Goal: Task Accomplishment & Management: Complete application form

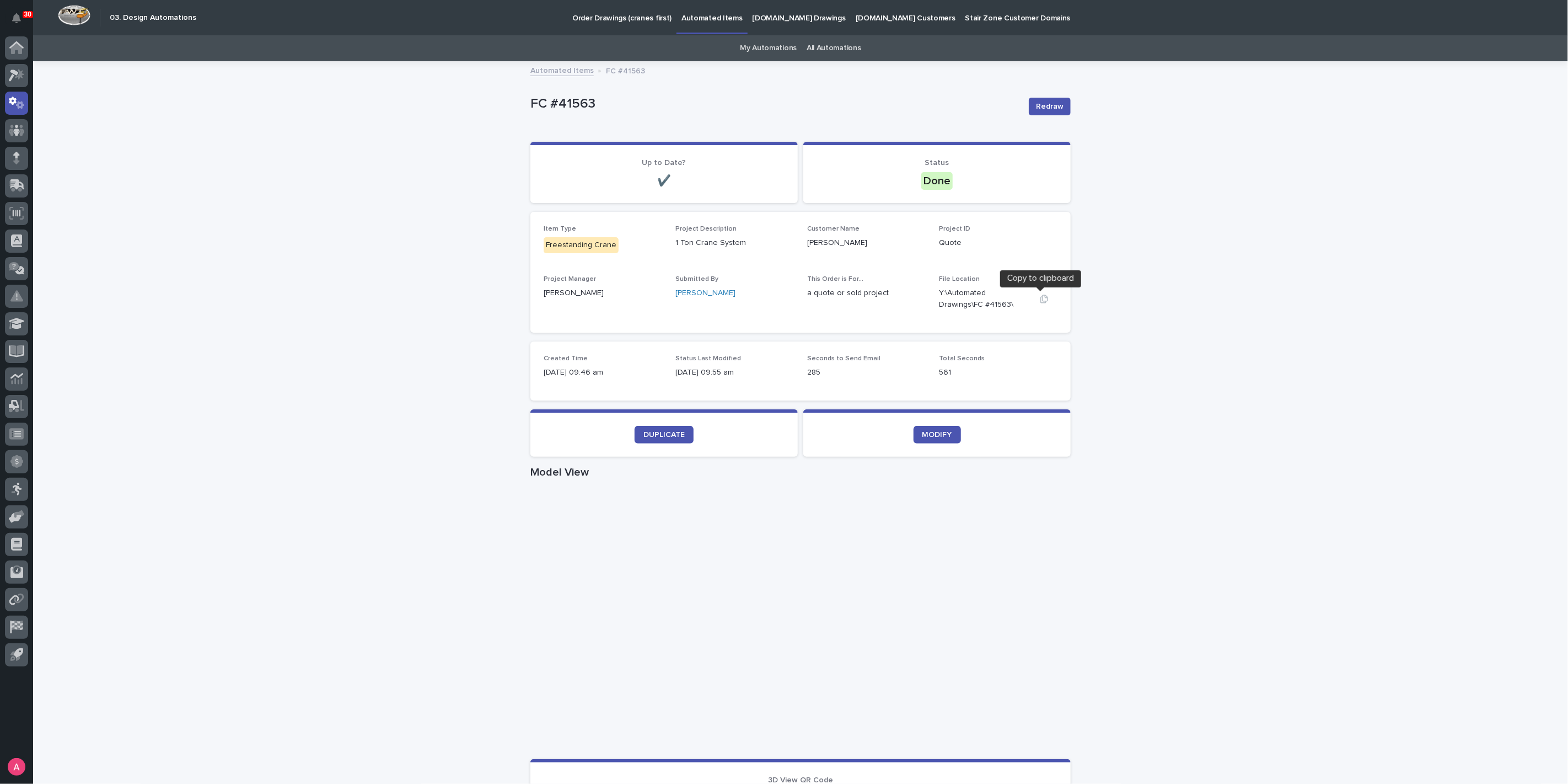
click at [1042, 300] on icon "button" at bounding box center [1044, 298] width 9 height 9
click at [656, 438] on link "DUPLICATE" at bounding box center [664, 434] width 59 height 18
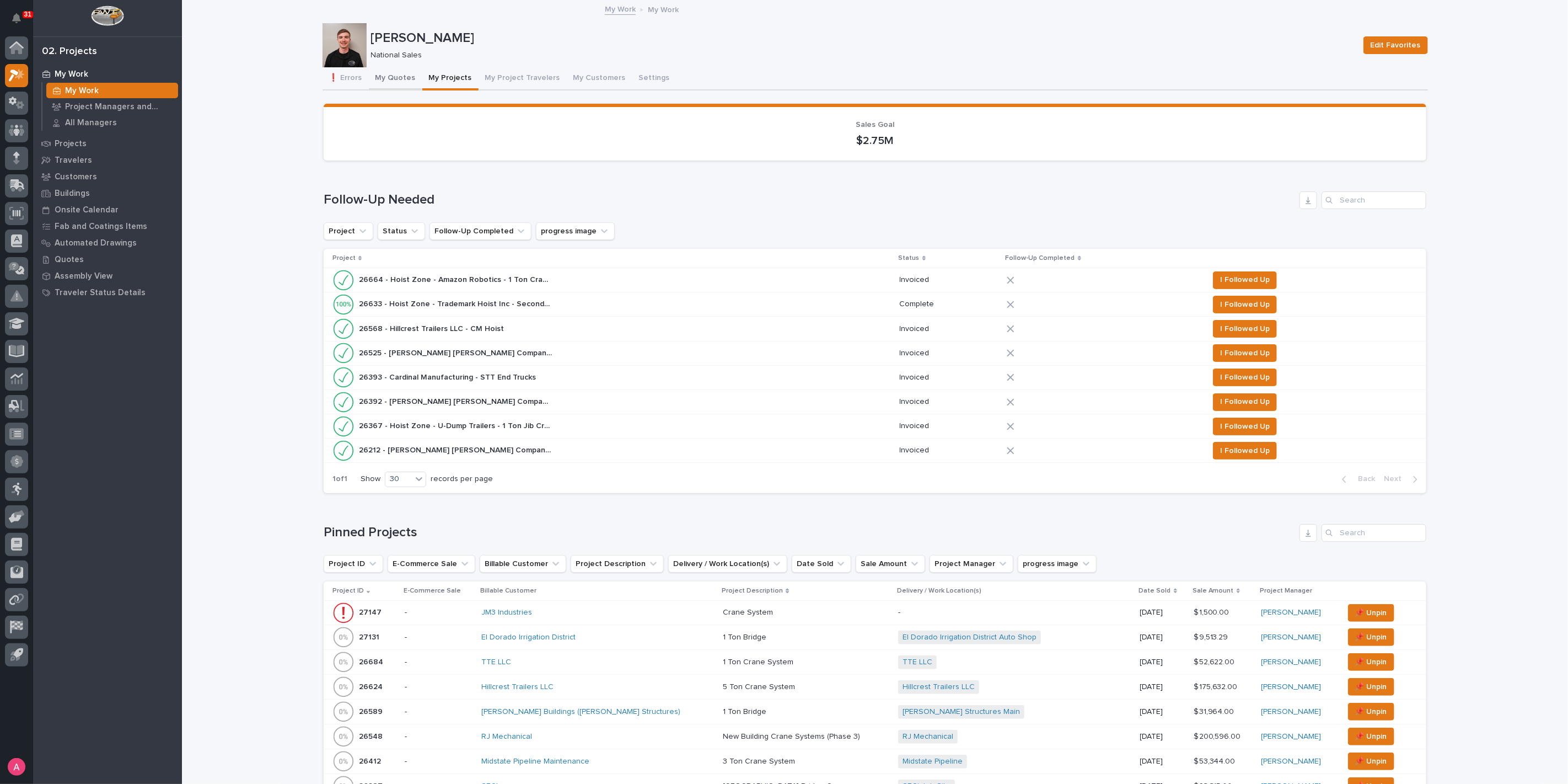
click at [387, 73] on button "My Quotes" at bounding box center [395, 79] width 54 height 23
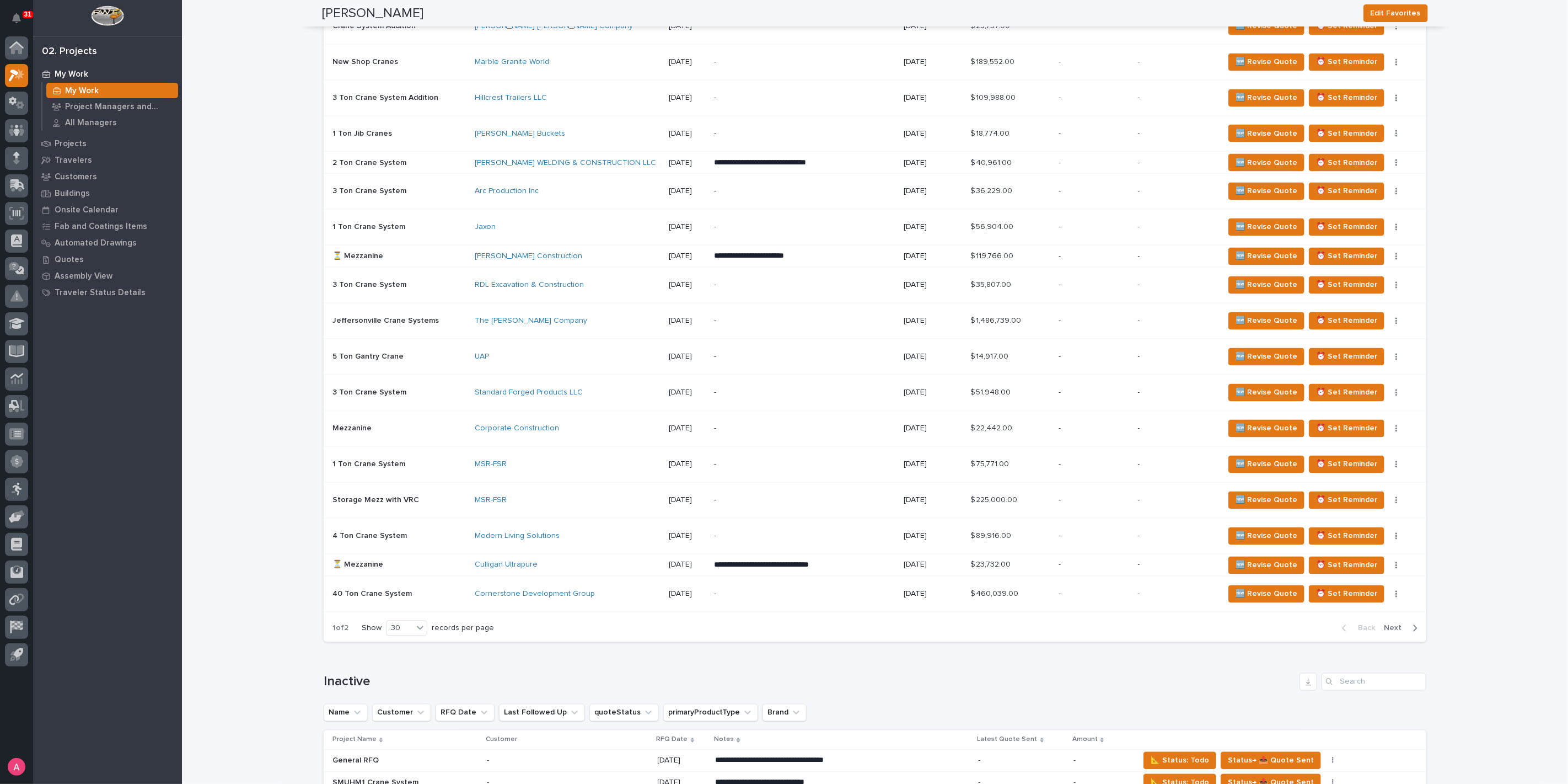
scroll to position [1777, 0]
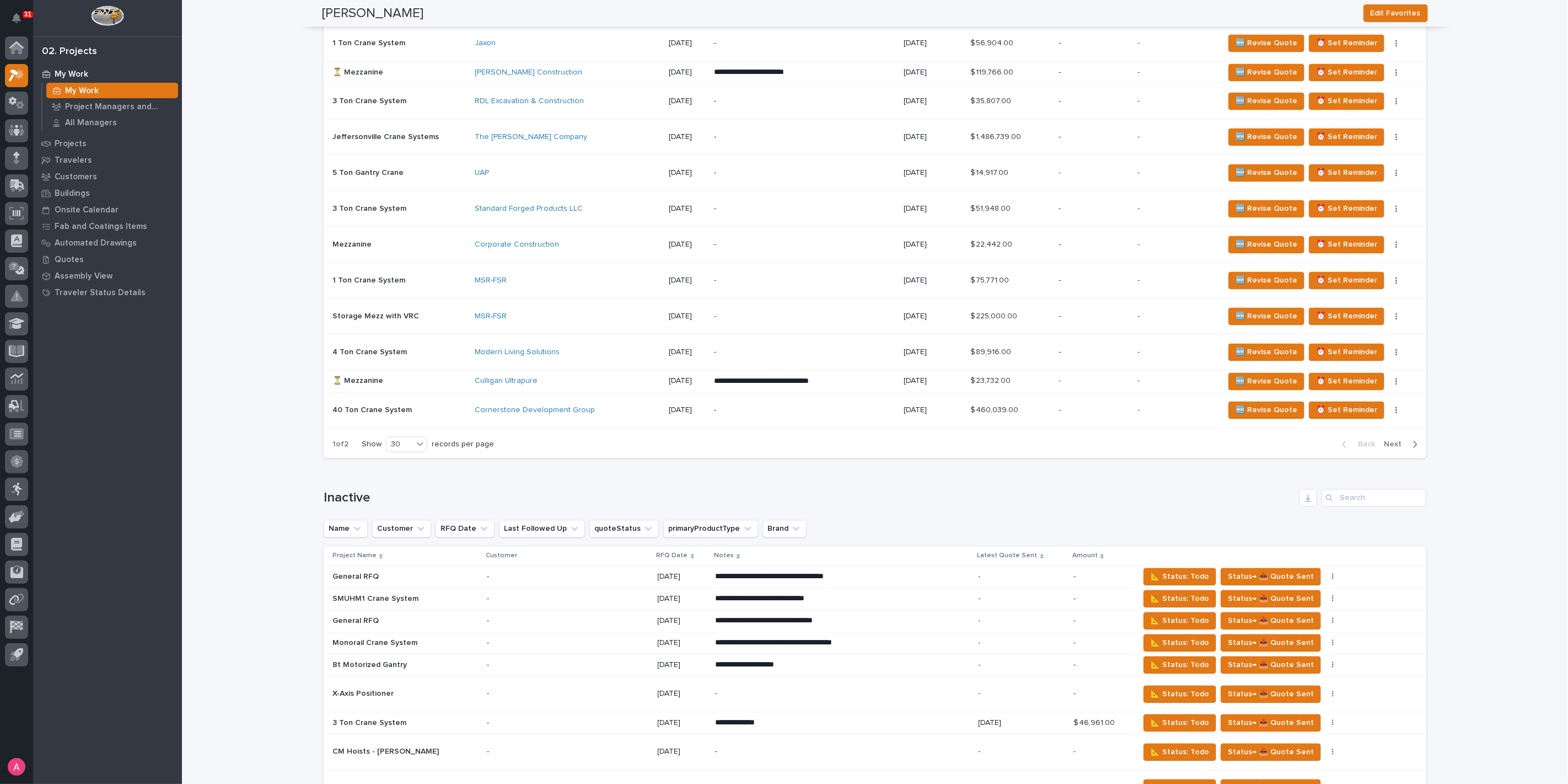
click at [1388, 439] on span "Next" at bounding box center [1396, 444] width 24 height 10
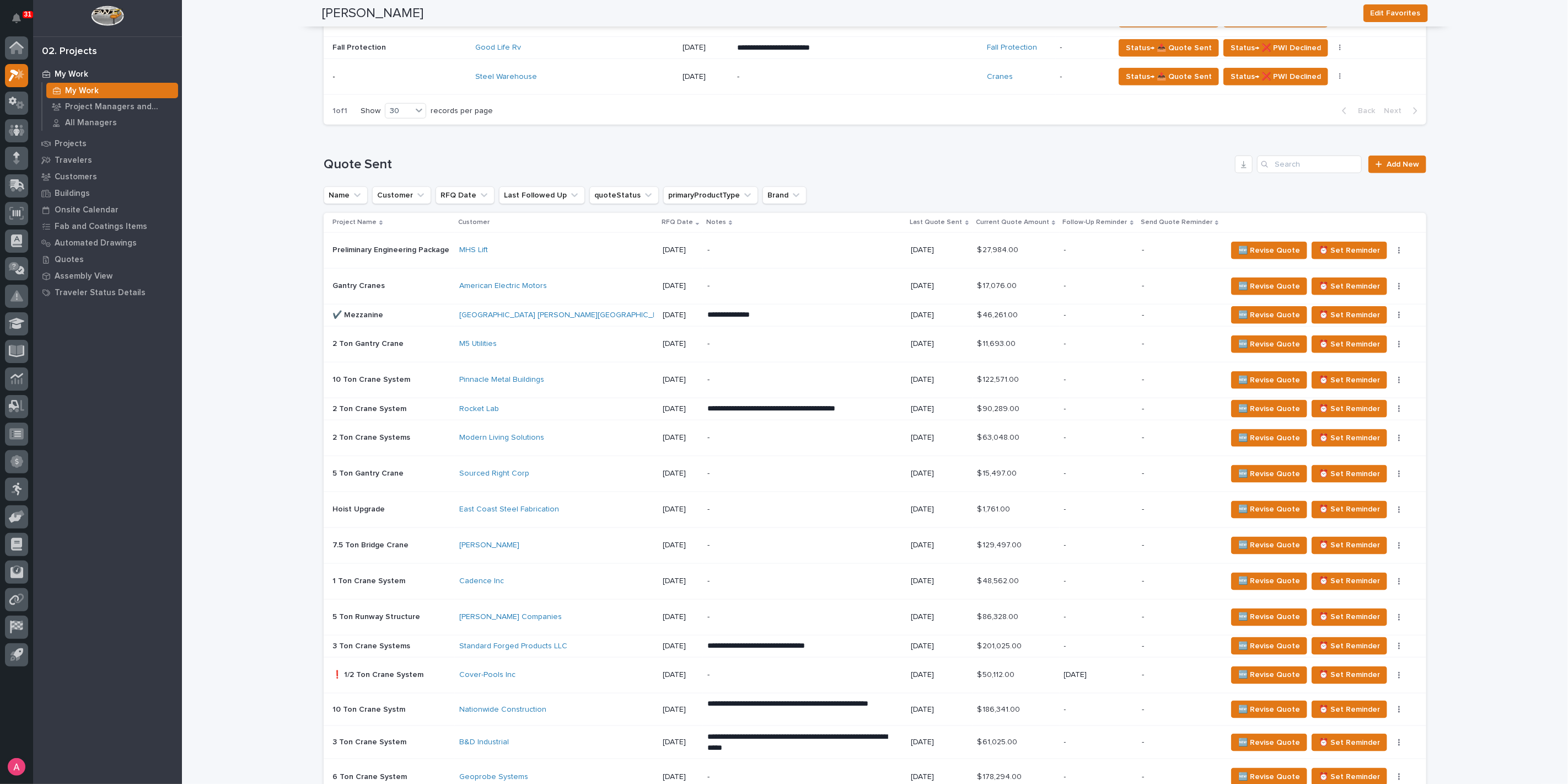
scroll to position [936, 0]
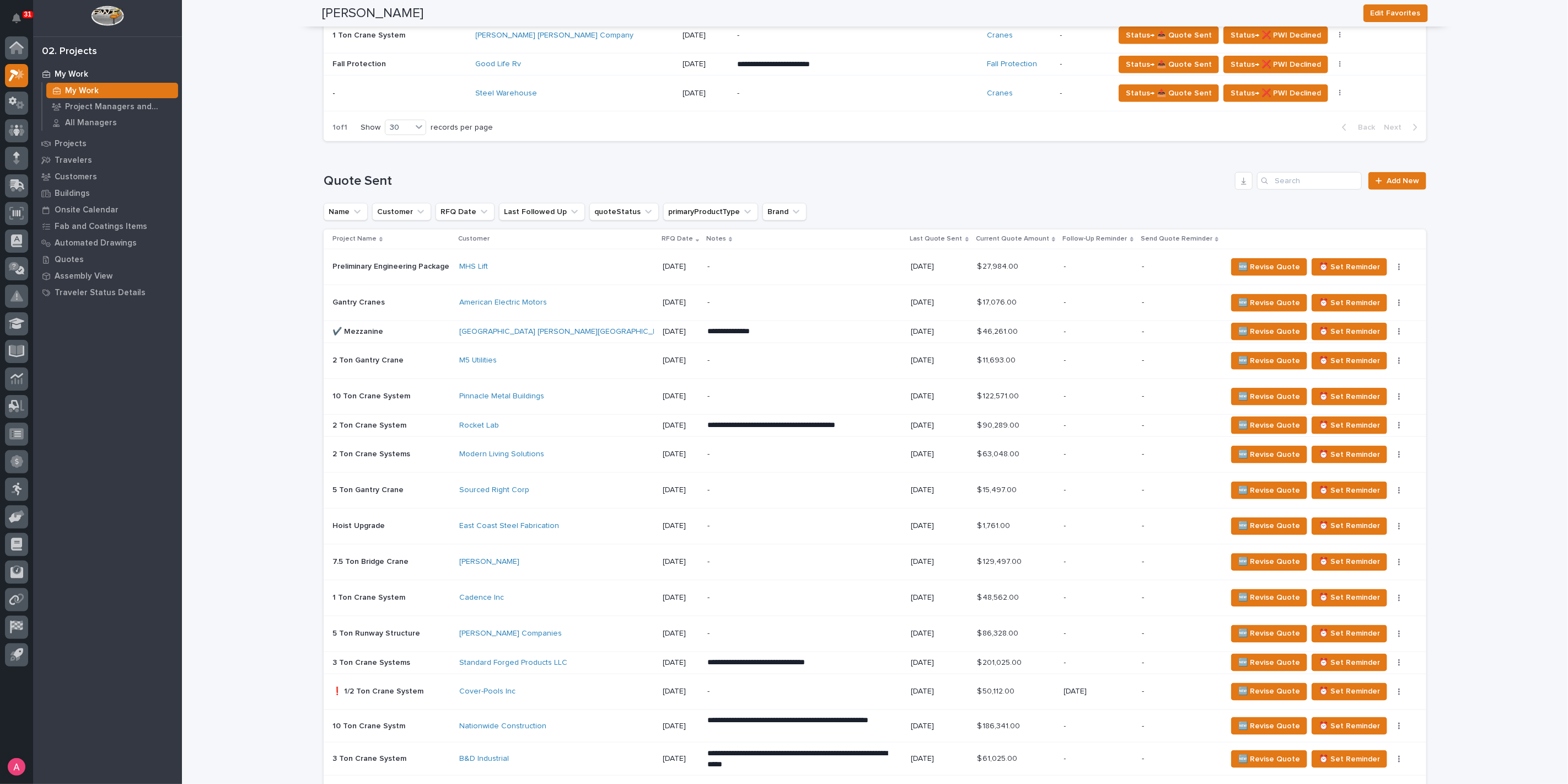
click at [591, 421] on div "Rocket Lab" at bounding box center [556, 425] width 193 height 9
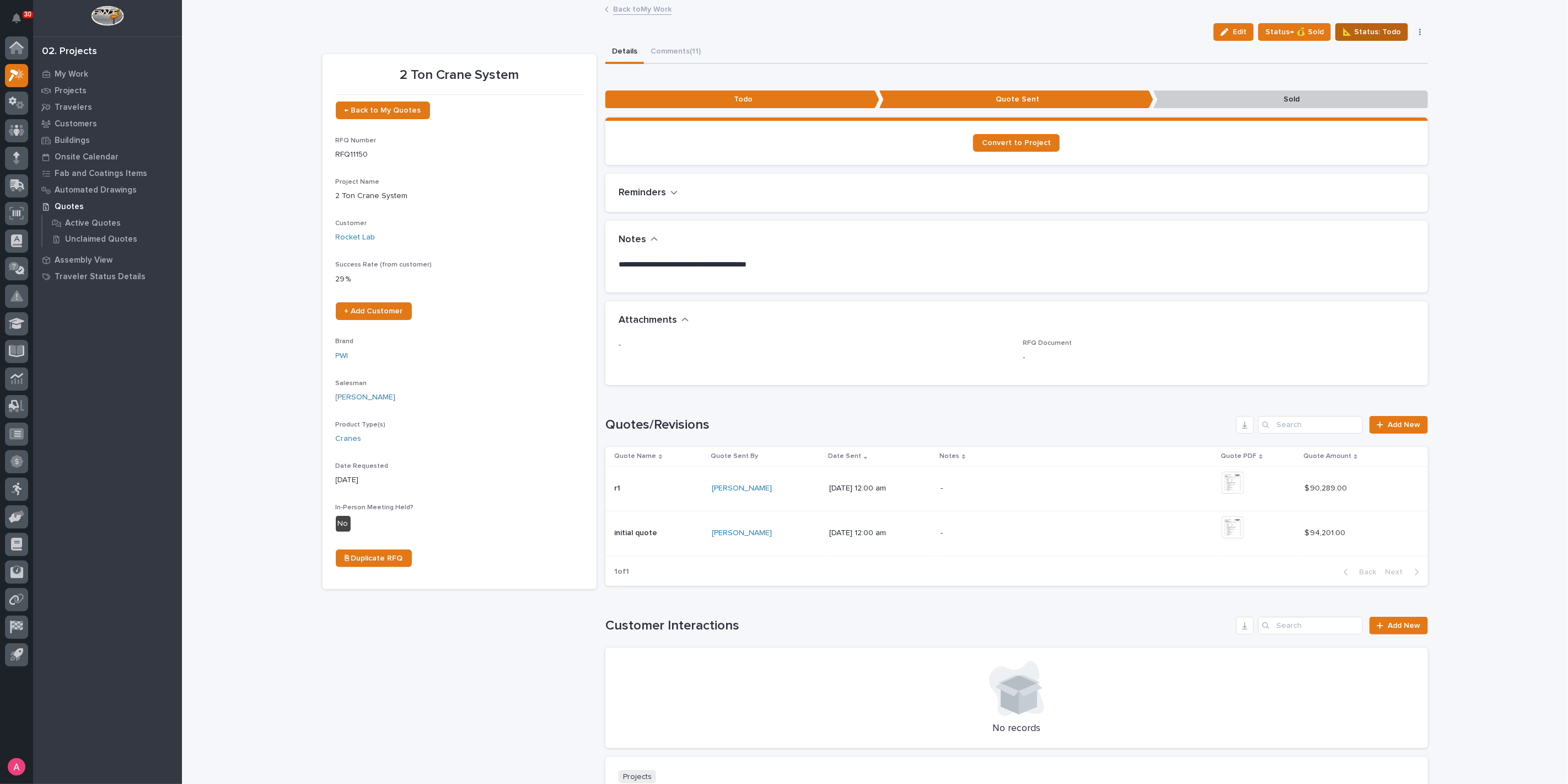
click at [1351, 33] on span "📐 Status: Todo" at bounding box center [1372, 32] width 58 height 13
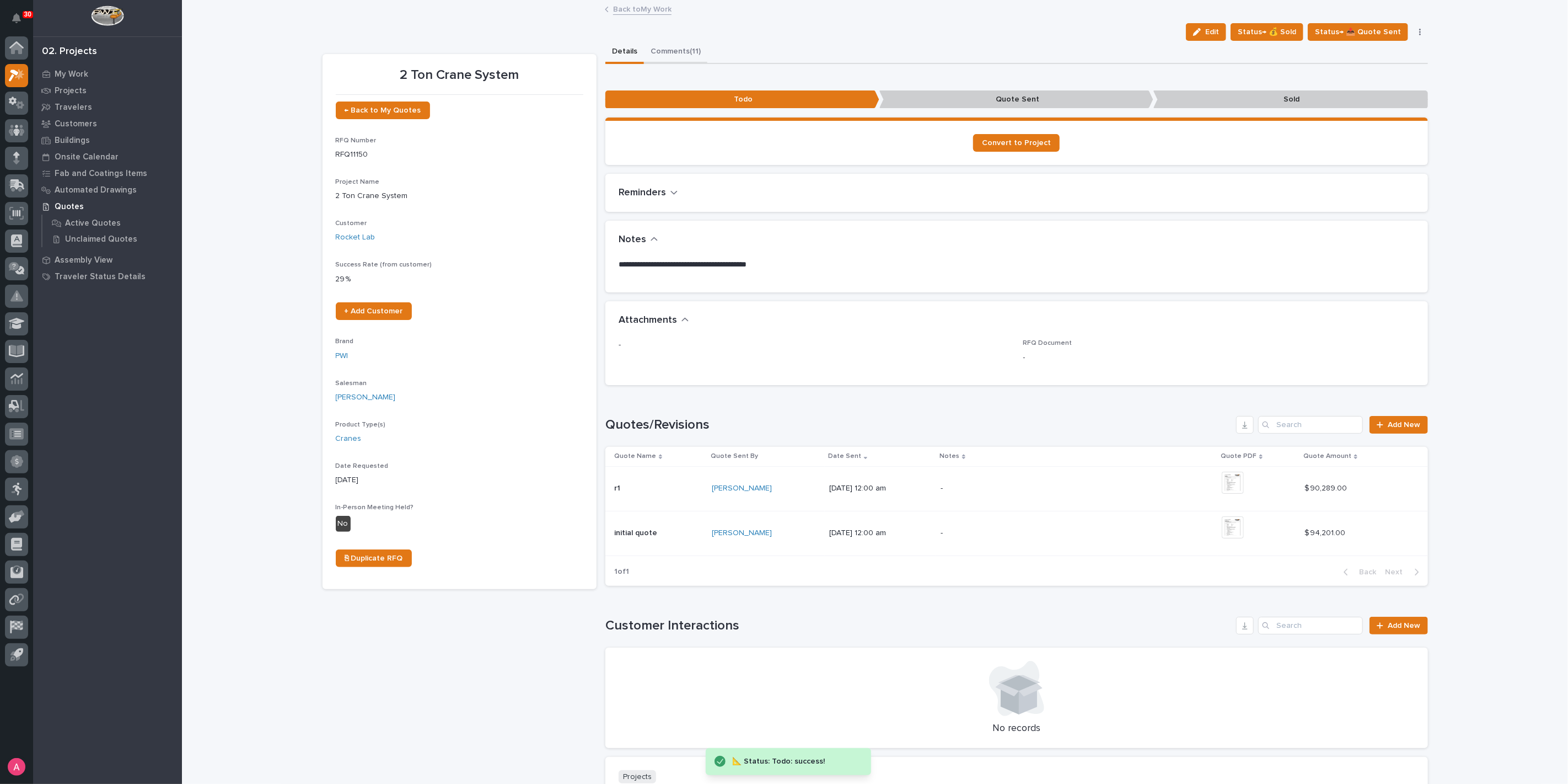
click at [668, 47] on button "Comments (11)" at bounding box center [676, 53] width 64 height 23
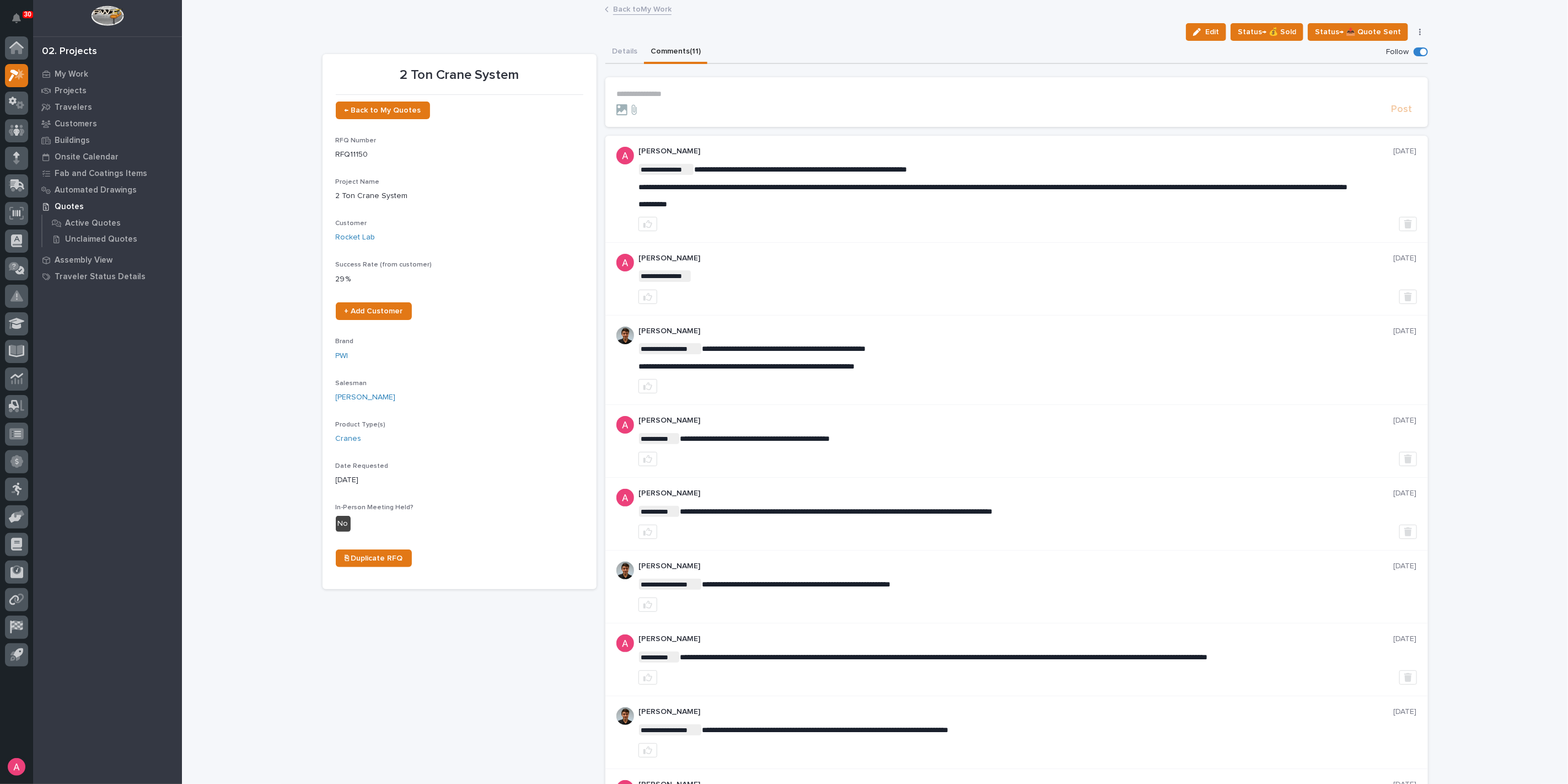
click at [676, 92] on p "**********" at bounding box center [1017, 94] width 801 height 9
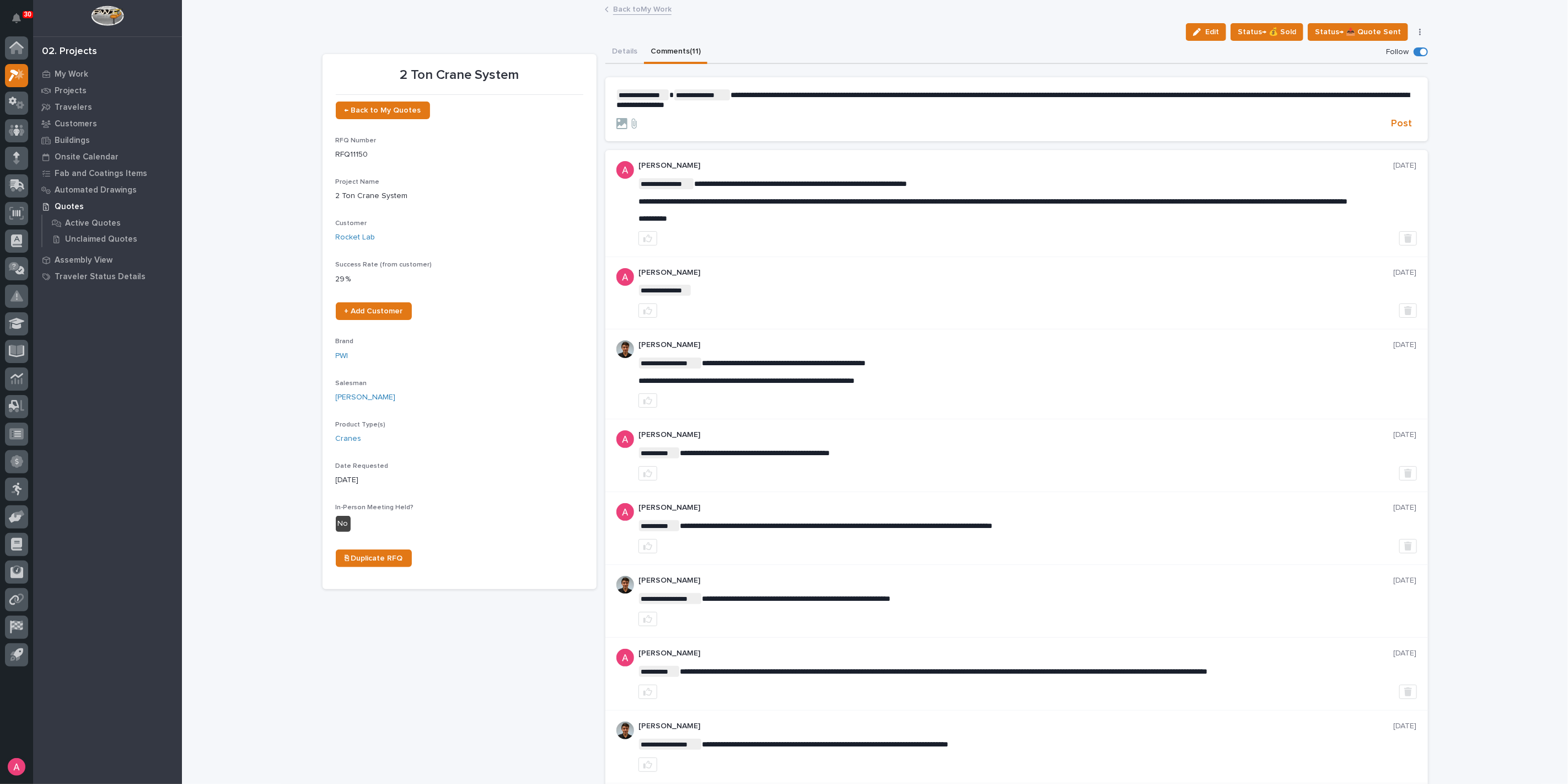
click at [896, 106] on p "**********" at bounding box center [1017, 99] width 801 height 20
click at [1403, 124] on span "Post" at bounding box center [1402, 123] width 21 height 12
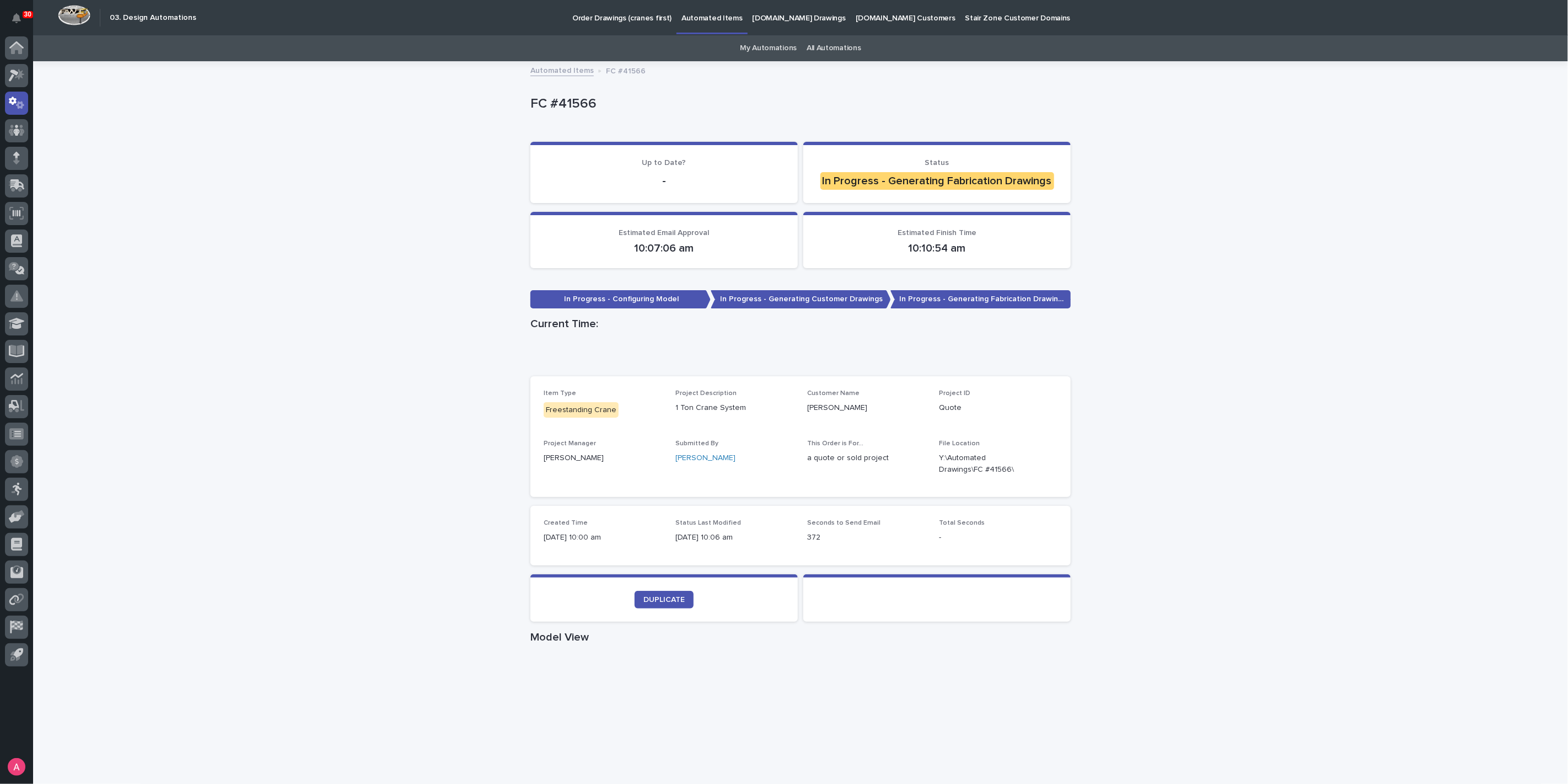
click at [1119, 373] on div "Loading... Saving… Loading... Saving… FC #41566 FC #41566 Sorry, there was an e…" at bounding box center [801, 629] width 1535 height 1134
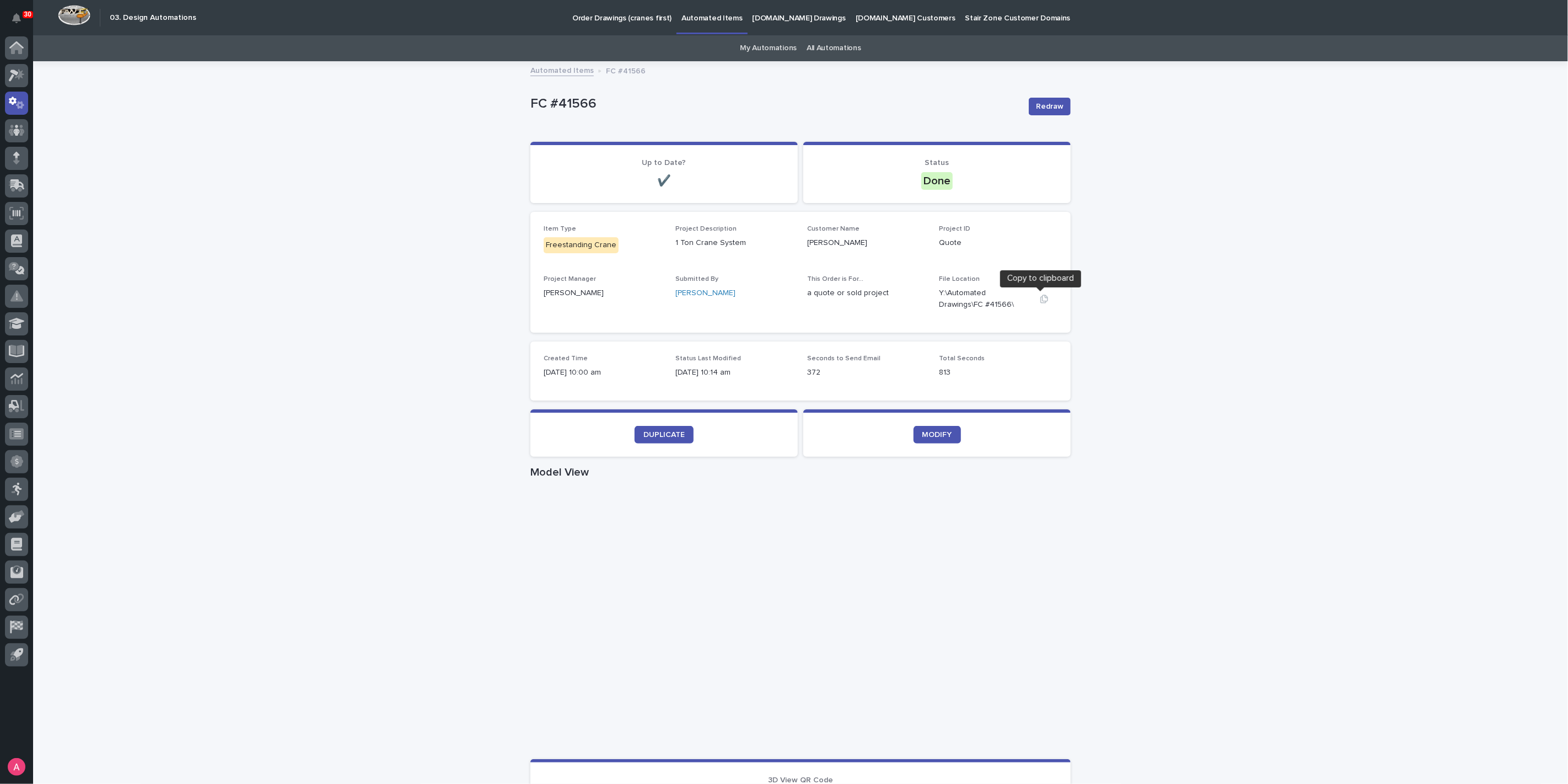
click at [1042, 301] on icon "button" at bounding box center [1044, 298] width 9 height 9
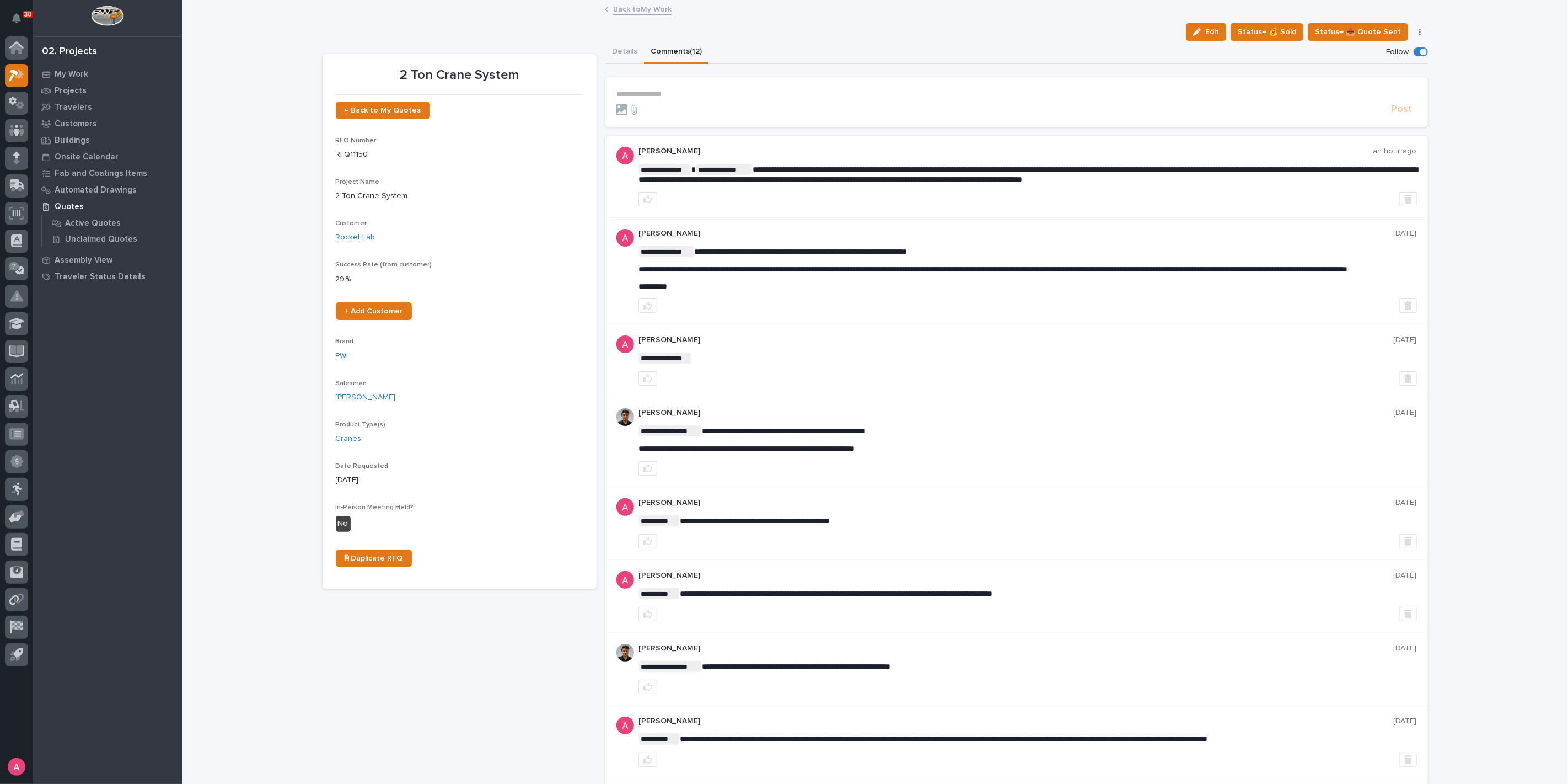
click at [644, 9] on link "Back to My Work" at bounding box center [642, 9] width 58 height 12
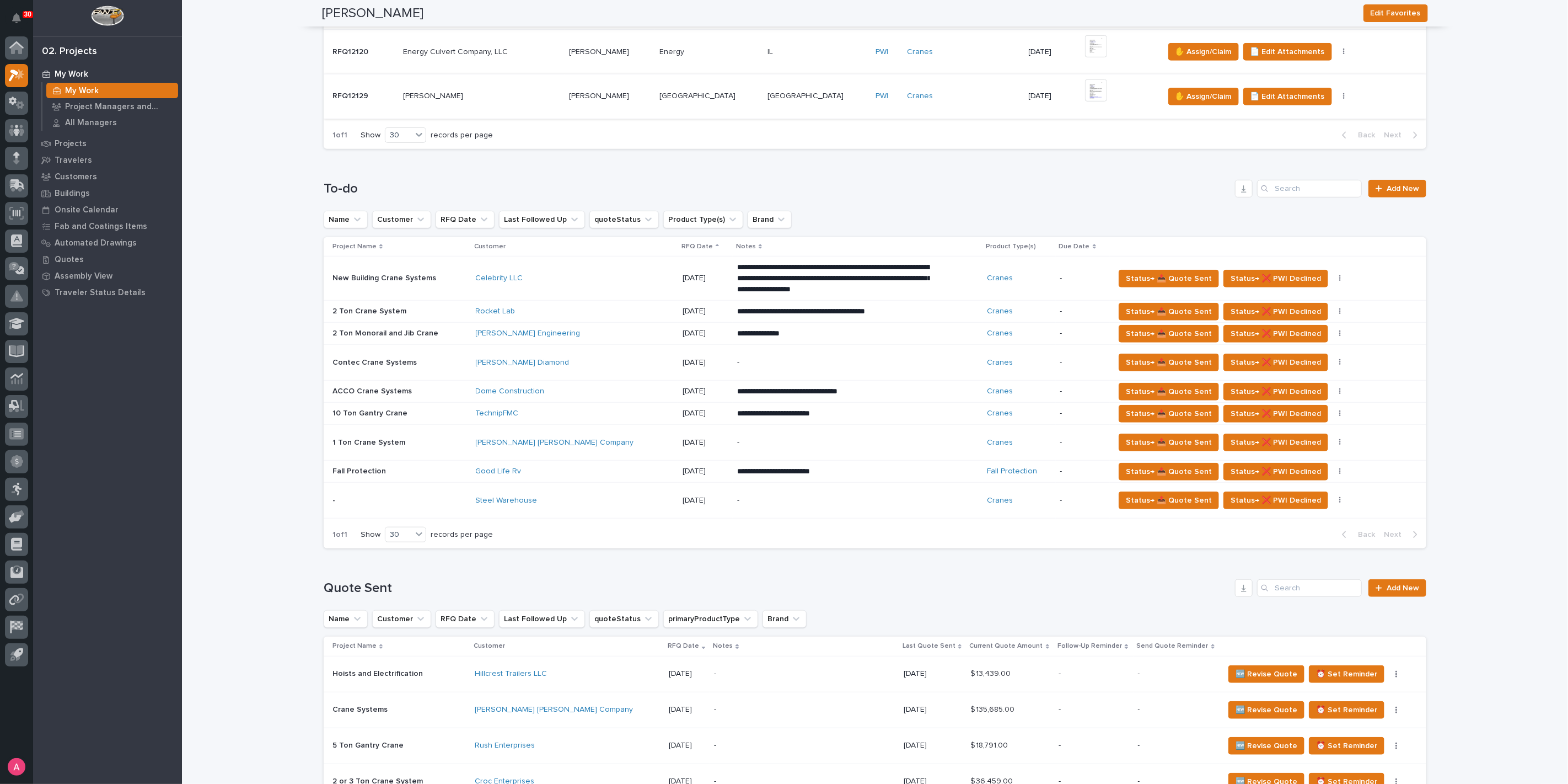
scroll to position [551, 0]
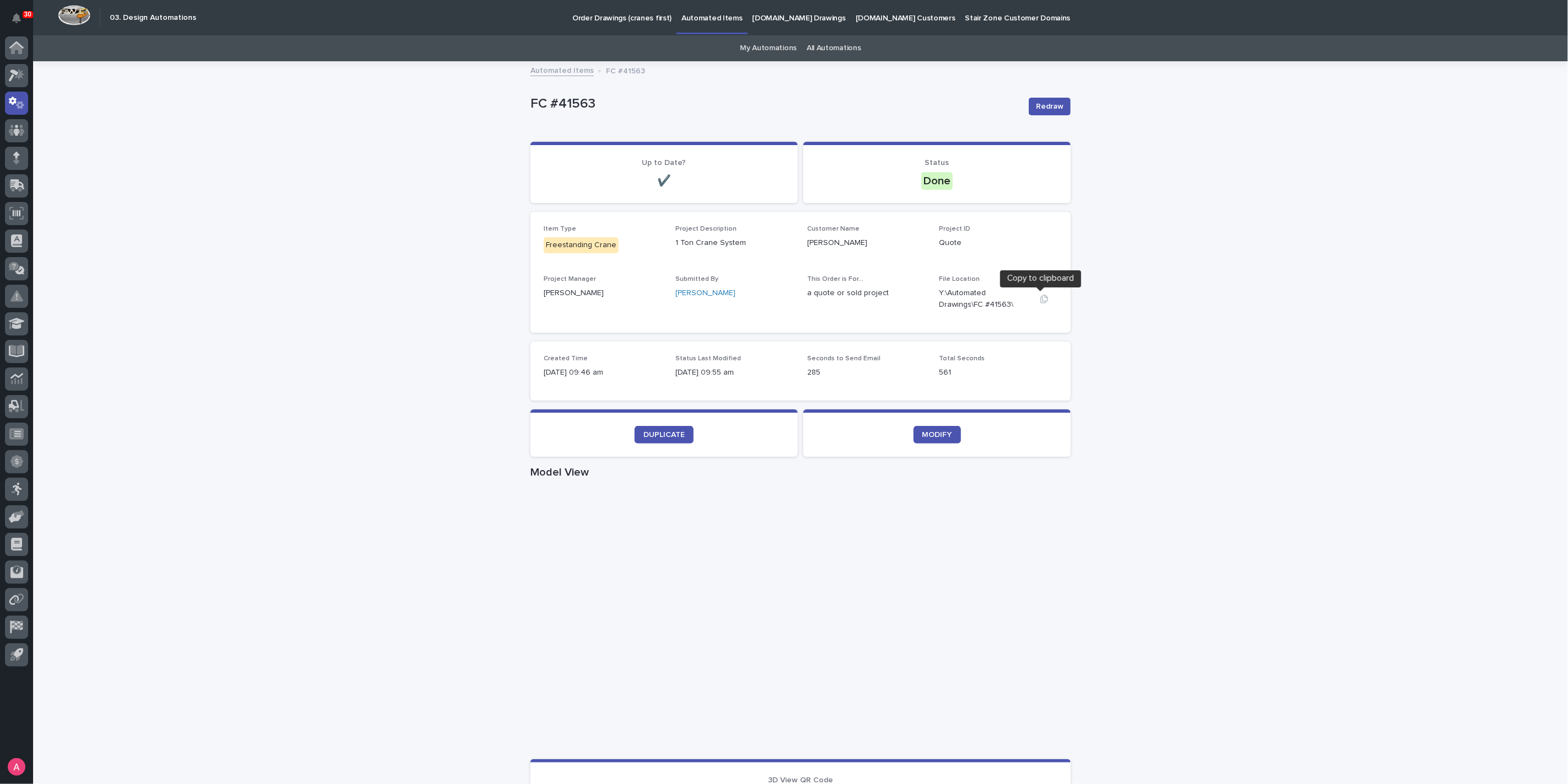
click at [1041, 300] on icon "button" at bounding box center [1044, 298] width 9 height 9
click at [1042, 302] on icon "button" at bounding box center [1044, 298] width 9 height 9
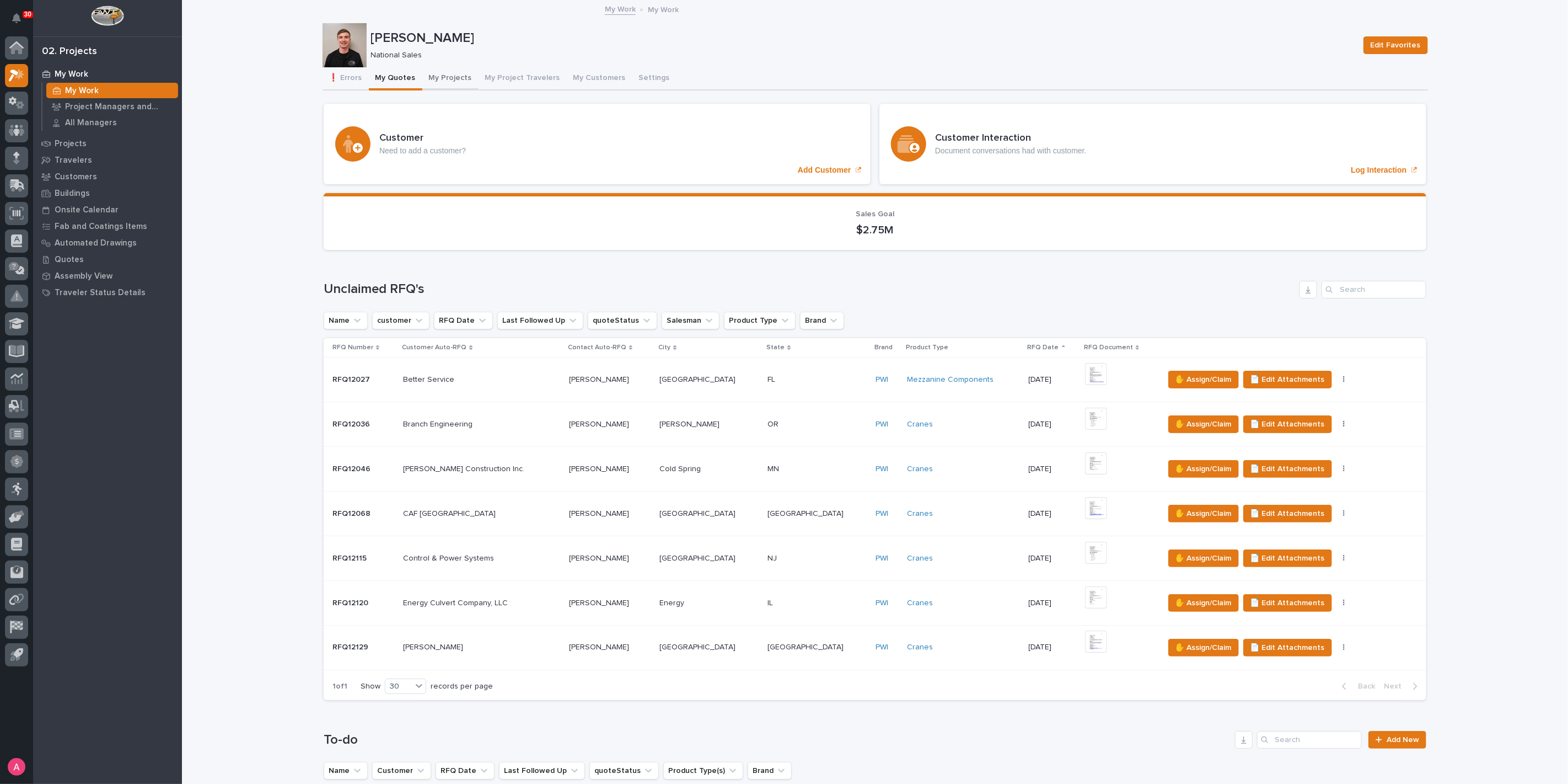
click at [438, 75] on button "My Projects" at bounding box center [450, 79] width 56 height 23
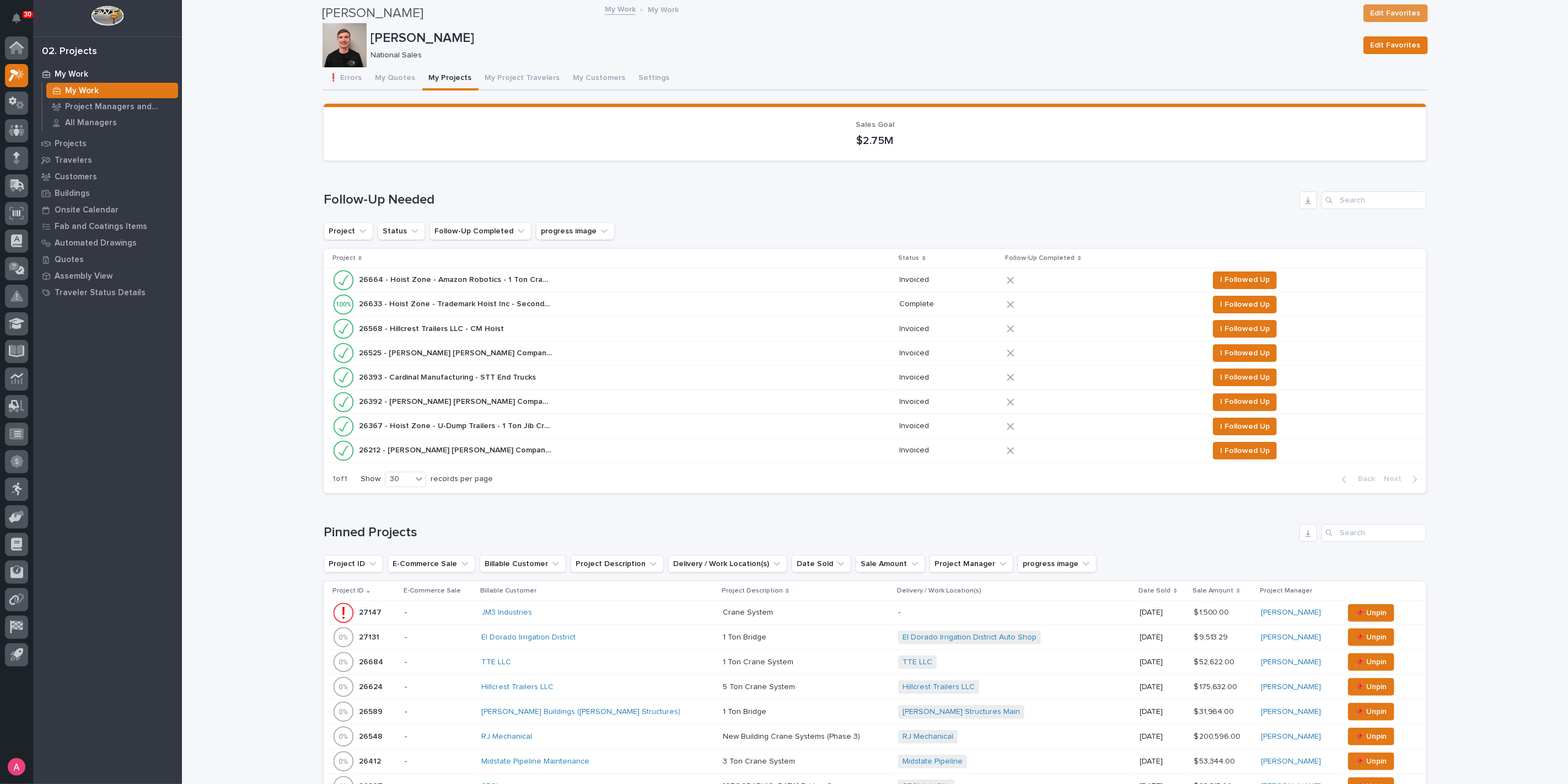
scroll to position [245, 0]
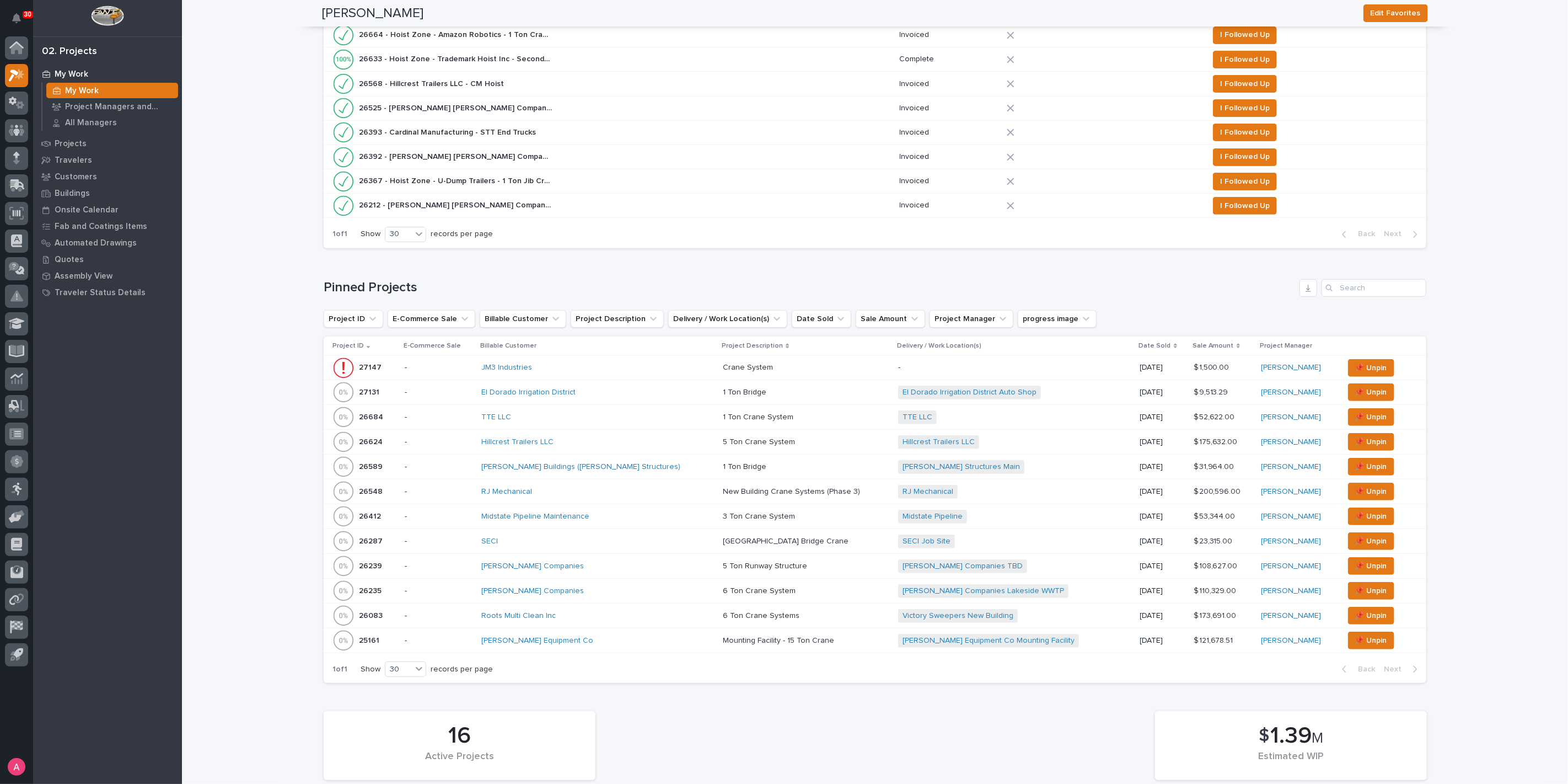
click at [640, 393] on div "El Dorado Irrigation District" at bounding box center [578, 392] width 193 height 9
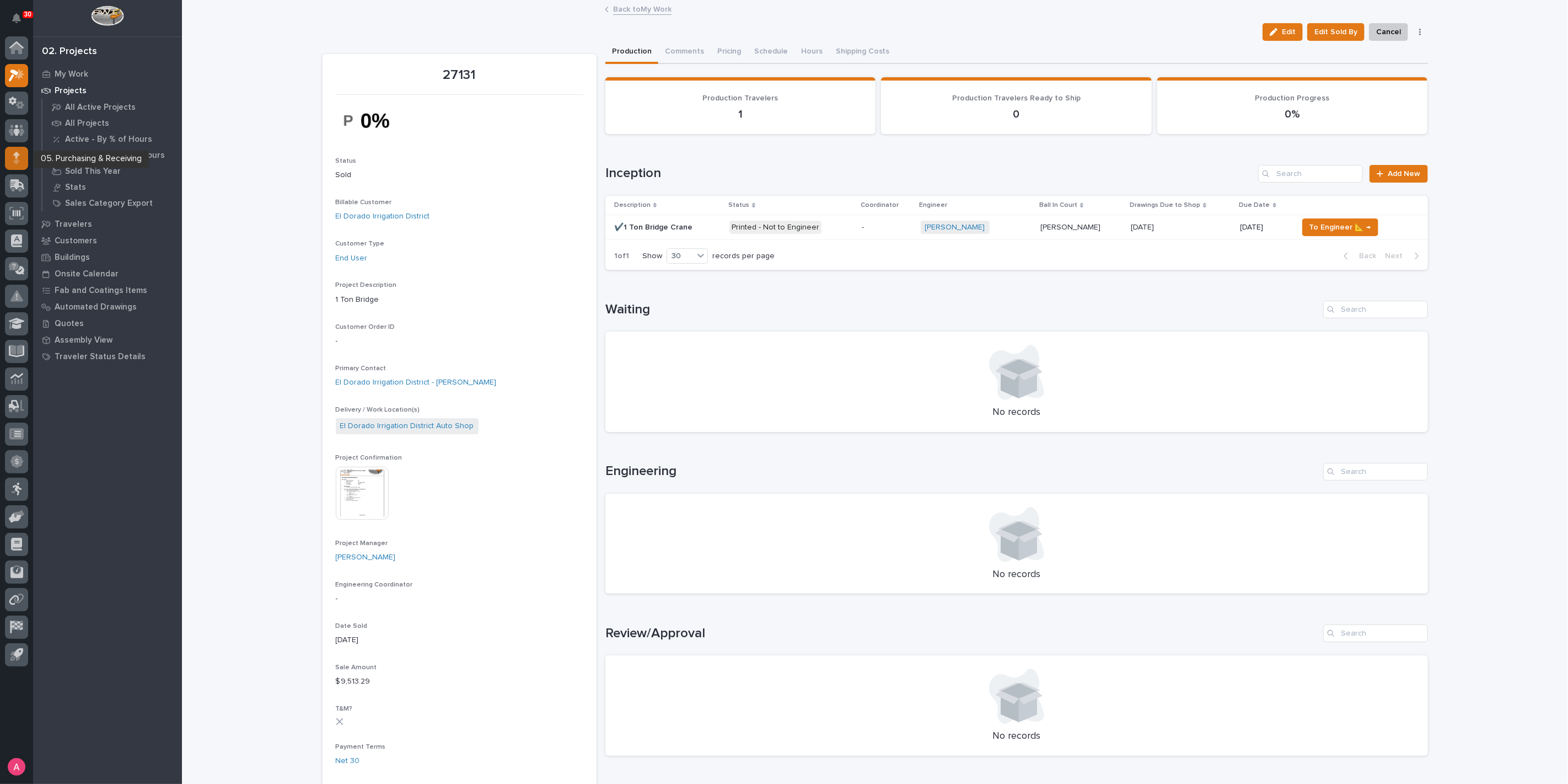
click at [18, 161] on icon at bounding box center [16, 161] width 6 height 6
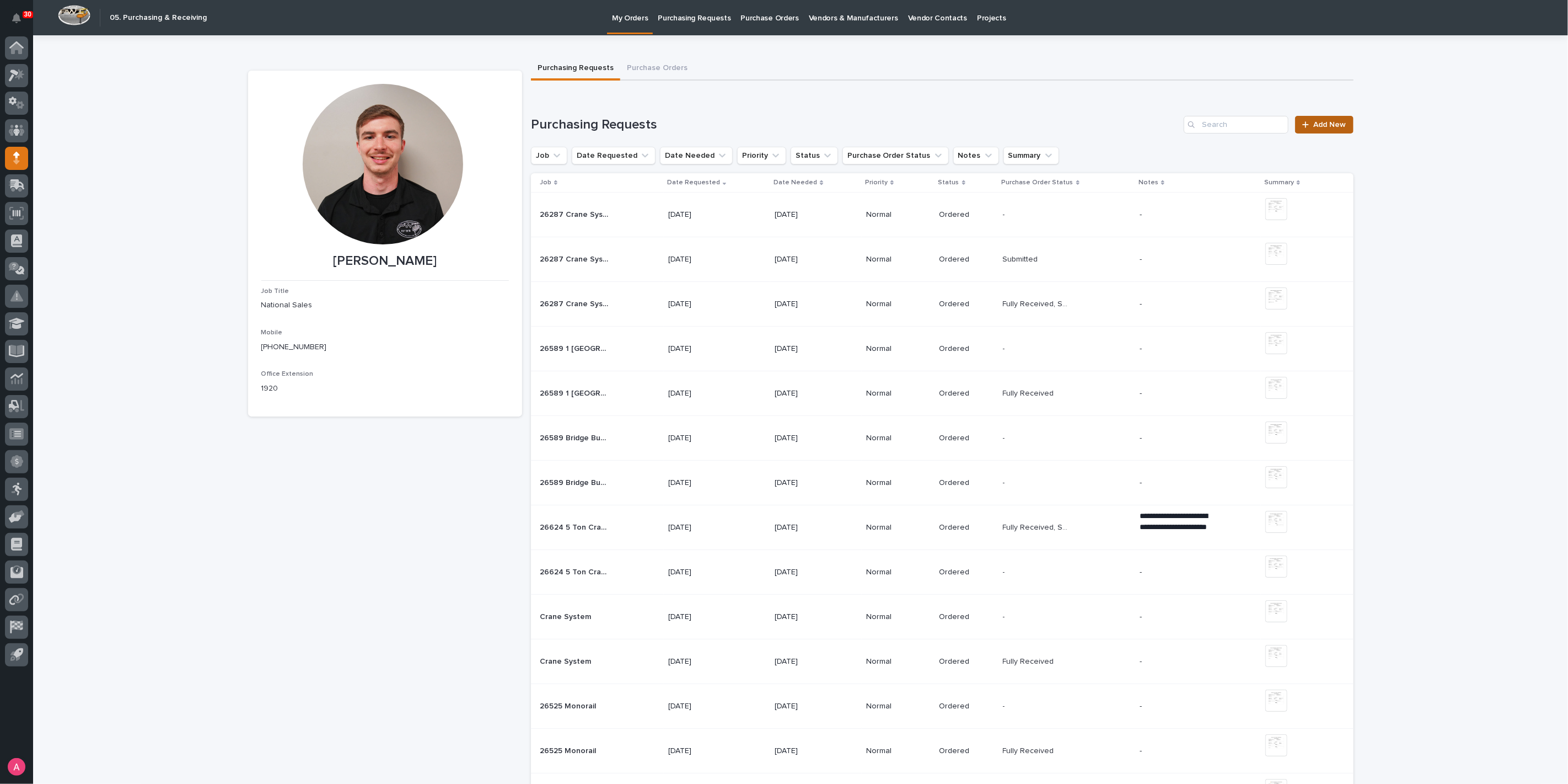
click at [1314, 125] on span "Add New" at bounding box center [1330, 125] width 33 height 8
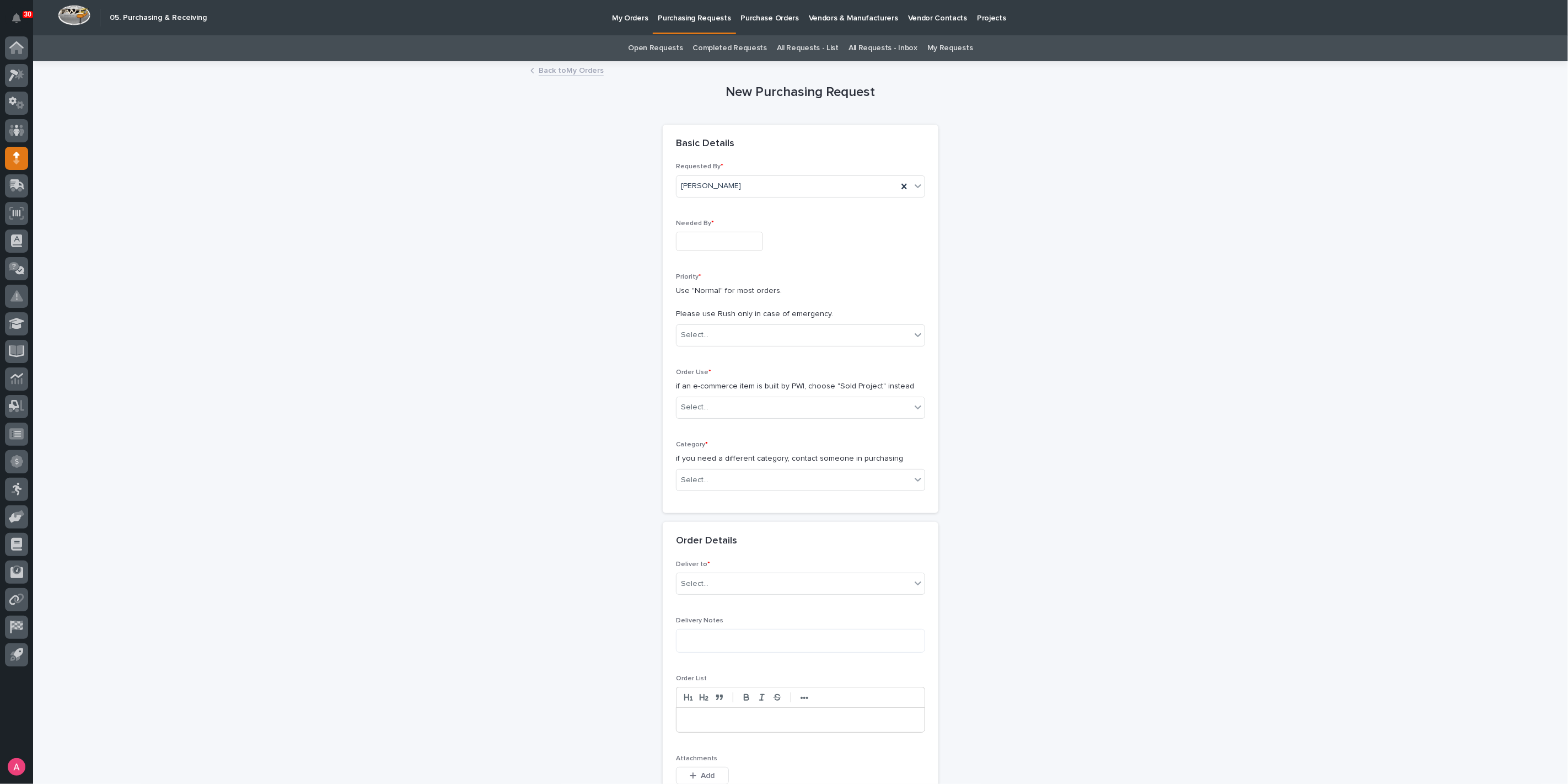
click at [730, 235] on input "text" at bounding box center [720, 241] width 87 height 19
click at [746, 154] on div "19" at bounding box center [744, 150] width 15 height 15
type input "**********"
click at [717, 339] on div "Select..." at bounding box center [794, 335] width 234 height 18
click at [715, 391] on div "Normal" at bounding box center [796, 394] width 248 height 19
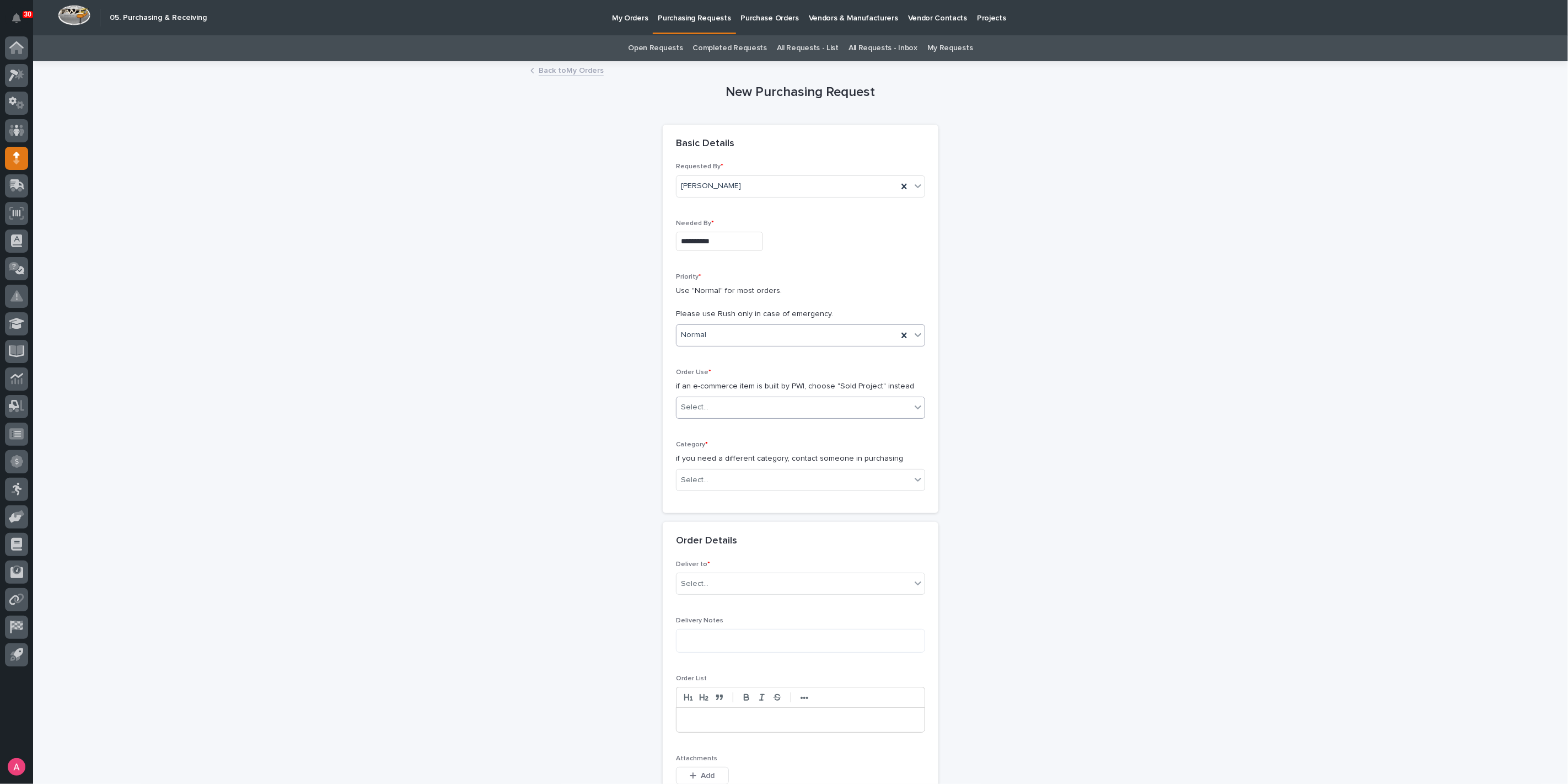
click at [720, 401] on div "Select..." at bounding box center [794, 407] width 234 height 18
click at [722, 432] on div "Sold Project" at bounding box center [796, 427] width 248 height 19
click at [719, 476] on div "Select..." at bounding box center [794, 480] width 234 height 18
click at [718, 634] on div "Steel" at bounding box center [796, 634] width 248 height 19
click at [717, 558] on div "Select..." at bounding box center [794, 558] width 234 height 18
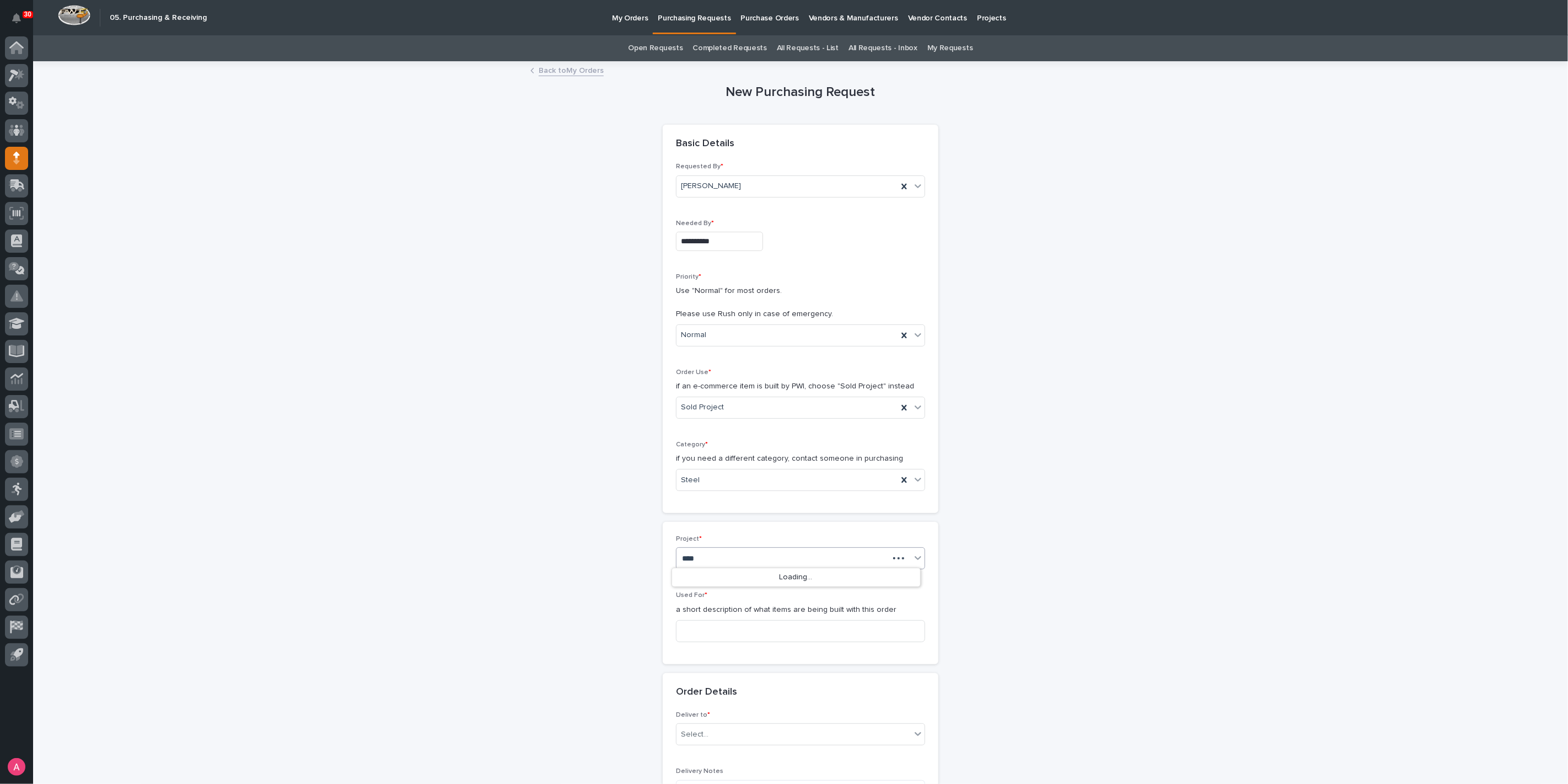
type input "*****"
click at [722, 579] on div "27131 - [GEOGRAPHIC_DATA] - 1 [GEOGRAPHIC_DATA]" at bounding box center [796, 578] width 248 height 19
click at [733, 628] on input at bounding box center [800, 631] width 249 height 22
type input "Bridge Crane"
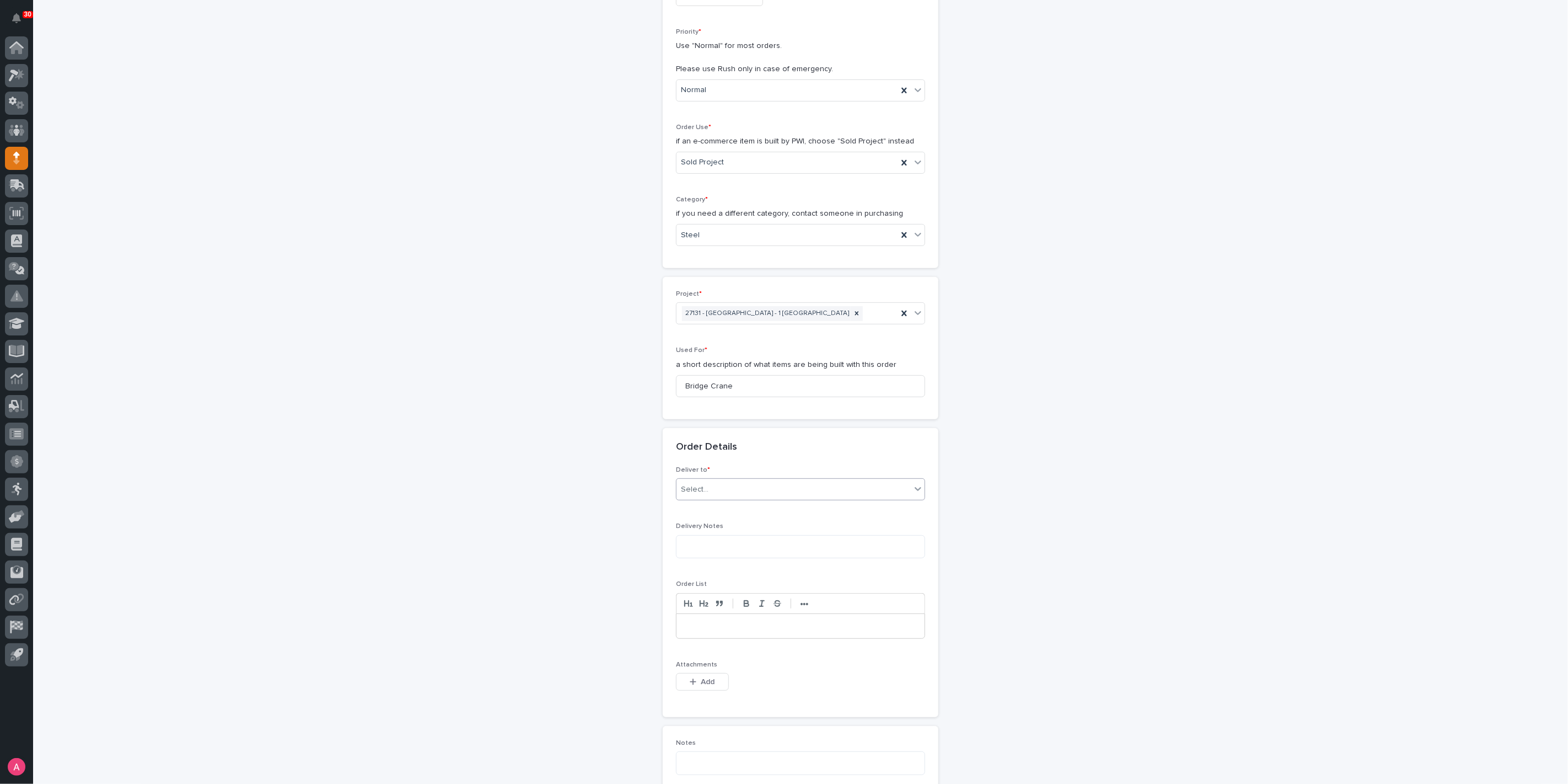
click at [709, 488] on input "text" at bounding box center [709, 489] width 1 height 9
click at [702, 503] on div "PWI" at bounding box center [796, 508] width 248 height 19
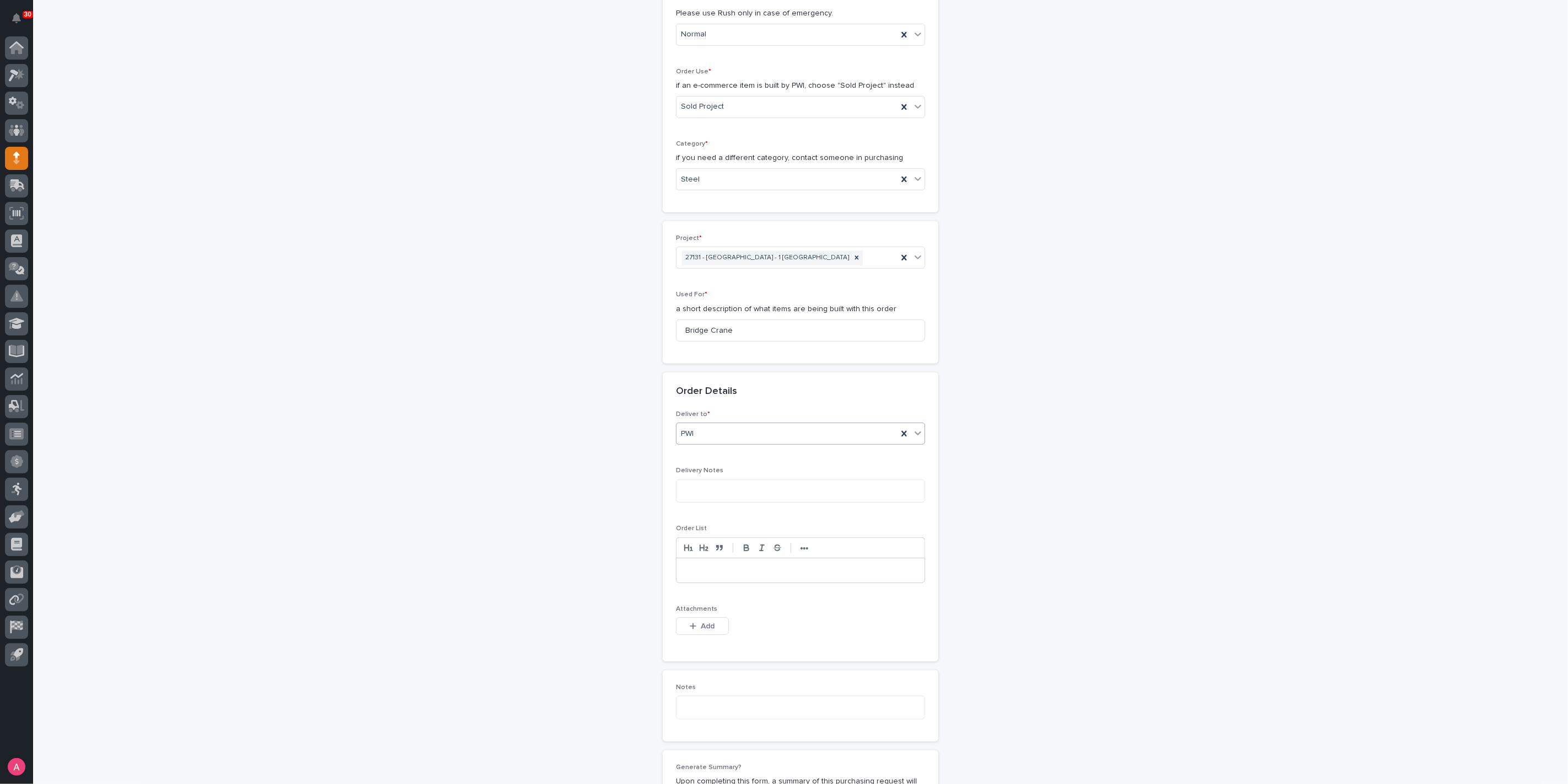
scroll to position [367, 0]
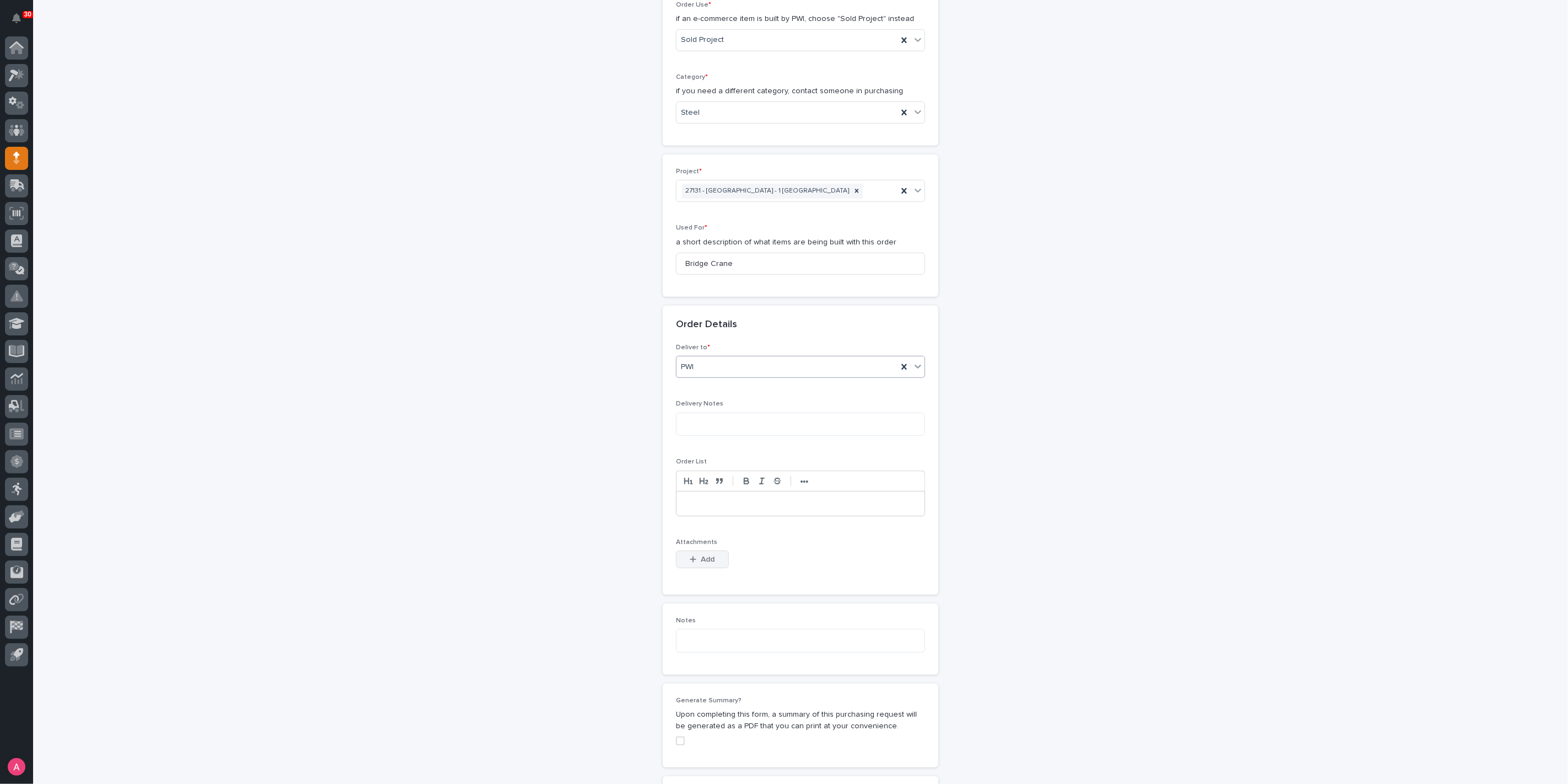
click at [691, 557] on icon "button" at bounding box center [693, 559] width 7 height 8
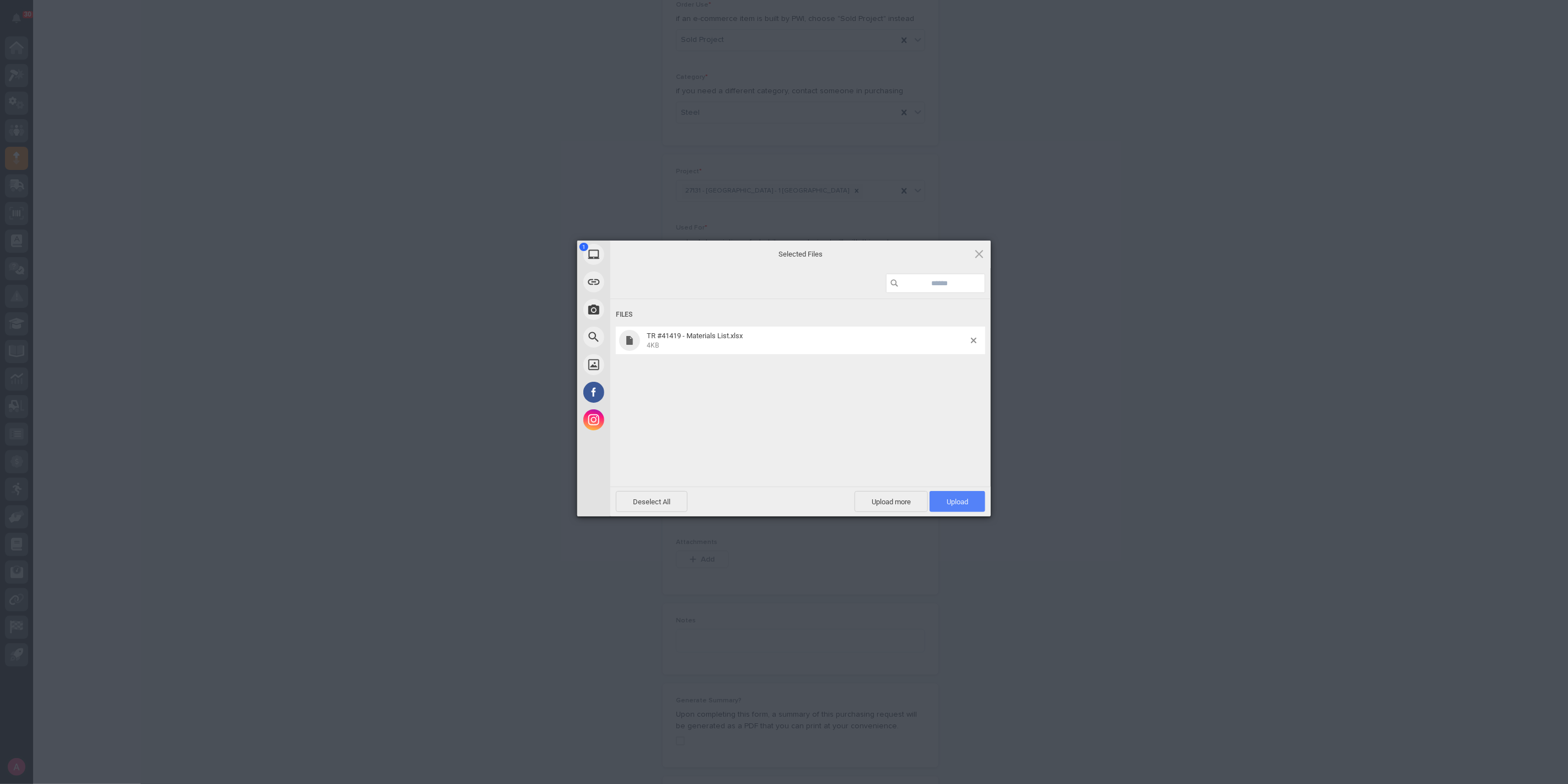
click at [948, 502] on span "Upload 1" at bounding box center [958, 501] width 22 height 9
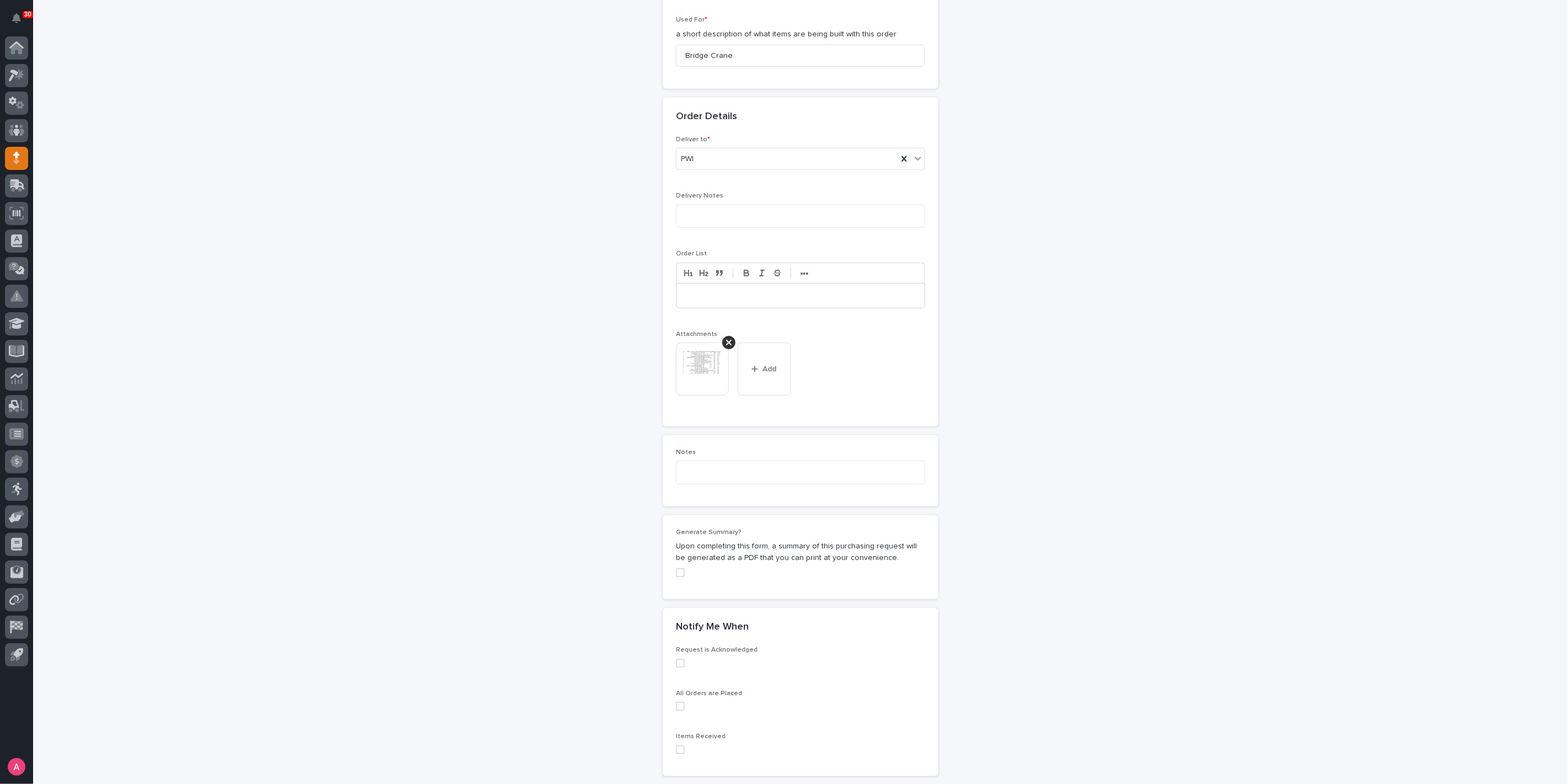
scroll to position [677, 0]
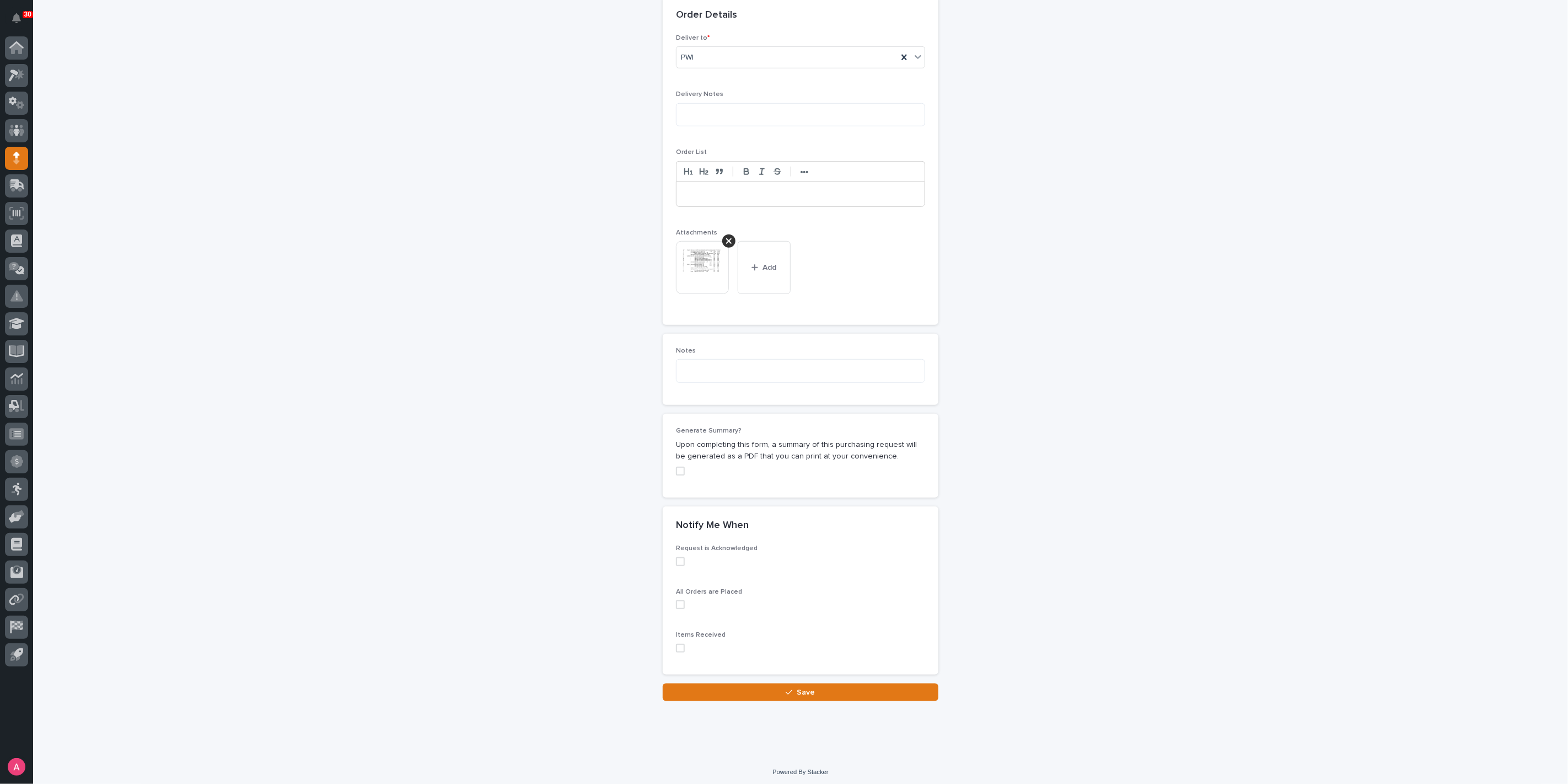
click at [678, 467] on span at bounding box center [680, 470] width 9 height 9
click at [830, 686] on button "Save" at bounding box center [800, 692] width 276 height 18
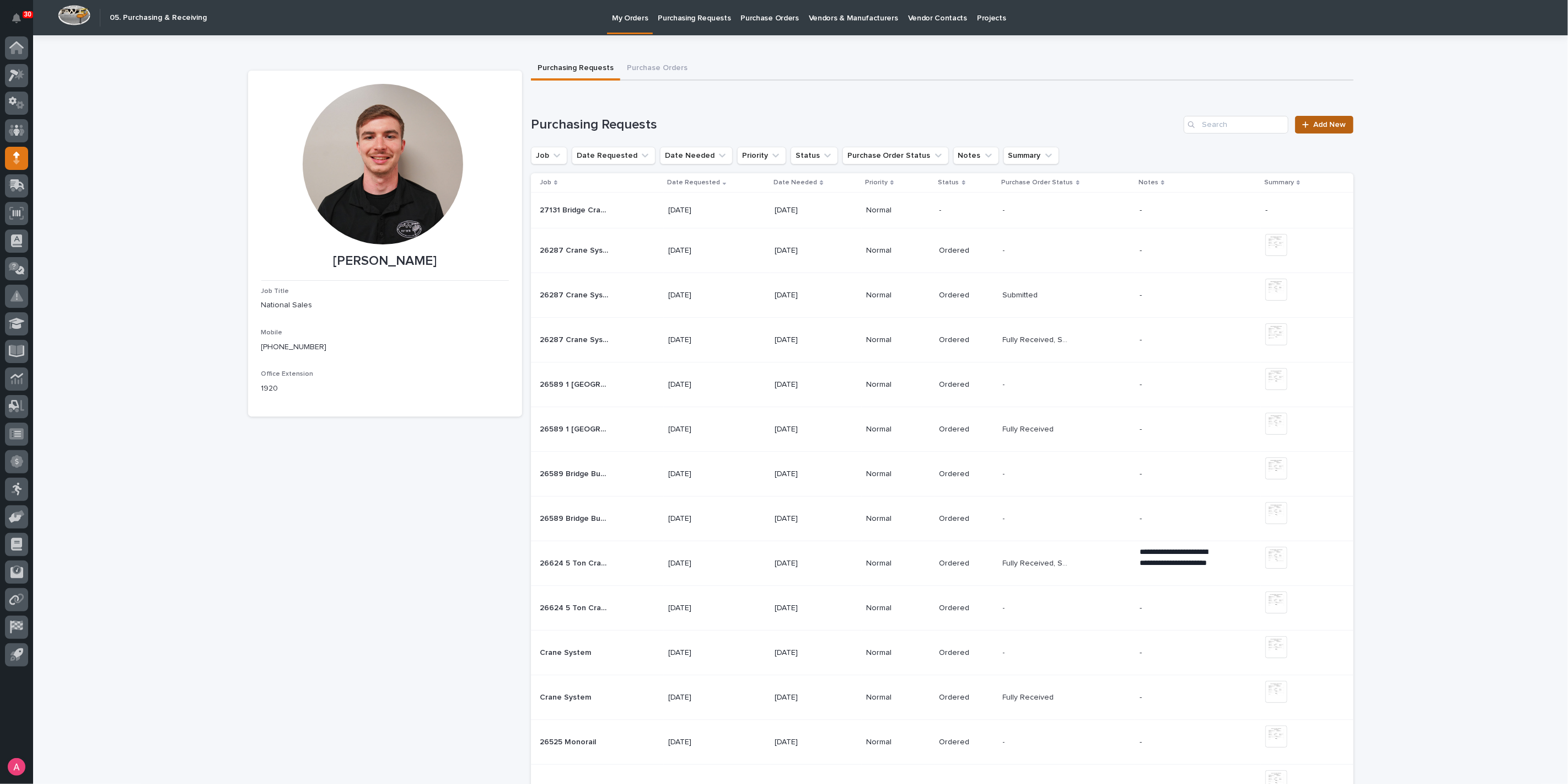
click at [1333, 130] on link "Add New" at bounding box center [1324, 124] width 58 height 18
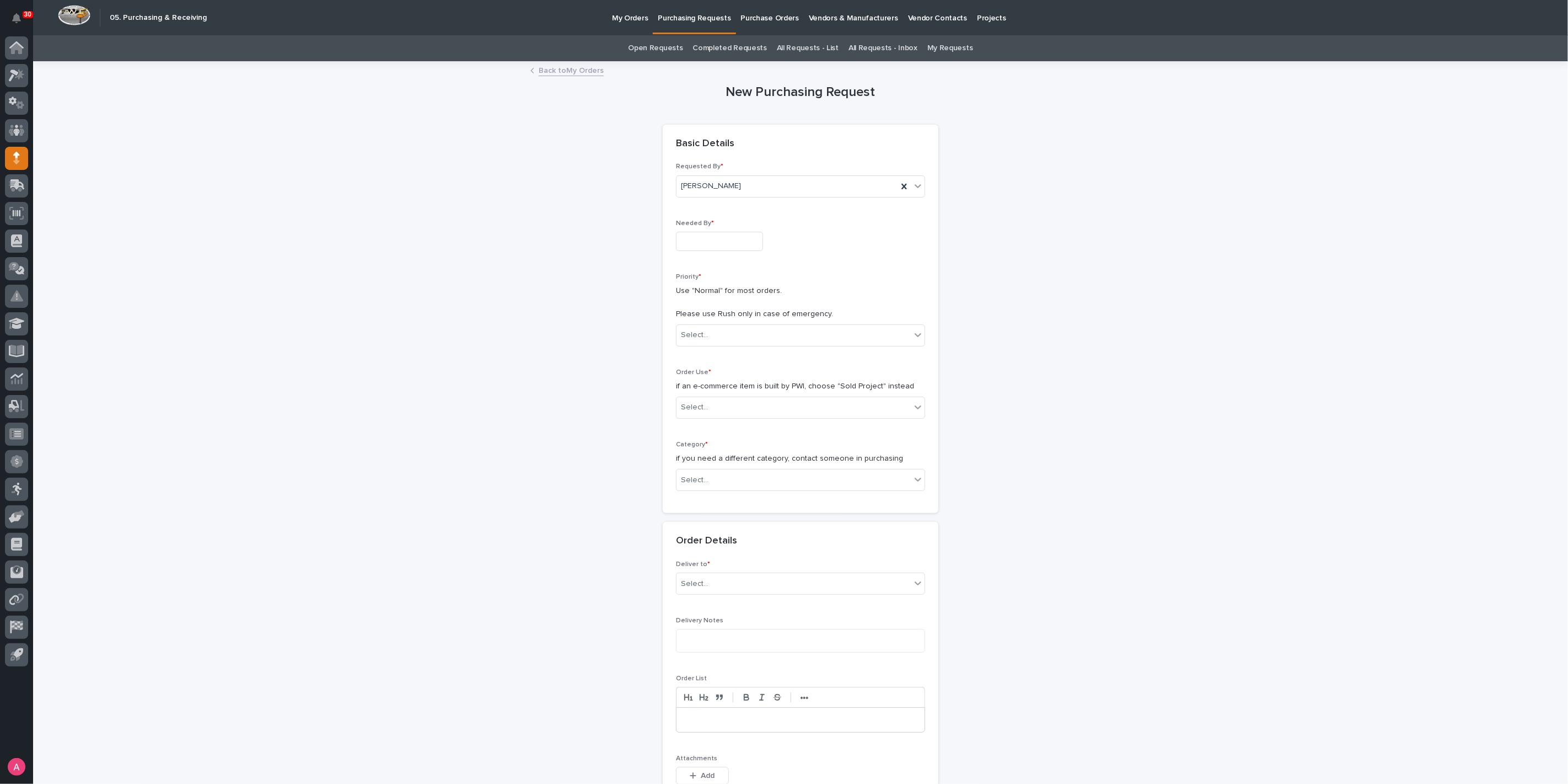
click at [718, 235] on input "text" at bounding box center [720, 241] width 87 height 19
click at [748, 153] on div "19" at bounding box center [744, 150] width 15 height 15
type input "**********"
click at [734, 335] on div "Select..." at bounding box center [794, 335] width 234 height 18
click at [734, 388] on div "Normal" at bounding box center [796, 394] width 248 height 19
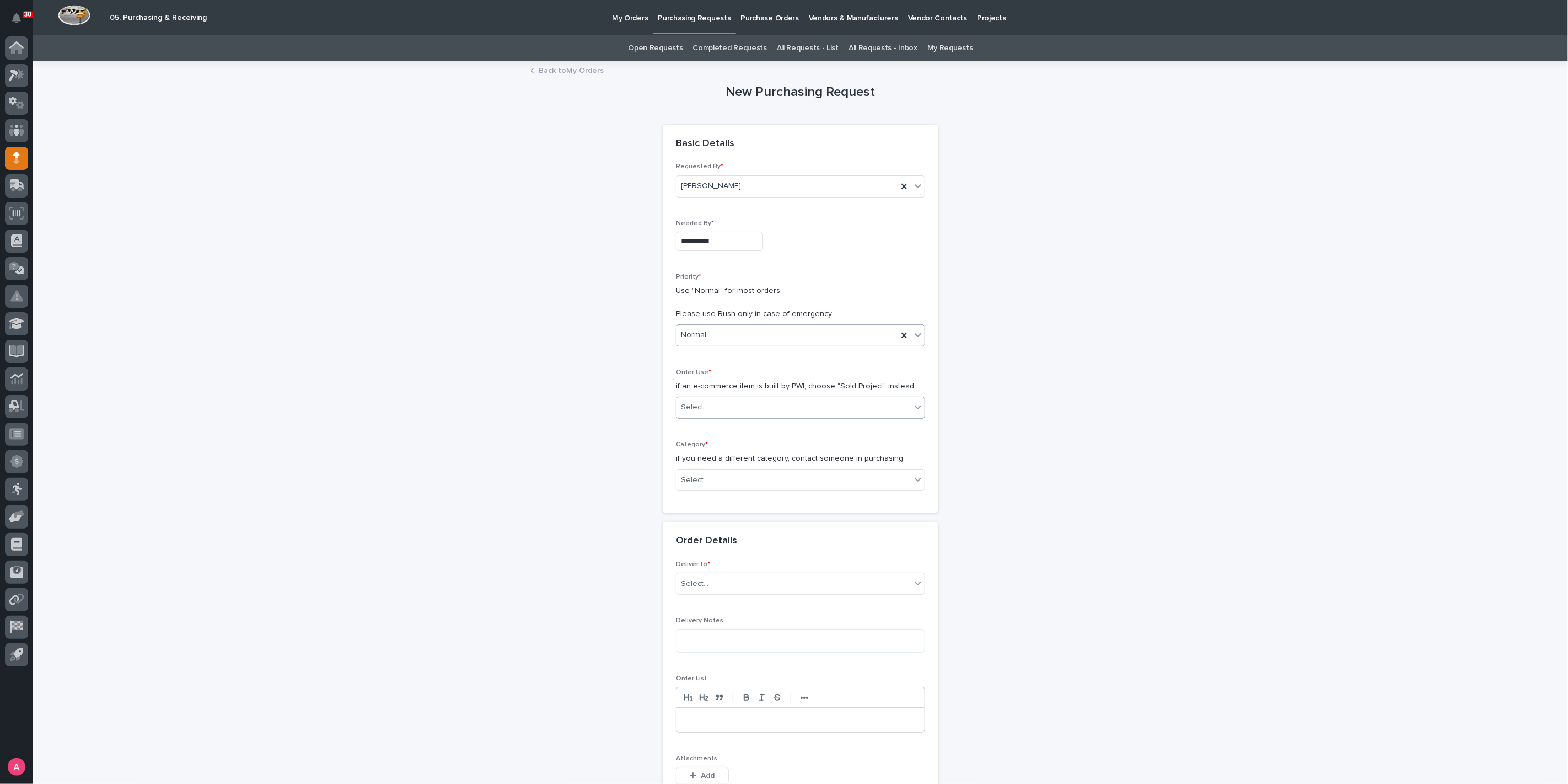
click at [730, 409] on div "Select..." at bounding box center [794, 407] width 234 height 18
click at [729, 425] on div "Sold Project" at bounding box center [796, 427] width 248 height 19
click at [717, 479] on div "Select..." at bounding box center [794, 480] width 234 height 18
click at [710, 633] on div "Steel" at bounding box center [796, 634] width 248 height 19
click at [716, 567] on div "Project * Select..." at bounding box center [800, 556] width 249 height 43
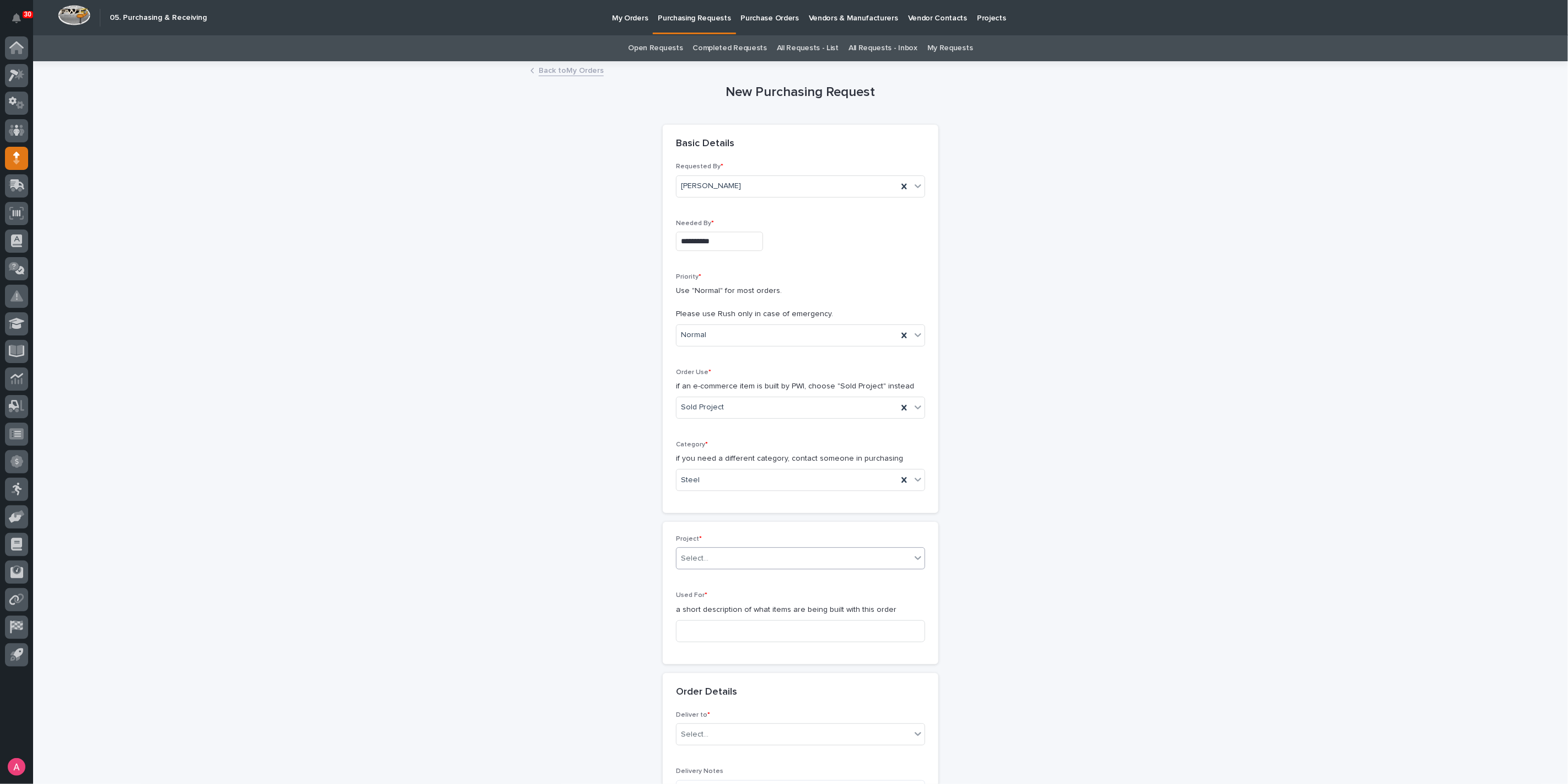
click at [717, 559] on div "Select..." at bounding box center [794, 558] width 234 height 18
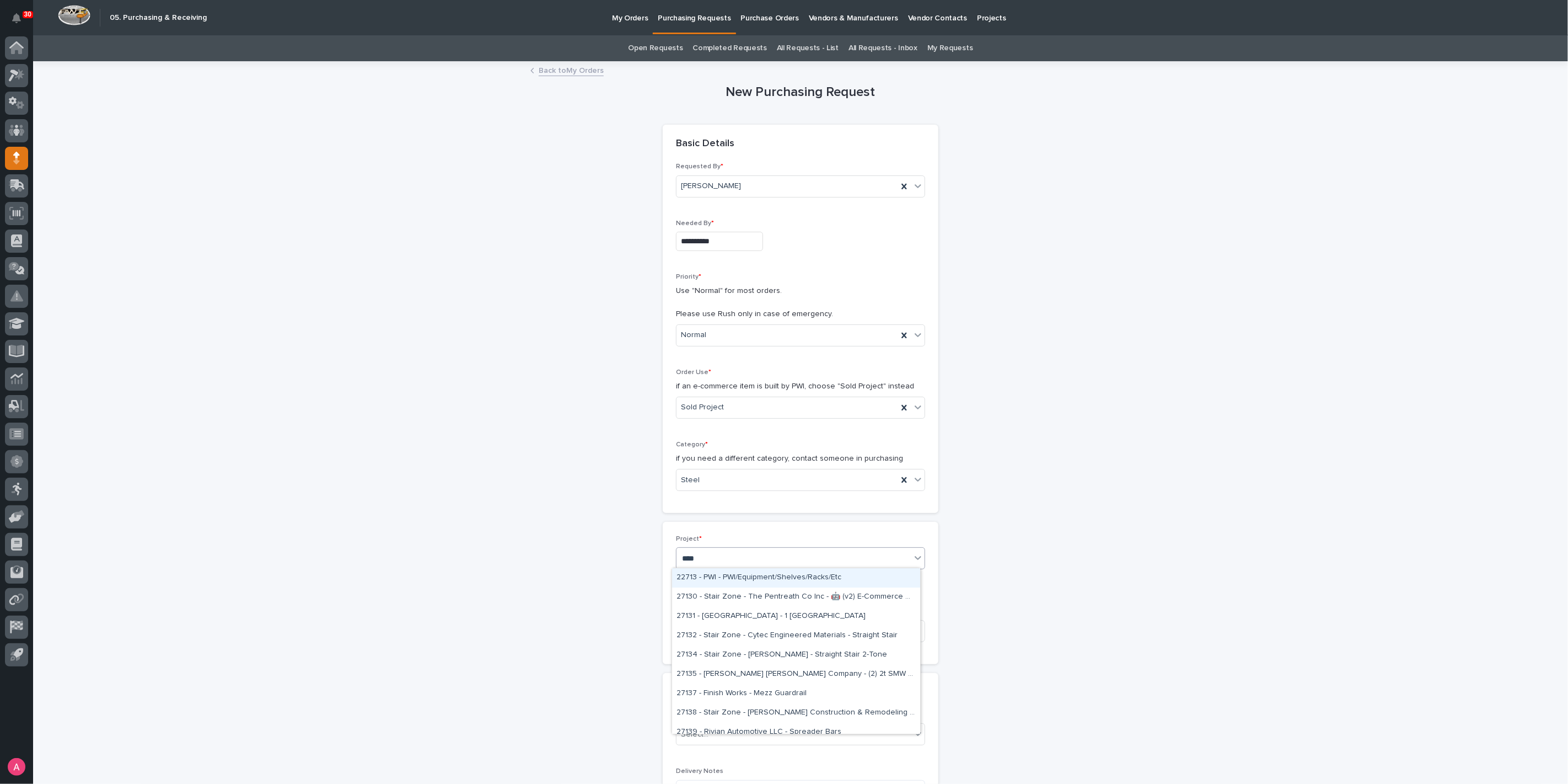
type input "*****"
click at [721, 580] on div "27131 - [GEOGRAPHIC_DATA] - 1 [GEOGRAPHIC_DATA]" at bounding box center [796, 578] width 248 height 19
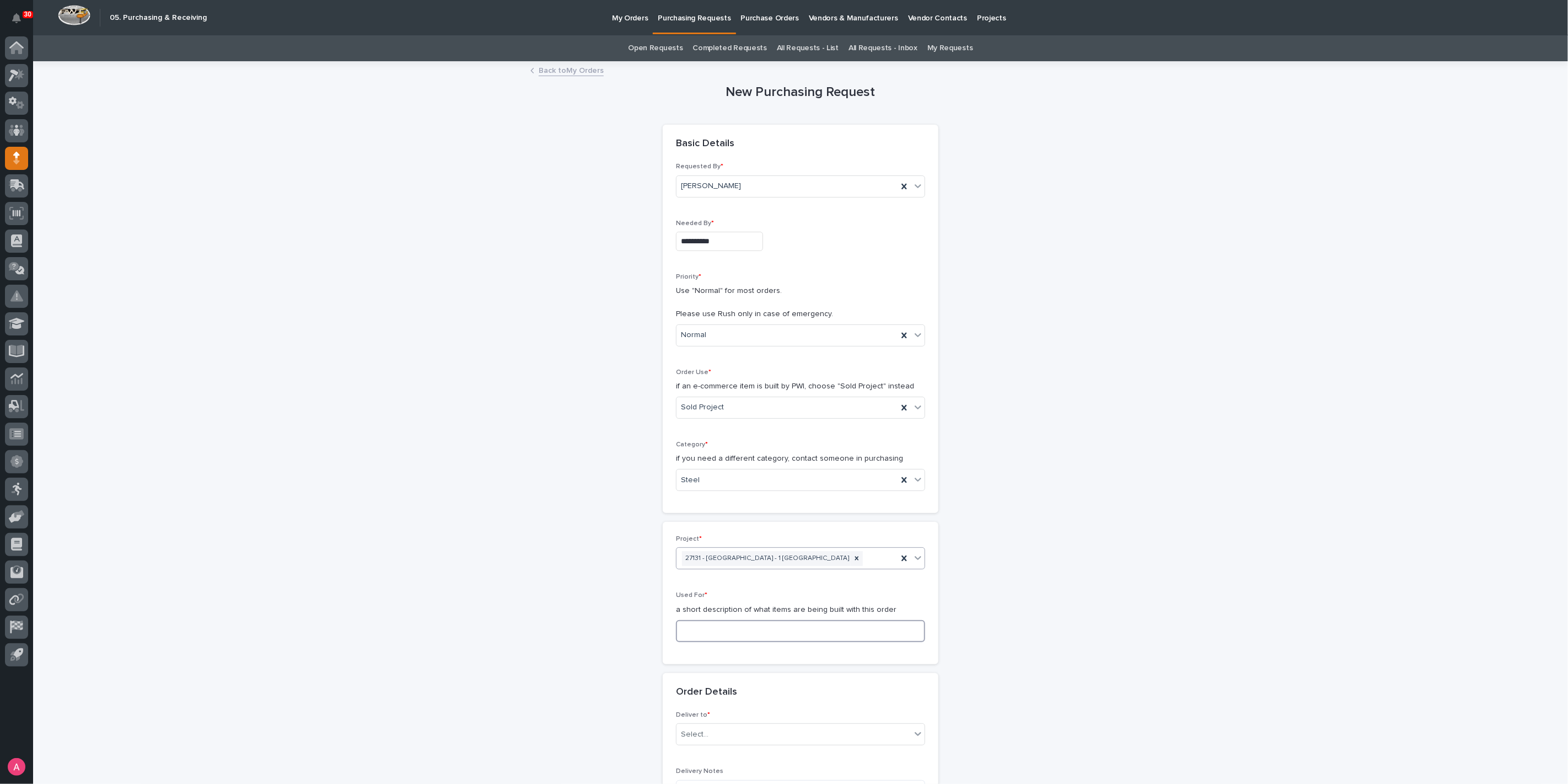
click at [737, 633] on input at bounding box center [800, 631] width 249 height 22
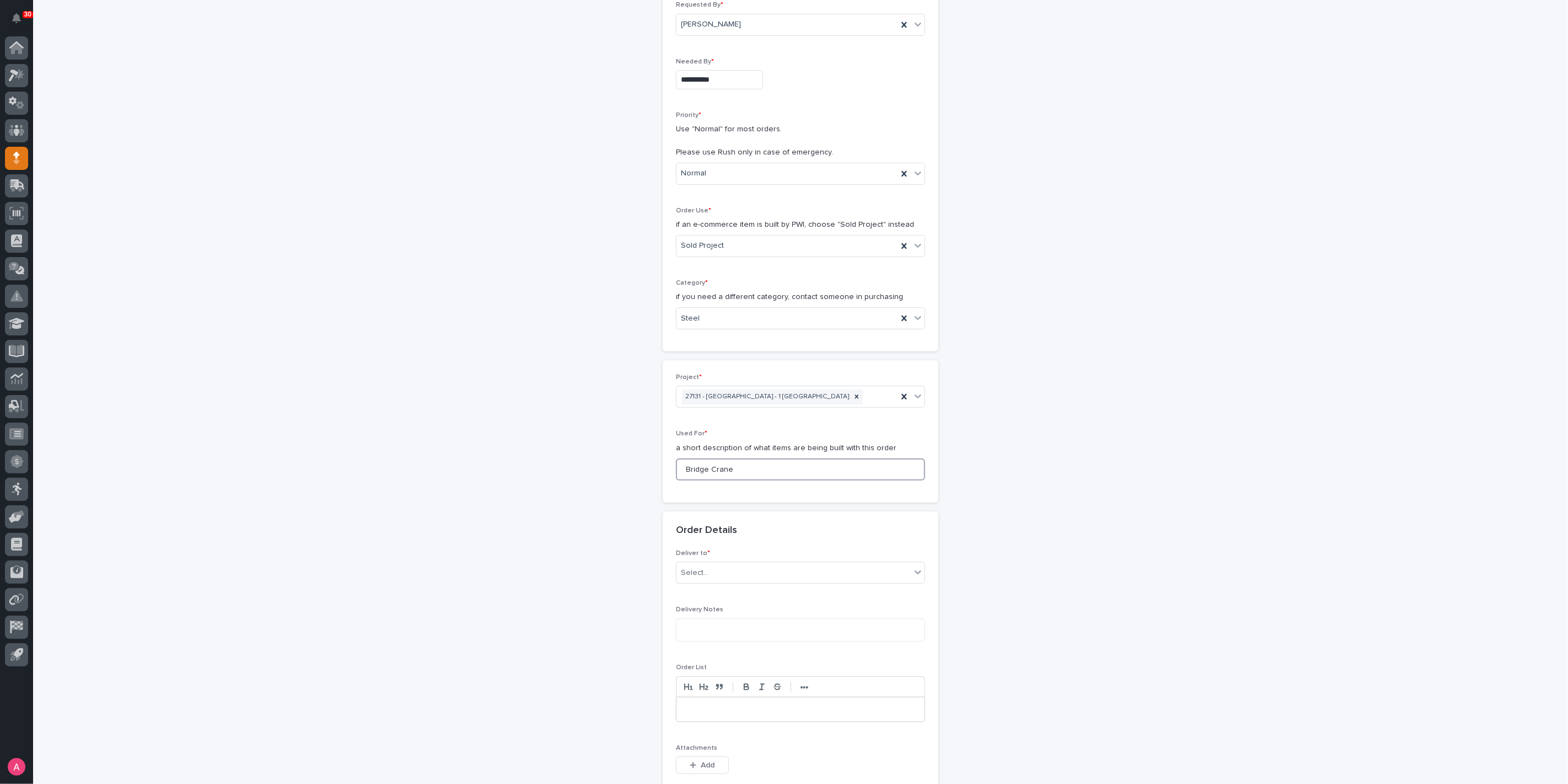
scroll to position [184, 0]
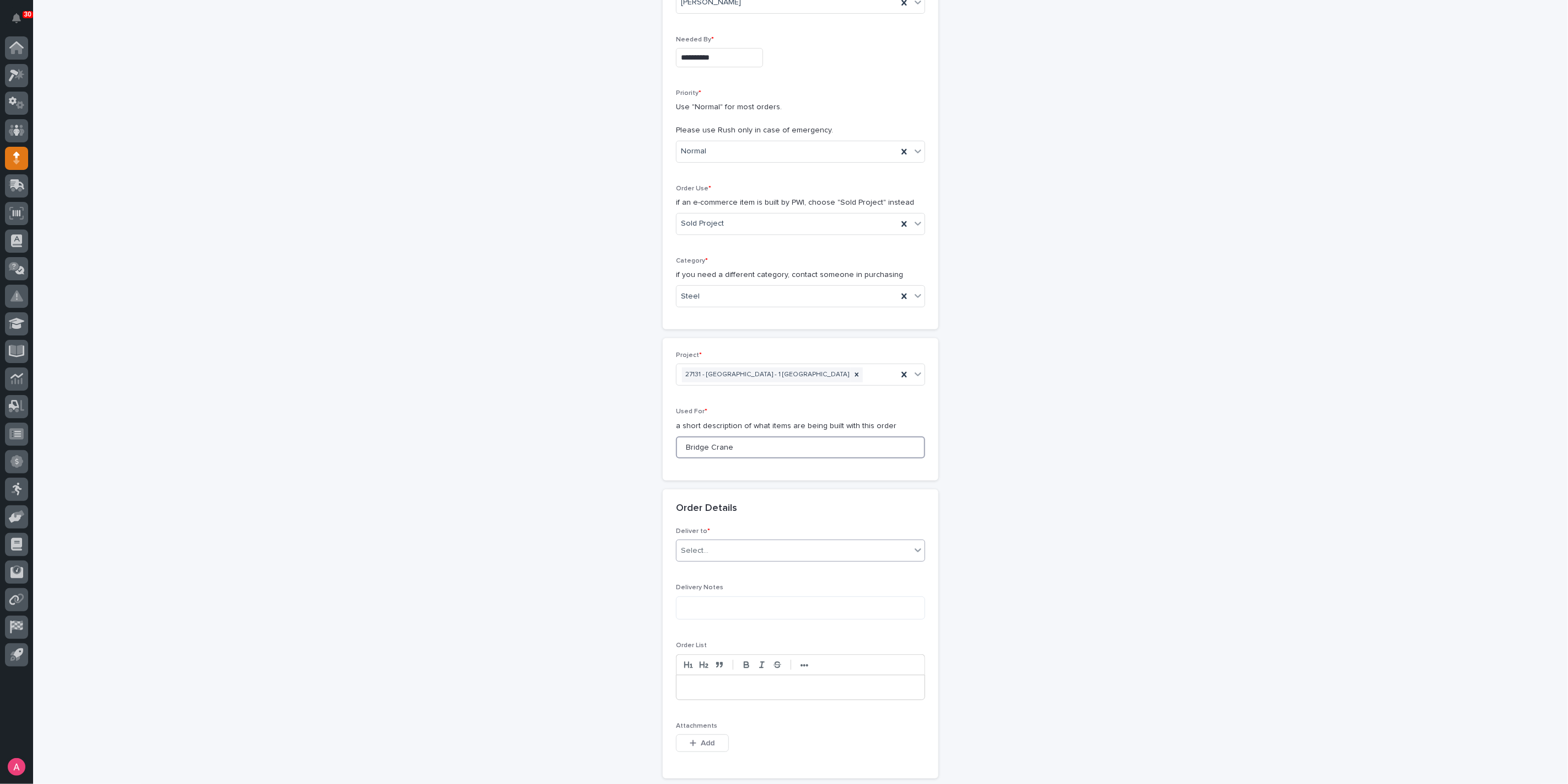
type input "Bridge Crane"
click at [713, 553] on div "Select..." at bounding box center [794, 550] width 234 height 18
click at [711, 563] on div "PWI" at bounding box center [796, 569] width 248 height 19
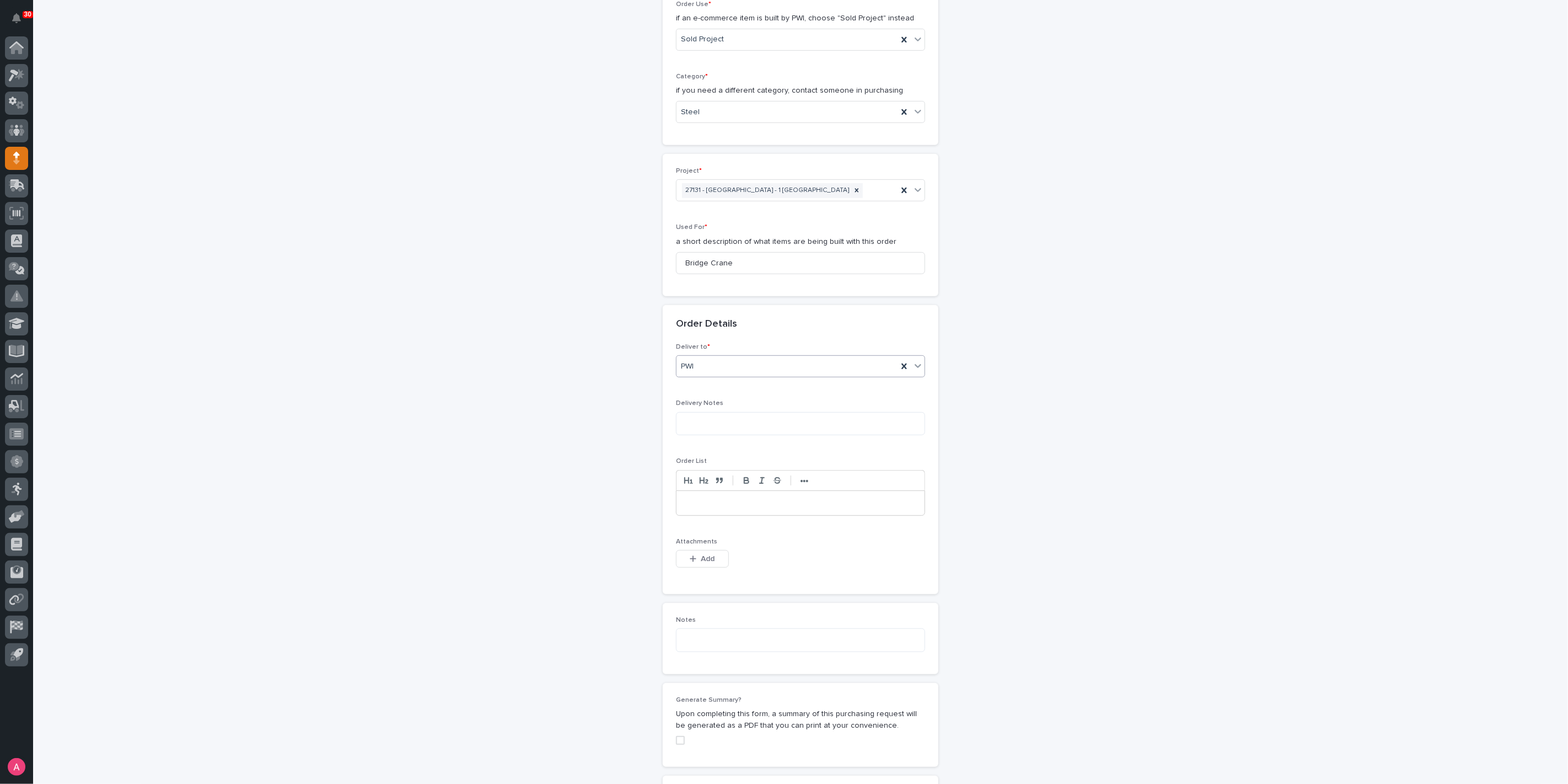
scroll to position [428, 0]
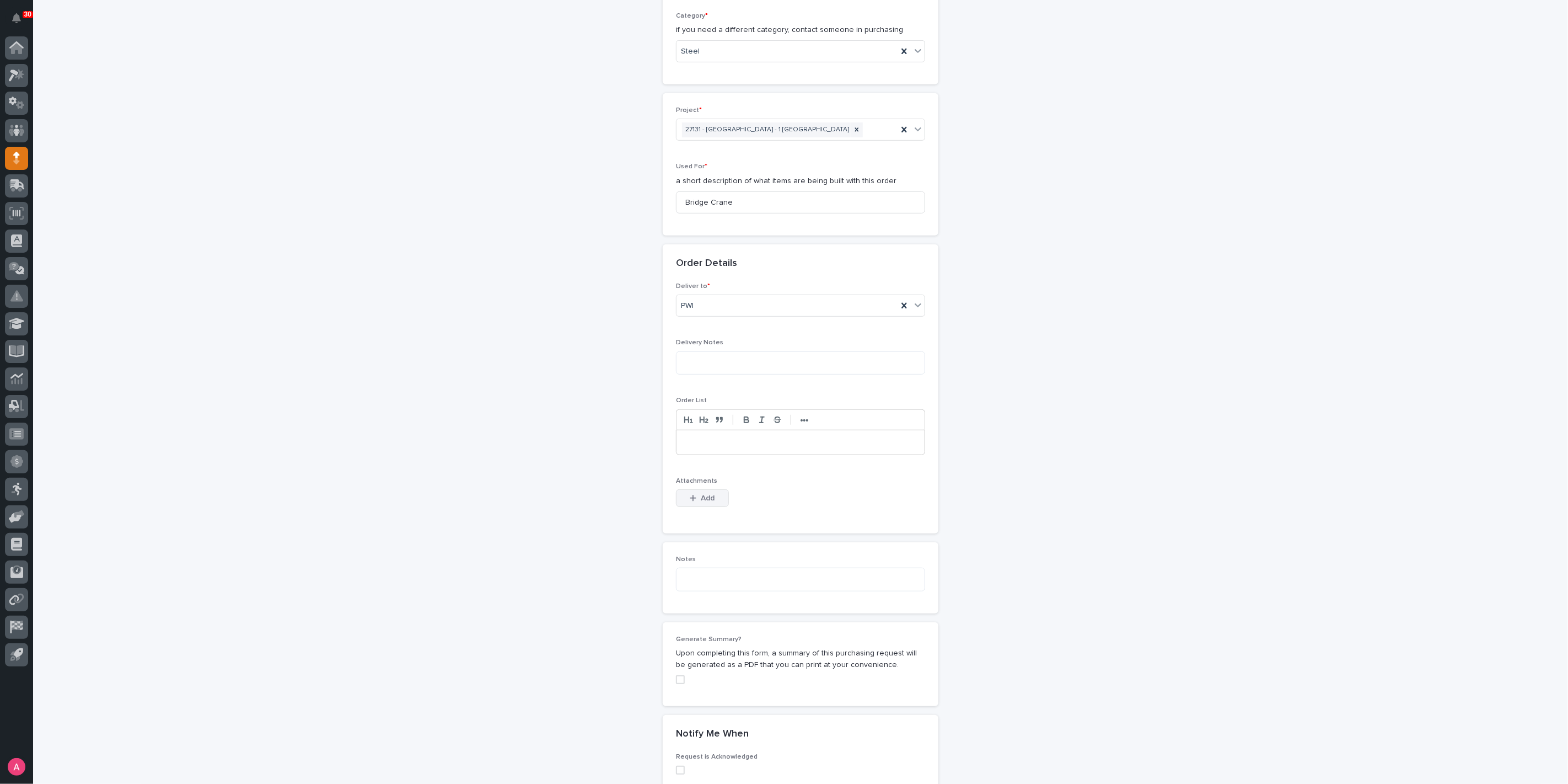
click at [698, 501] on button "Add" at bounding box center [702, 498] width 53 height 18
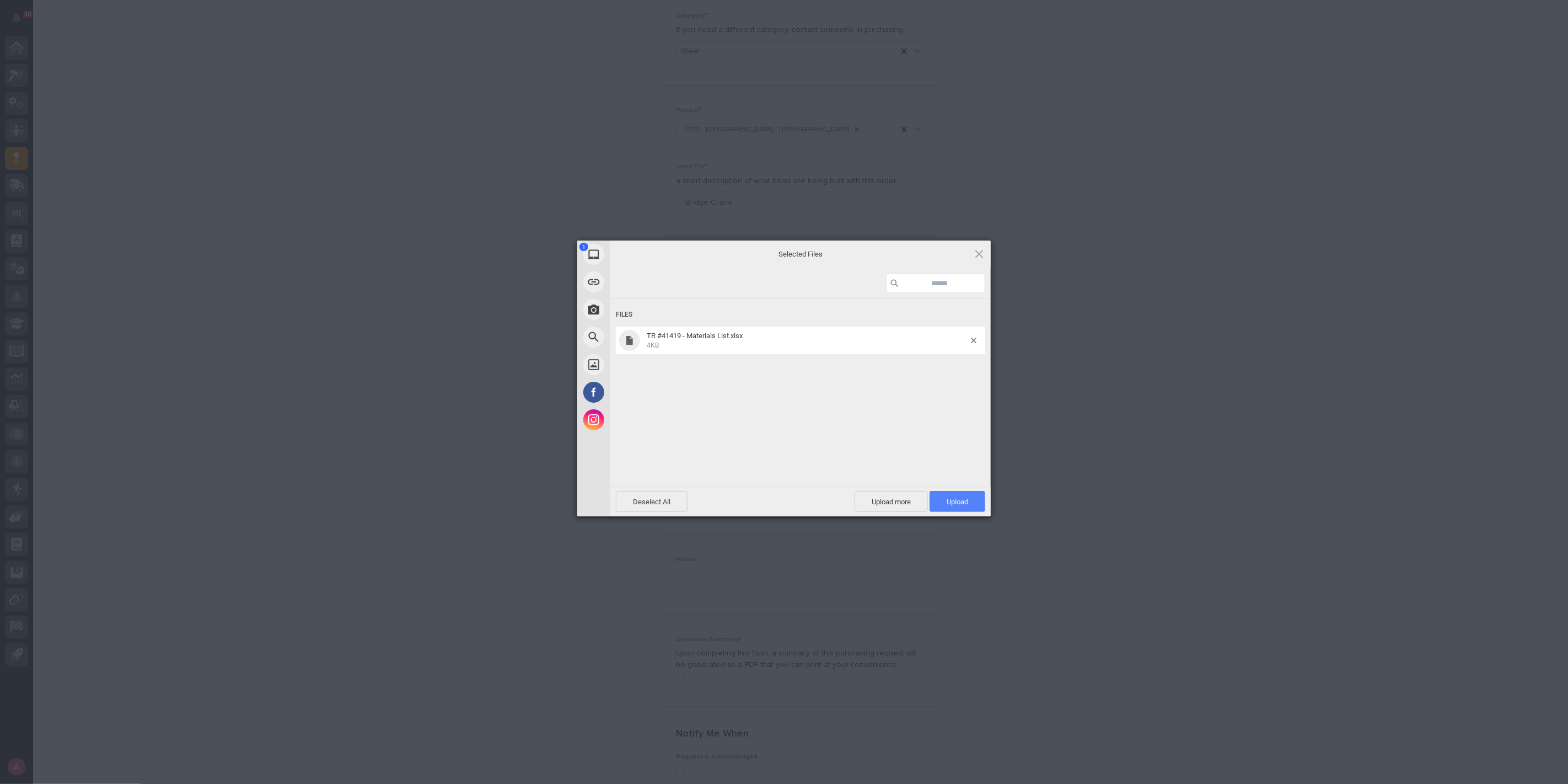
click at [947, 504] on span "Upload 1" at bounding box center [958, 501] width 22 height 9
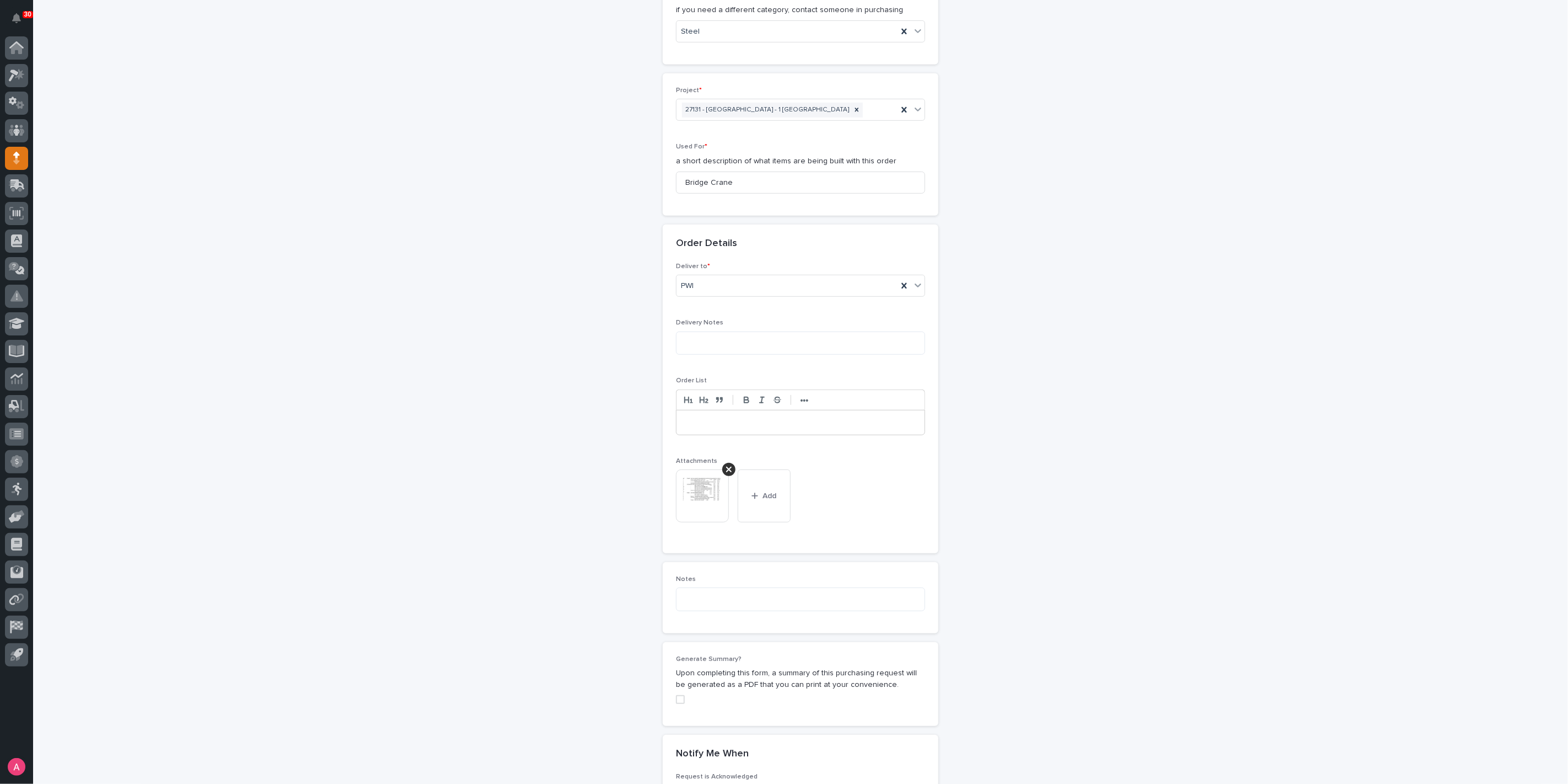
scroll to position [677, 0]
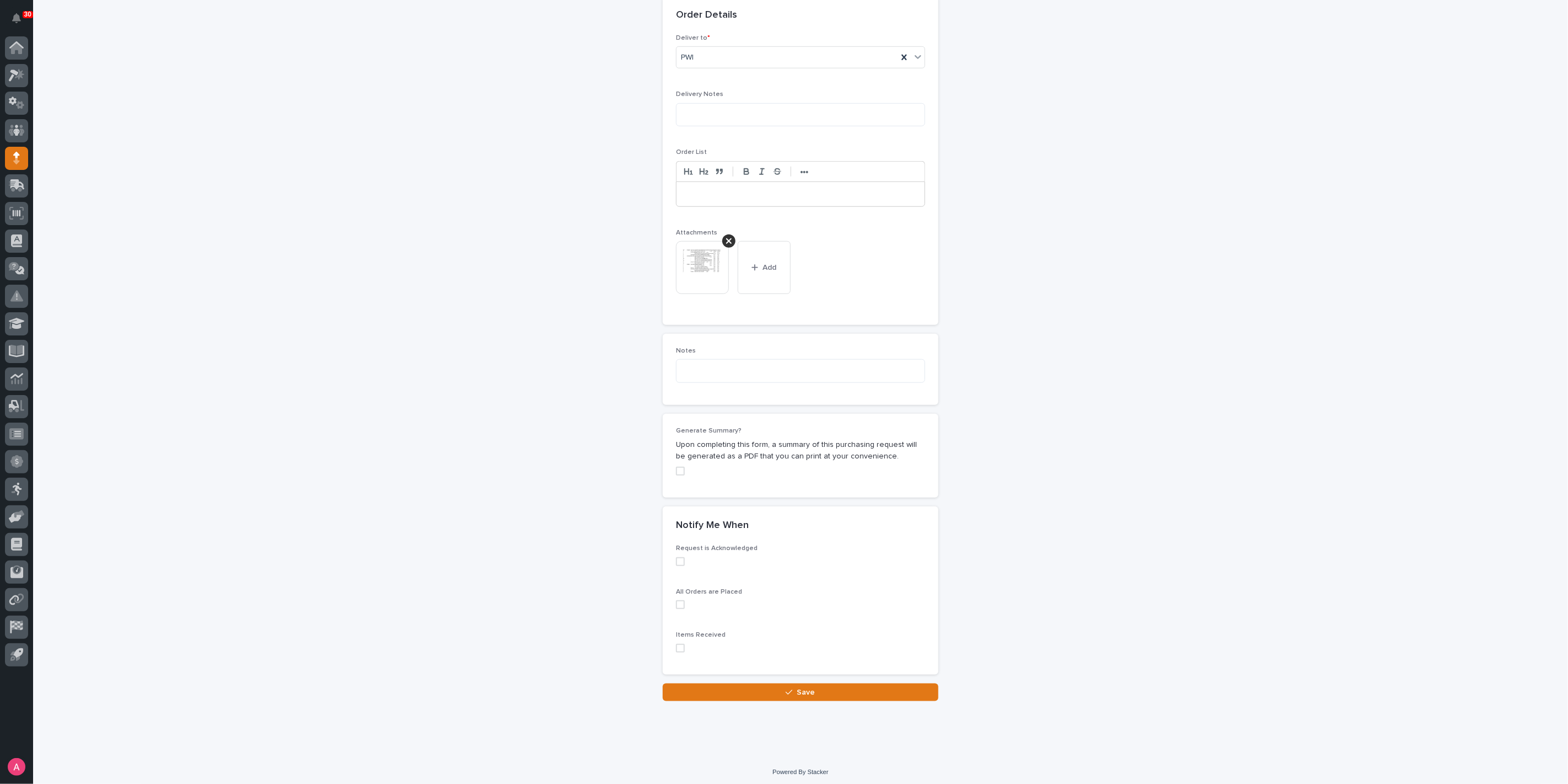
click at [676, 468] on span at bounding box center [680, 470] width 9 height 9
click at [807, 683] on button "Save" at bounding box center [800, 692] width 276 height 18
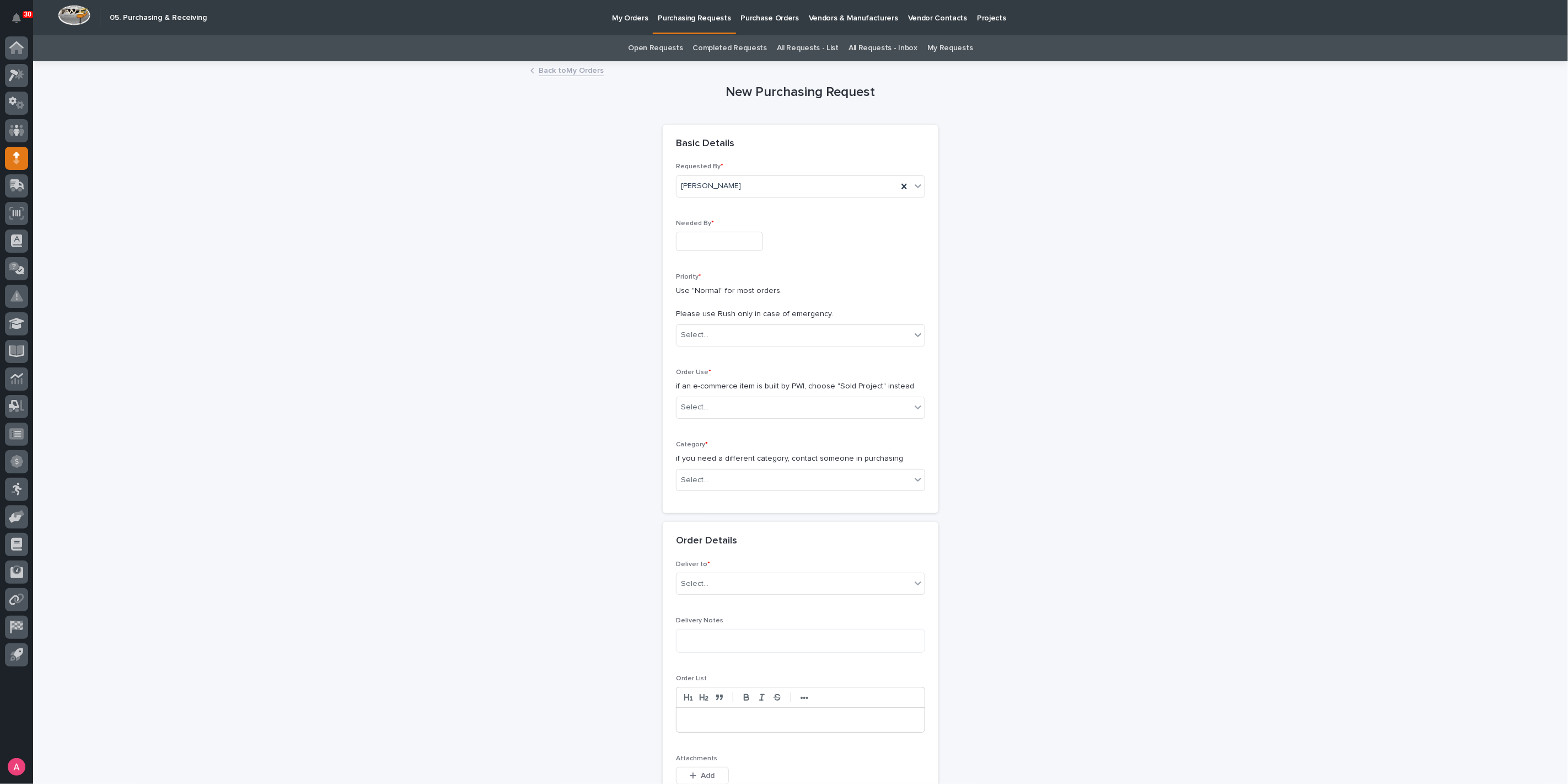
click at [723, 245] on input "text" at bounding box center [720, 241] width 87 height 19
click at [738, 202] on div "10" at bounding box center [744, 204] width 15 height 15
type input "**********"
click at [732, 327] on div "Select..." at bounding box center [794, 335] width 234 height 18
click at [719, 390] on div "Normal" at bounding box center [796, 394] width 248 height 19
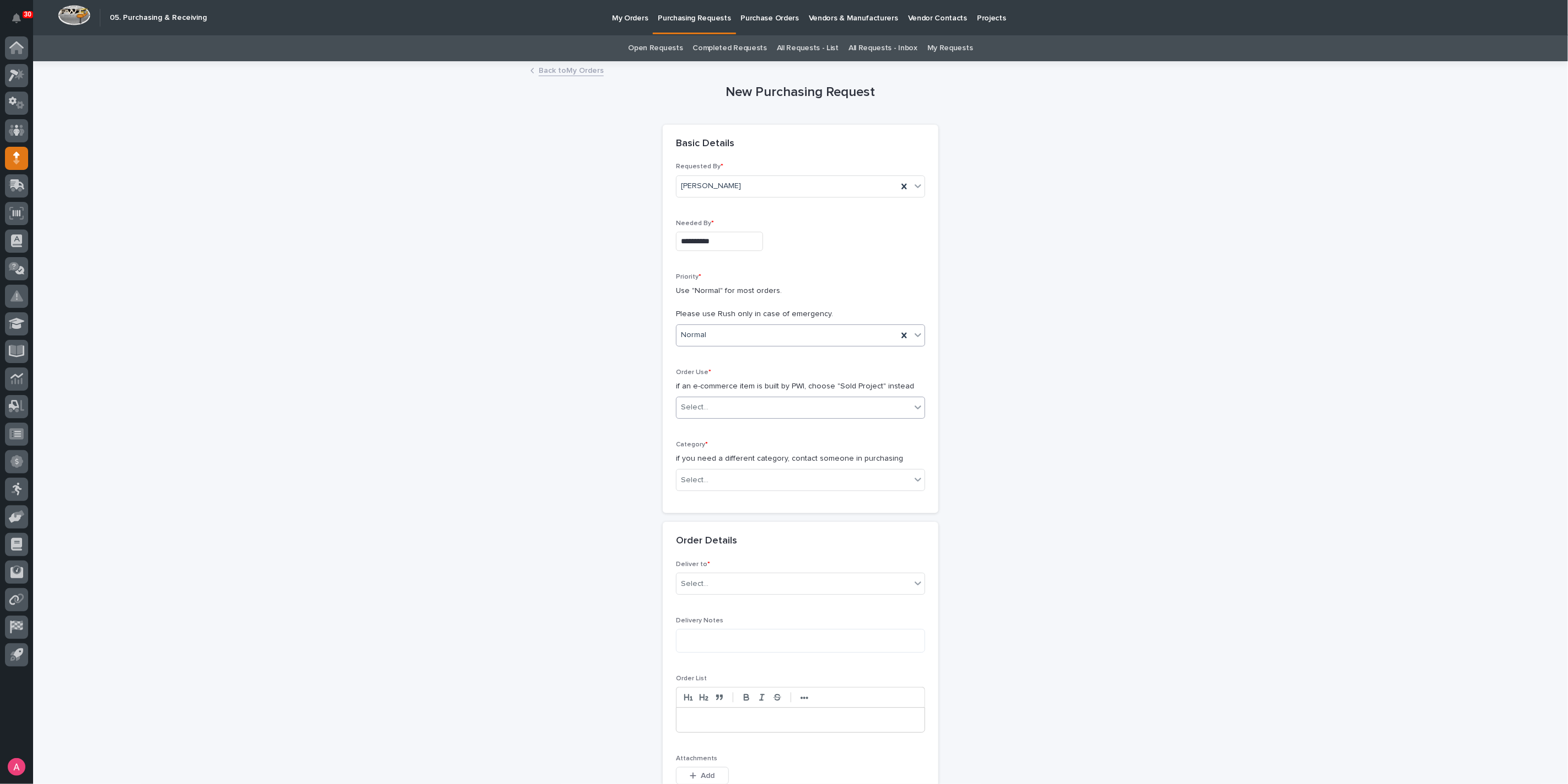
click at [725, 412] on div "Select..." at bounding box center [794, 407] width 234 height 18
click at [717, 423] on div "Sold Project" at bounding box center [796, 427] width 248 height 19
click at [720, 475] on div "Select..." at bounding box center [794, 480] width 234 height 18
click at [730, 534] on div "Hoists, Trolleys, and End Trucks" at bounding box center [796, 538] width 248 height 19
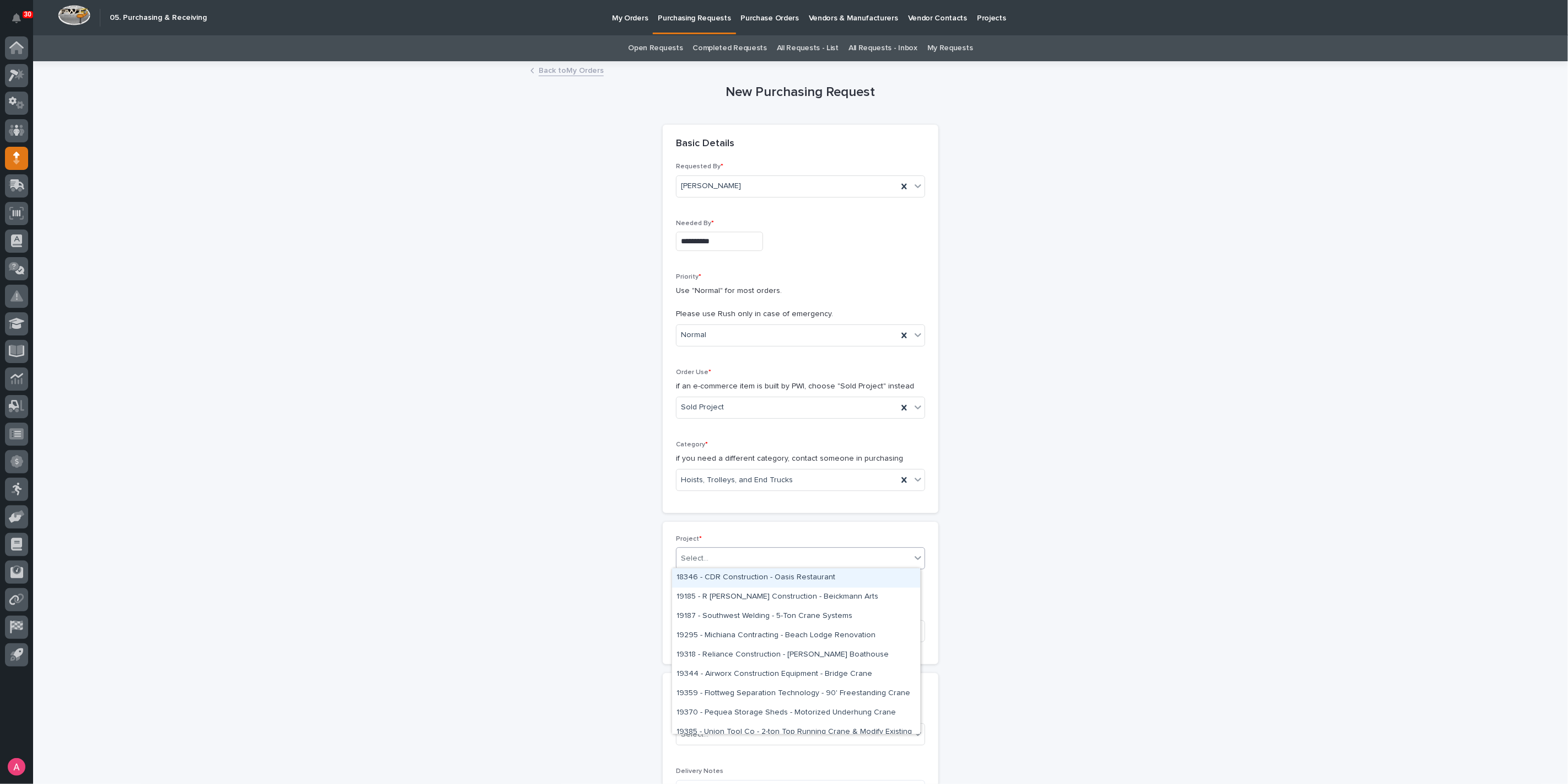
click at [723, 551] on div "Select..." at bounding box center [794, 558] width 234 height 18
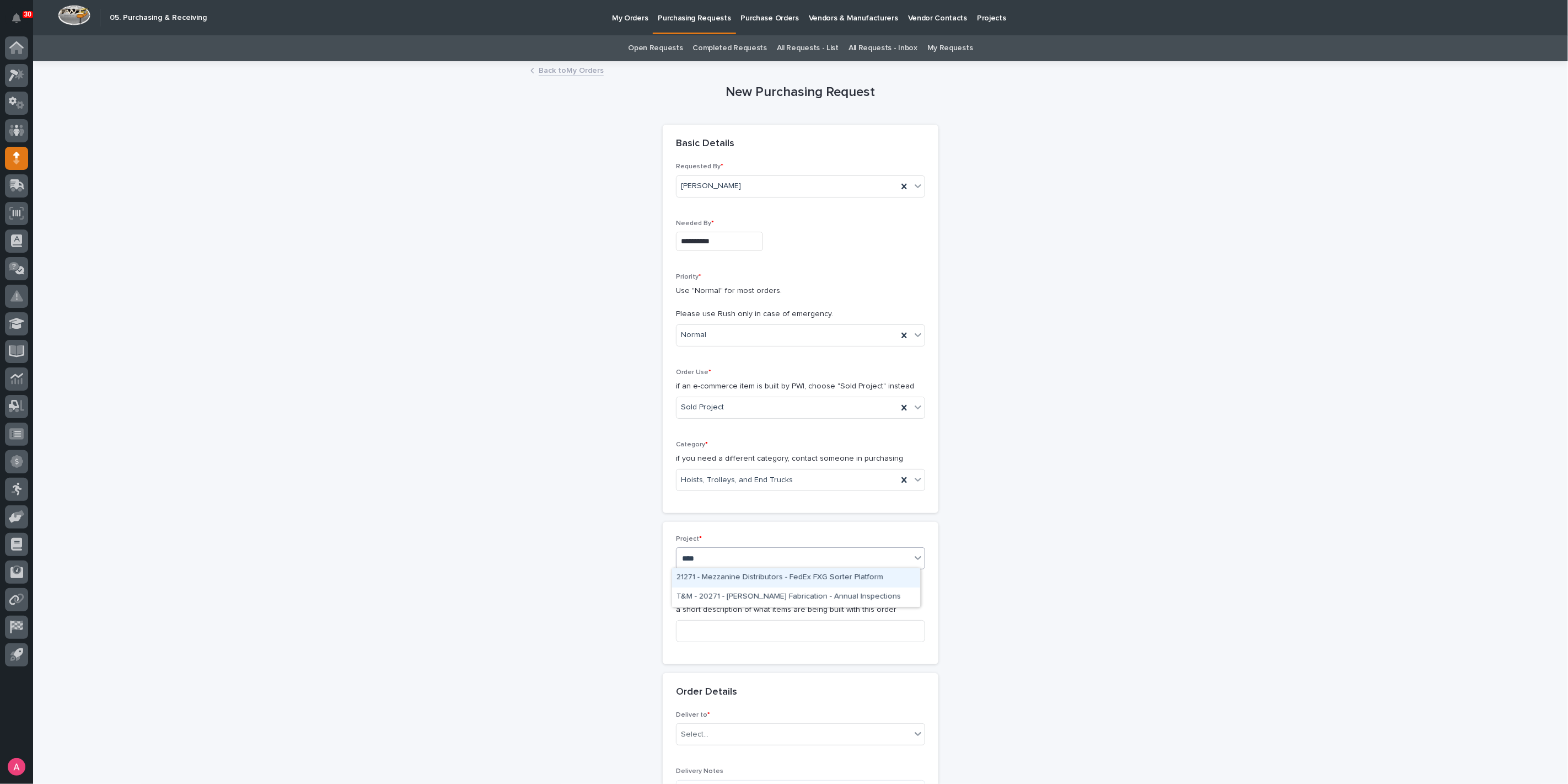
type input "*****"
type input "Bridge Crane"
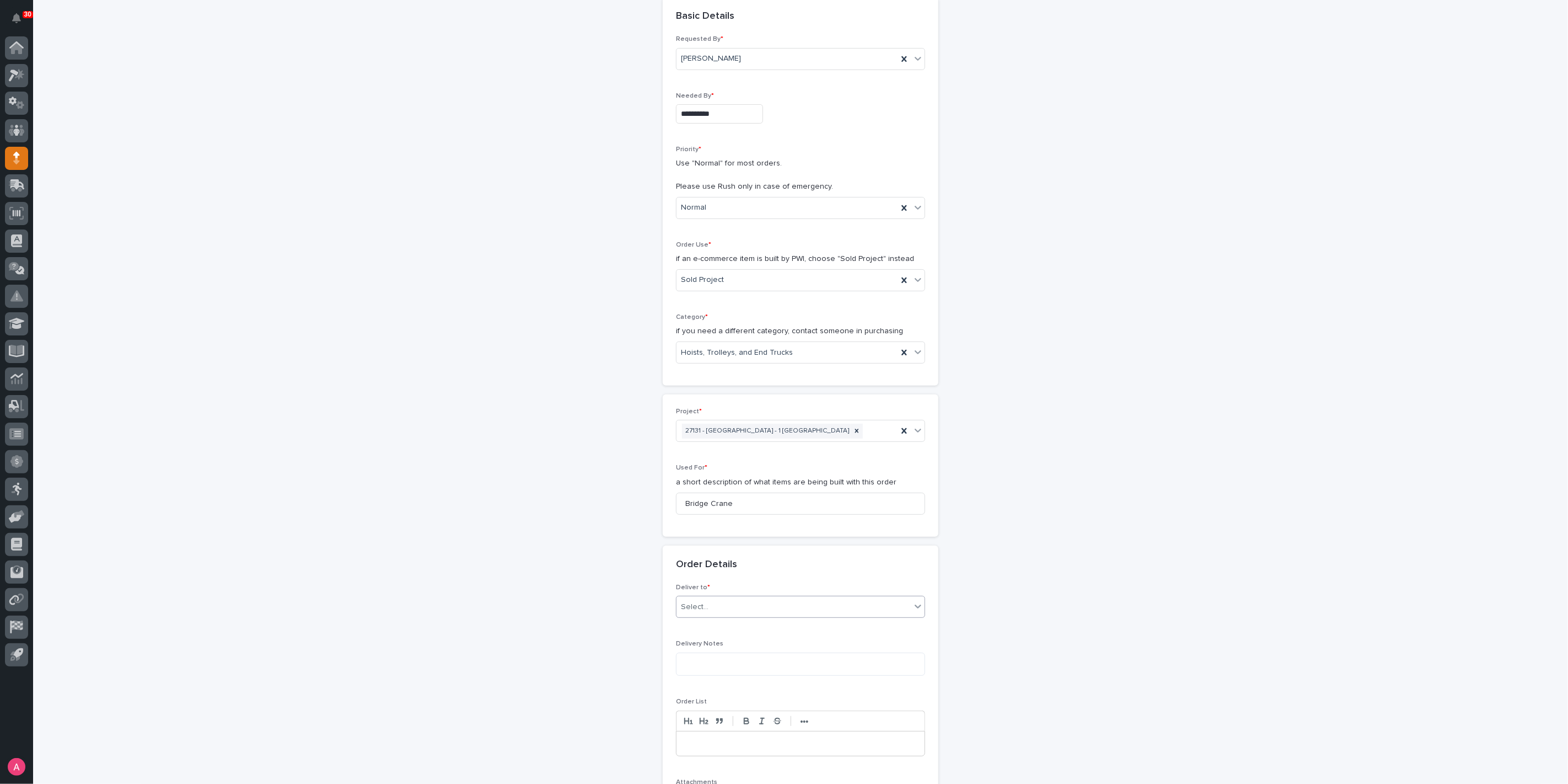
scroll to position [245, 0]
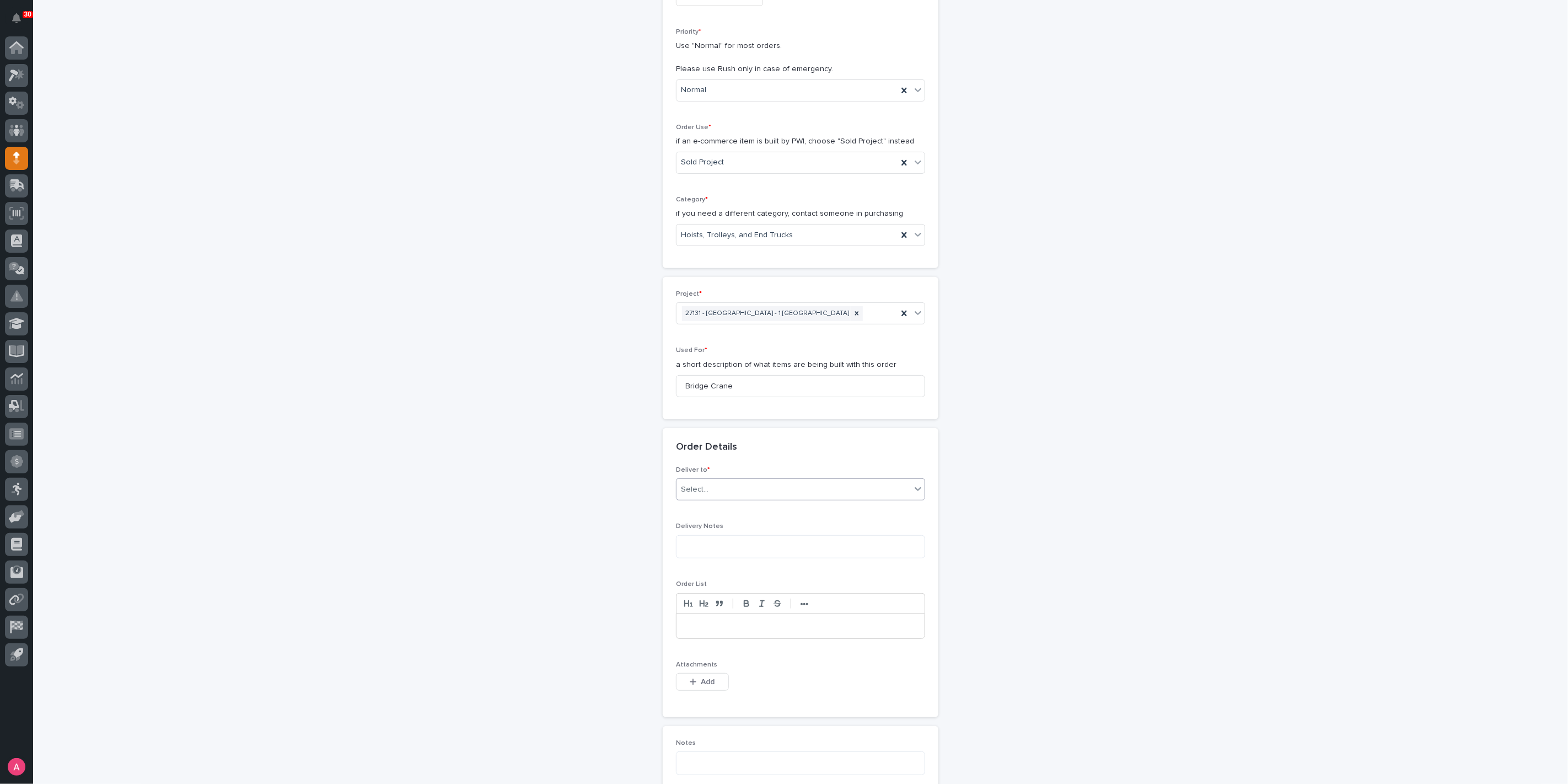
click at [713, 481] on div "Select..." at bounding box center [794, 489] width 234 height 18
click at [709, 510] on div "PWI" at bounding box center [796, 508] width 248 height 19
click at [696, 681] on button "Add" at bounding box center [702, 682] width 53 height 18
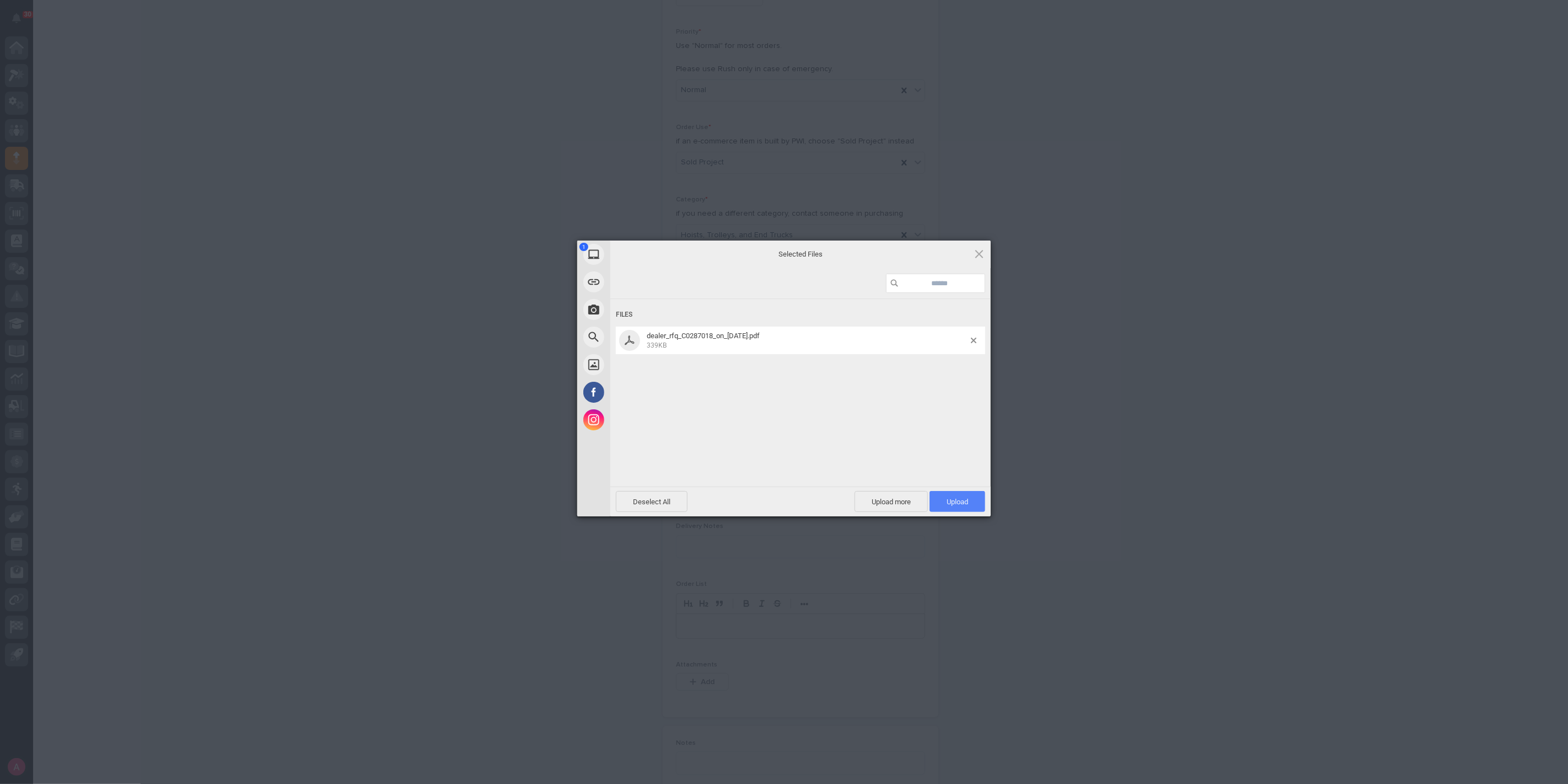
click at [969, 500] on span "Upload 1" at bounding box center [958, 501] width 22 height 9
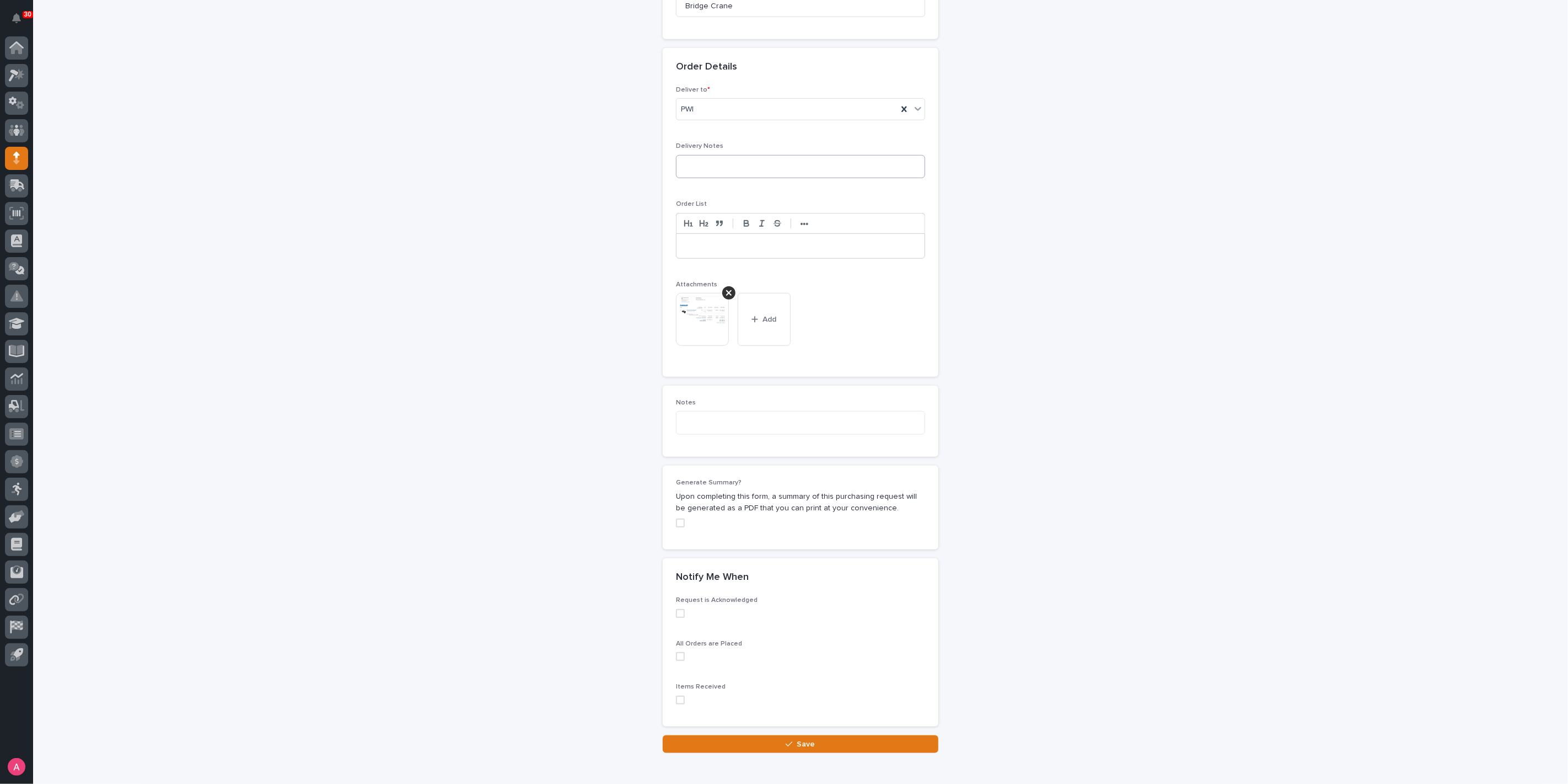
scroll to position [677, 0]
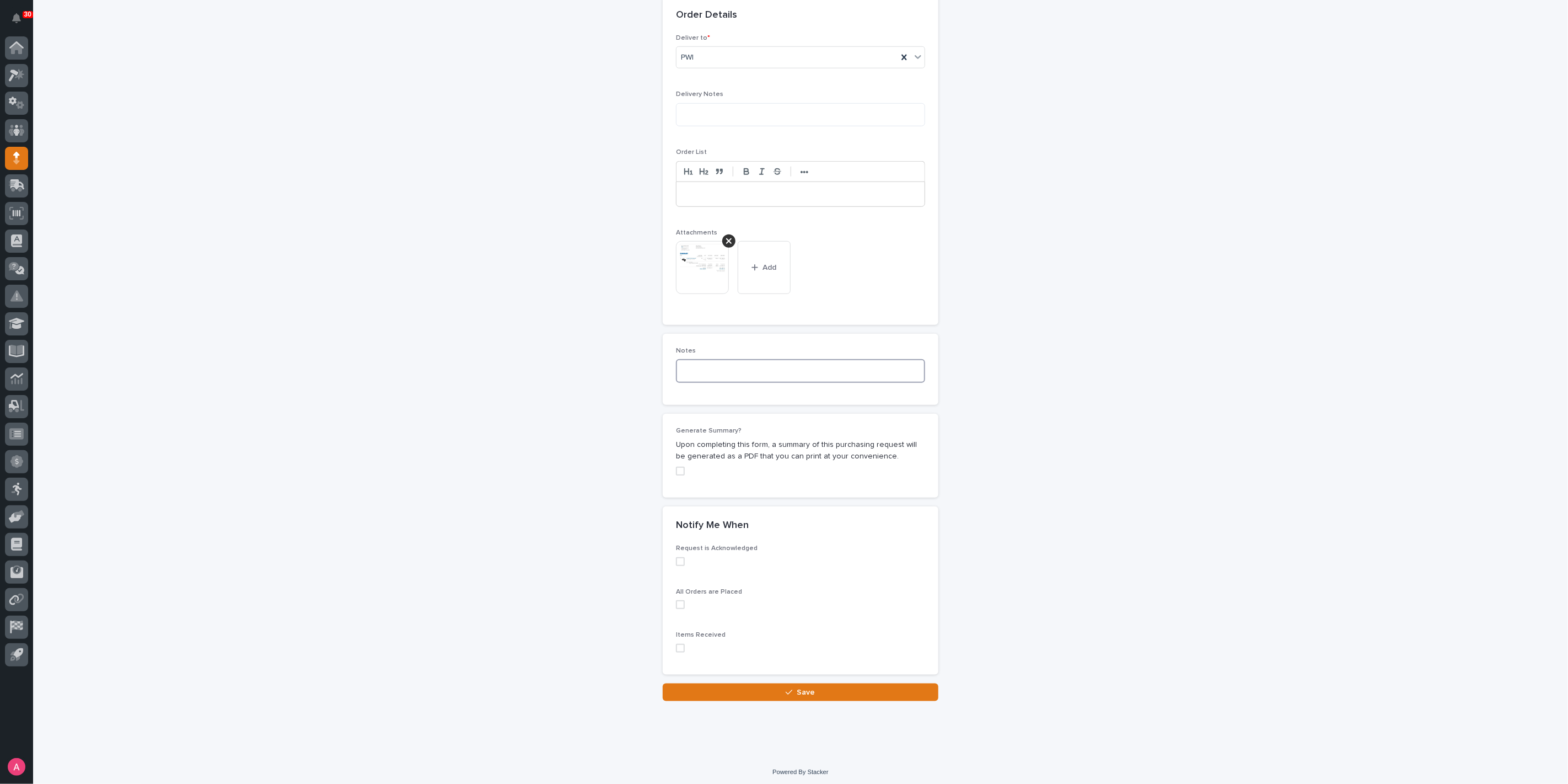
click at [729, 369] on textarea at bounding box center [800, 370] width 249 height 23
type textarea "**********"
click at [676, 467] on span at bounding box center [680, 470] width 9 height 9
click at [805, 686] on span "Save" at bounding box center [806, 691] width 18 height 10
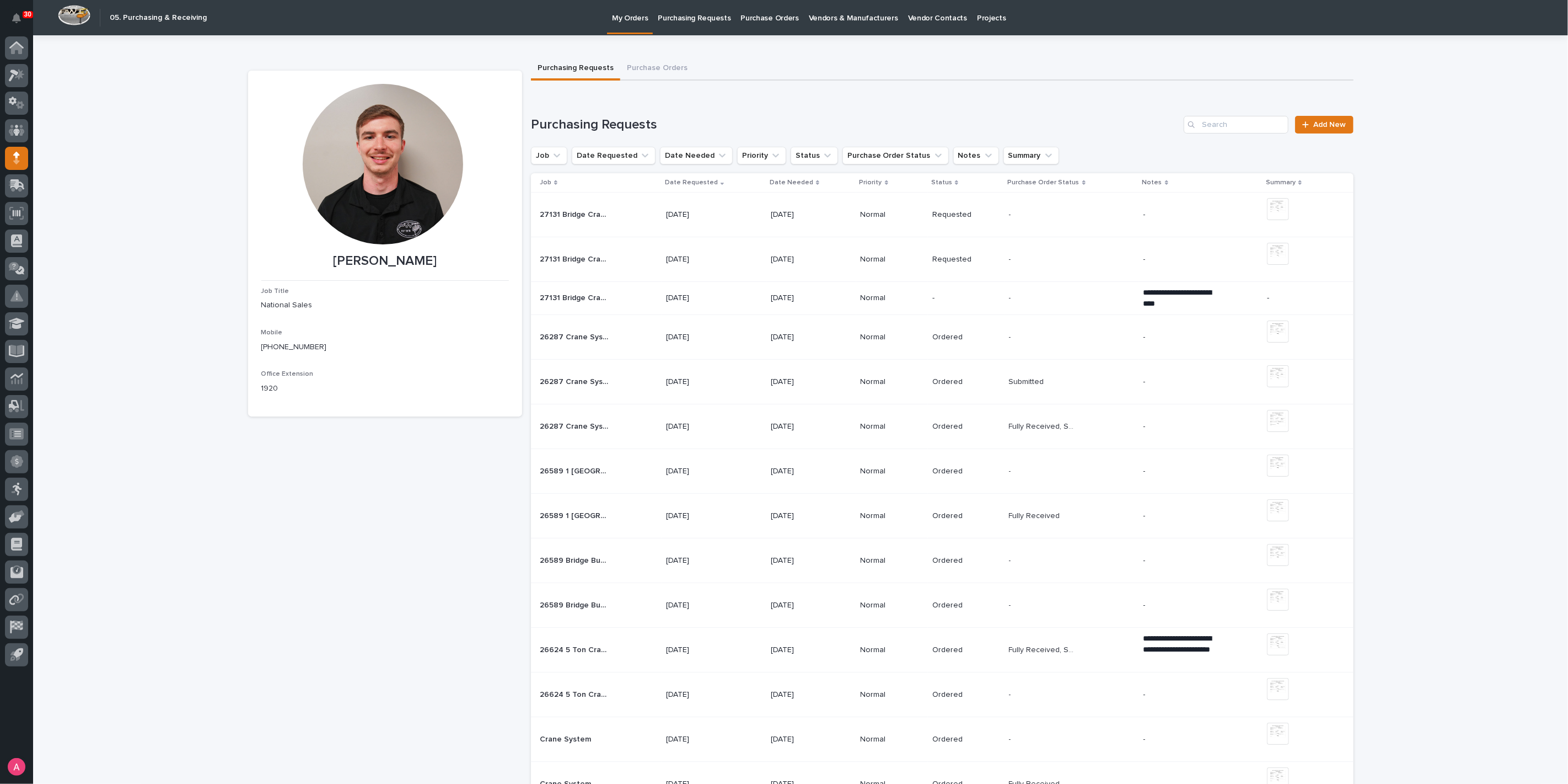
click at [899, 293] on p "Normal" at bounding box center [893, 298] width 64 height 9
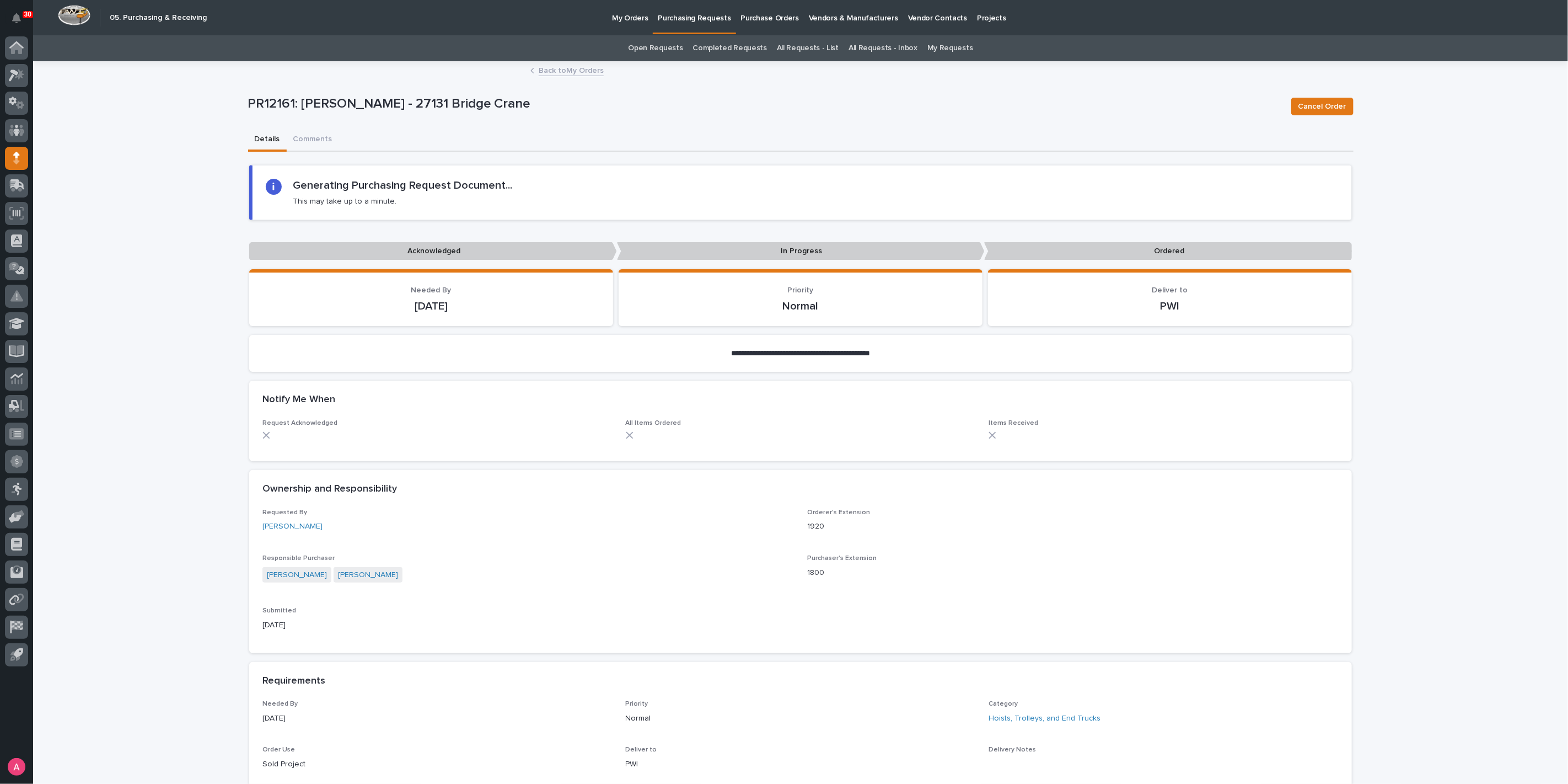
click at [307, 143] on button "Comments" at bounding box center [312, 140] width 52 height 23
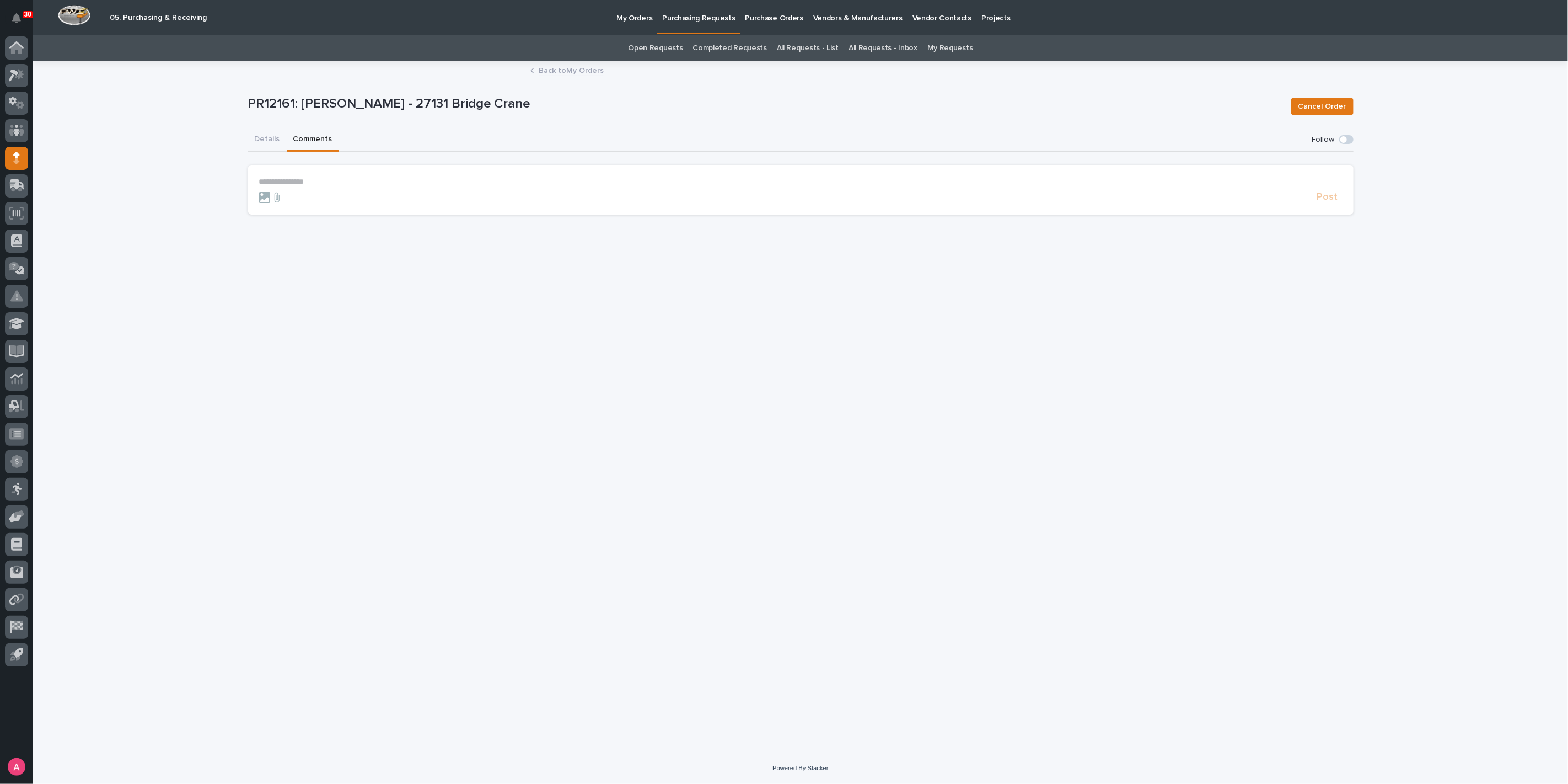
click at [401, 171] on section "**********" at bounding box center [801, 189] width 1105 height 50
click at [400, 181] on p "**********" at bounding box center [801, 182] width 1084 height 9
click at [1324, 193] on form "**********" at bounding box center [801, 193] width 1084 height 32
click at [1330, 202] on span "Post" at bounding box center [1327, 202] width 21 height 12
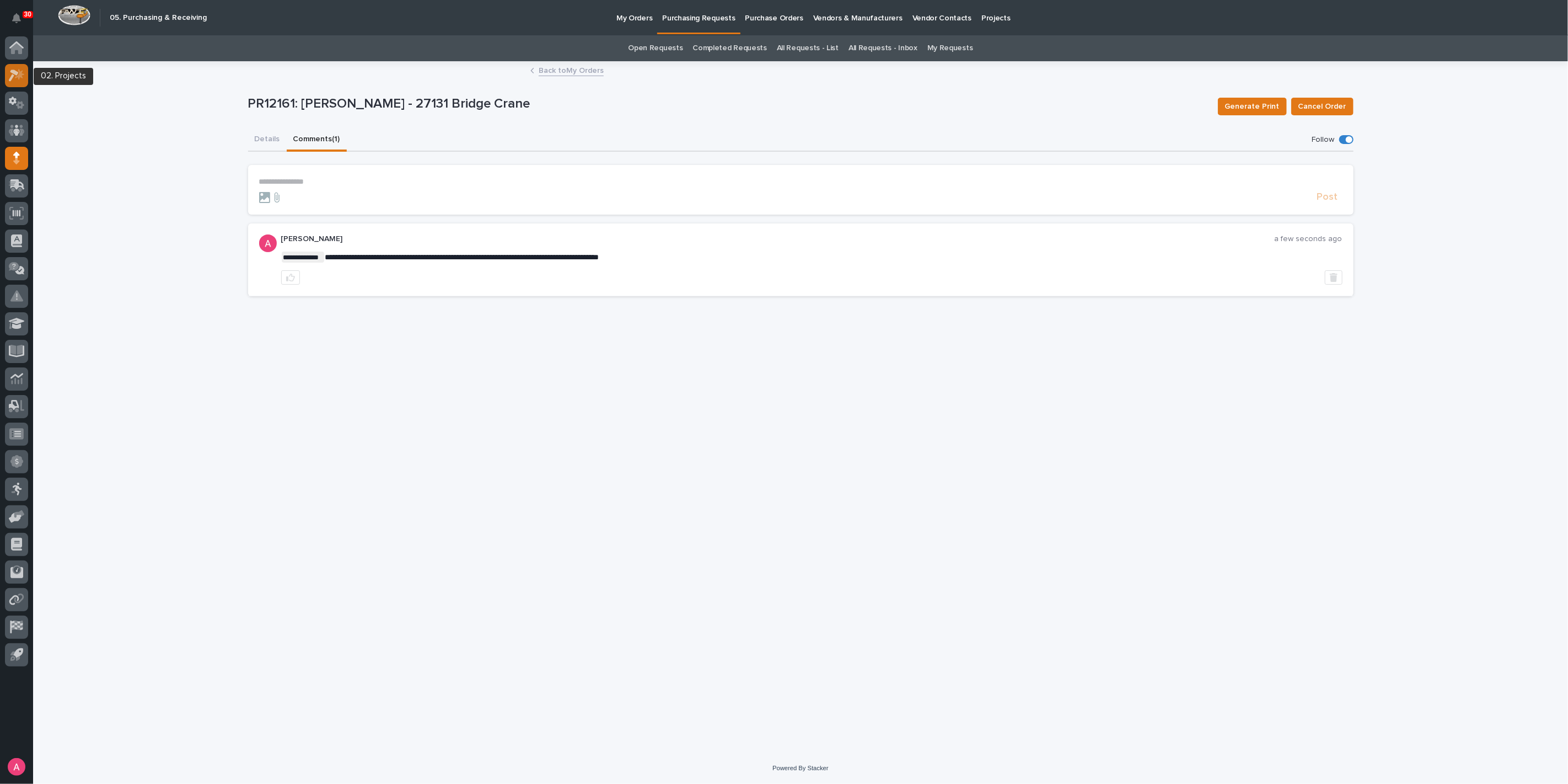
click at [17, 82] on div at bounding box center [16, 75] width 23 height 23
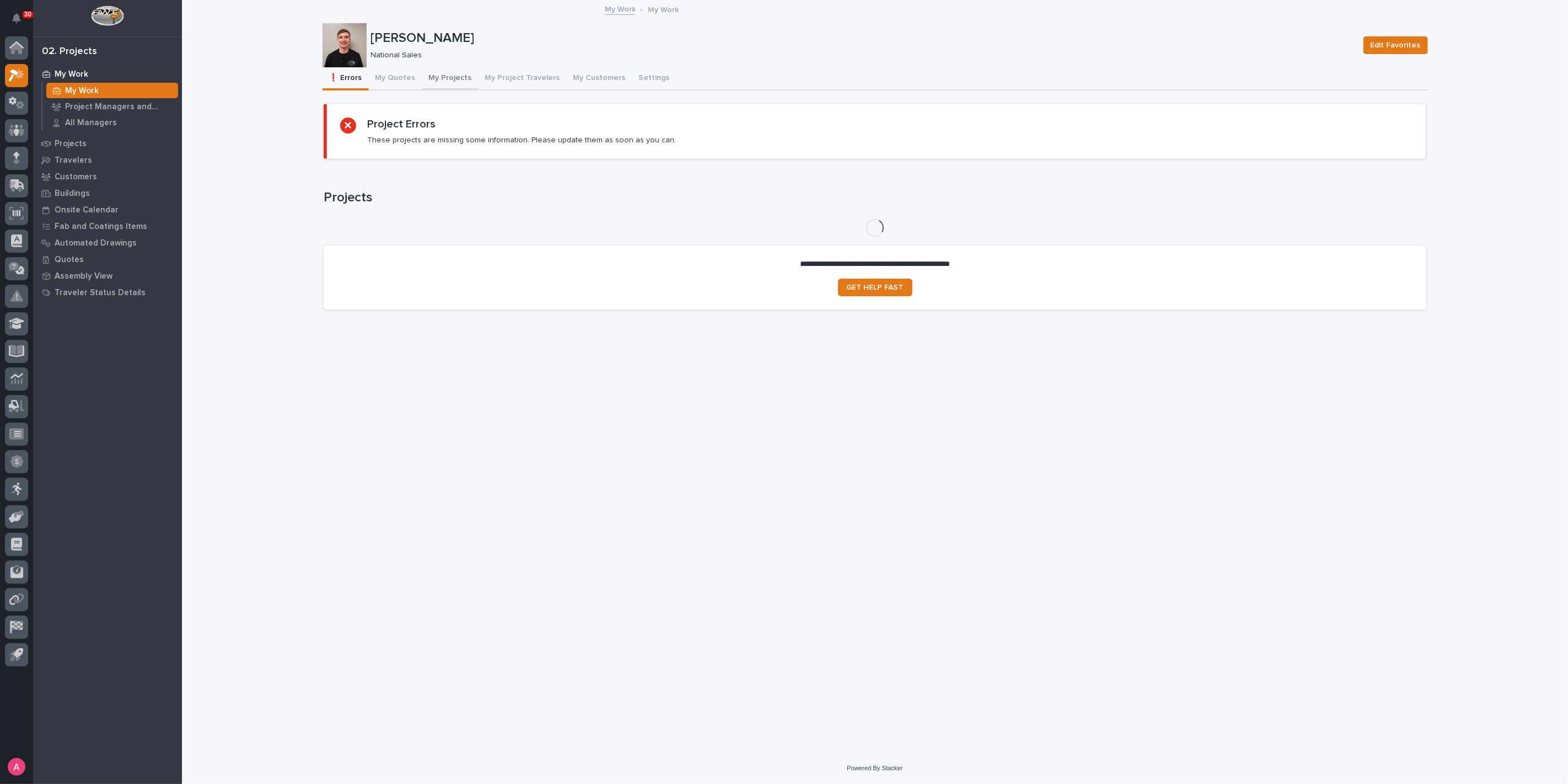
click at [439, 77] on button "My Projects" at bounding box center [450, 79] width 56 height 23
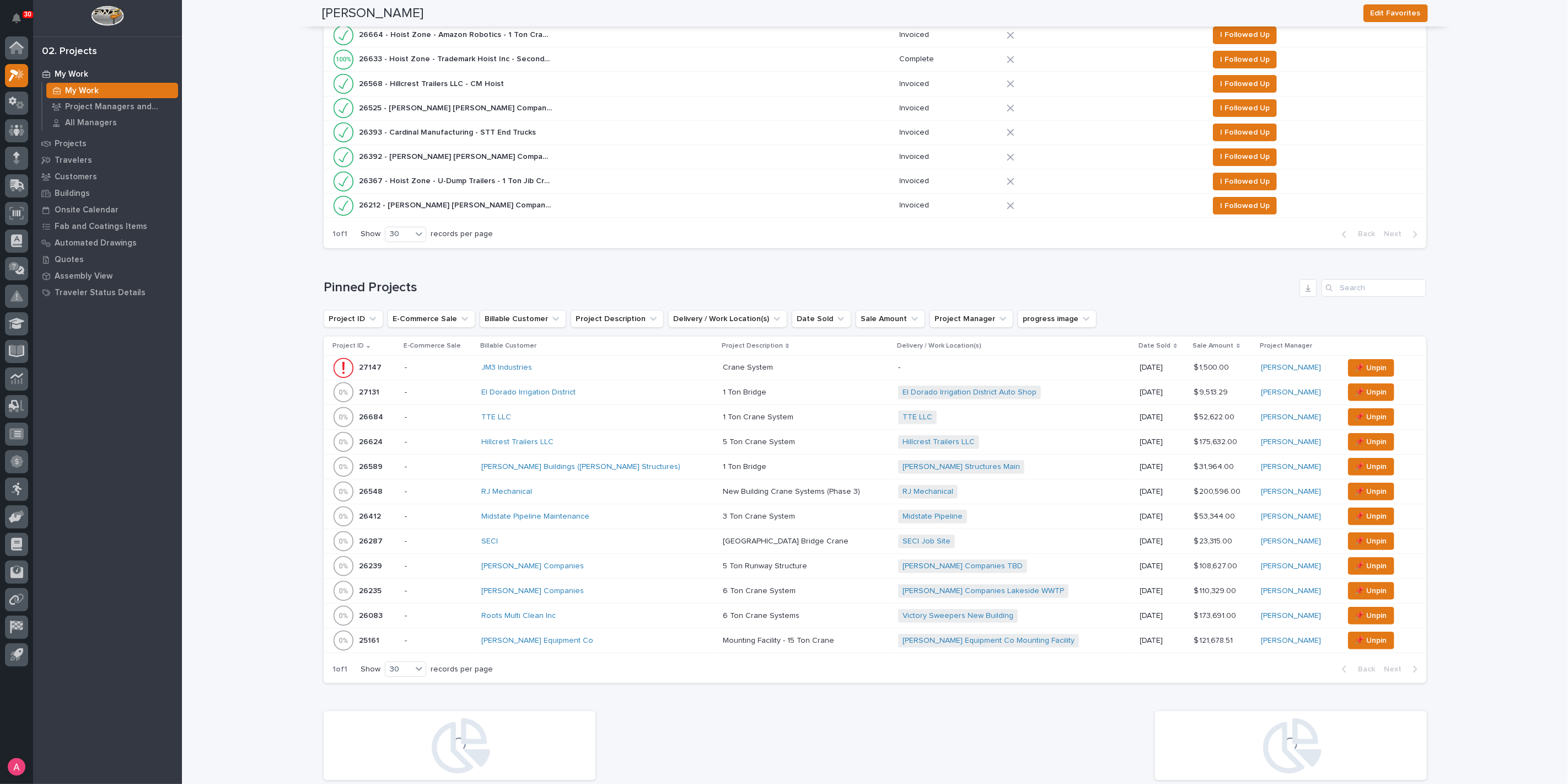
scroll to position [306, 0]
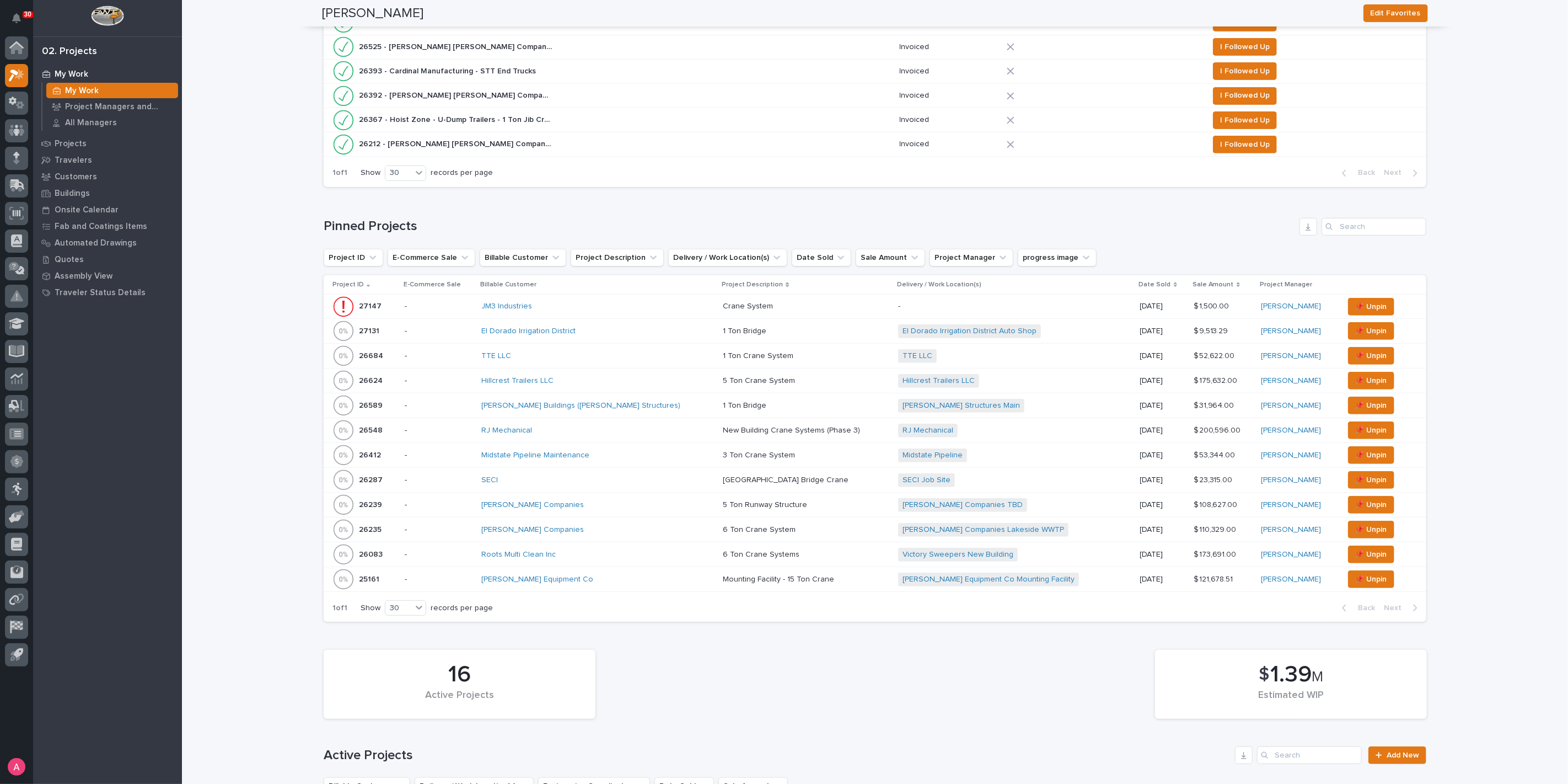
click at [615, 328] on div "El Dorado Irrigation District" at bounding box center [578, 331] width 193 height 9
